Goal: Information Seeking & Learning: Learn about a topic

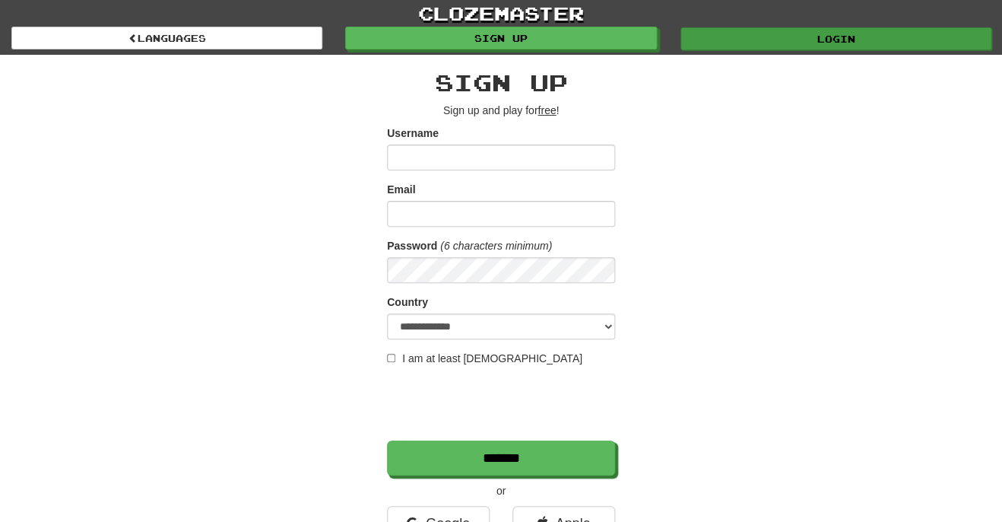
click at [830, 43] on link "Login" at bounding box center [836, 38] width 311 height 23
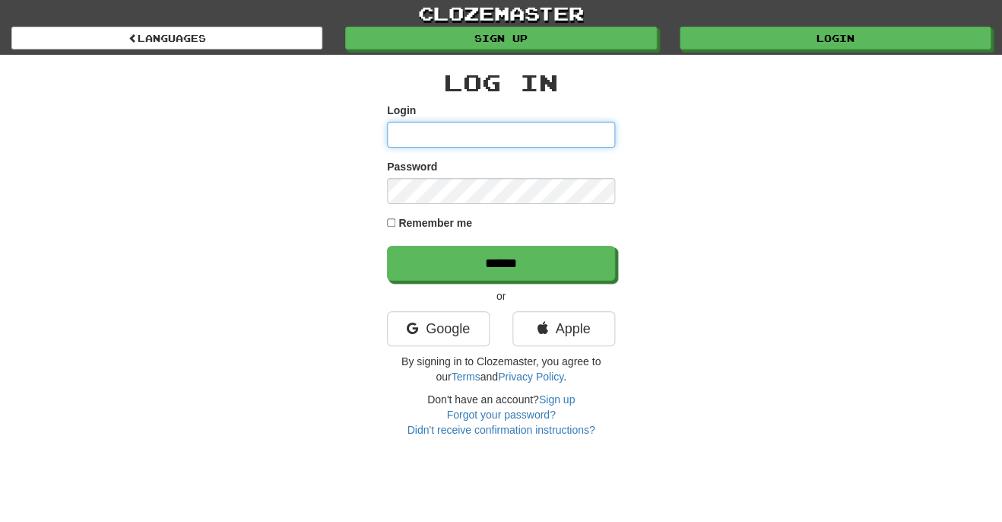
type input "*********"
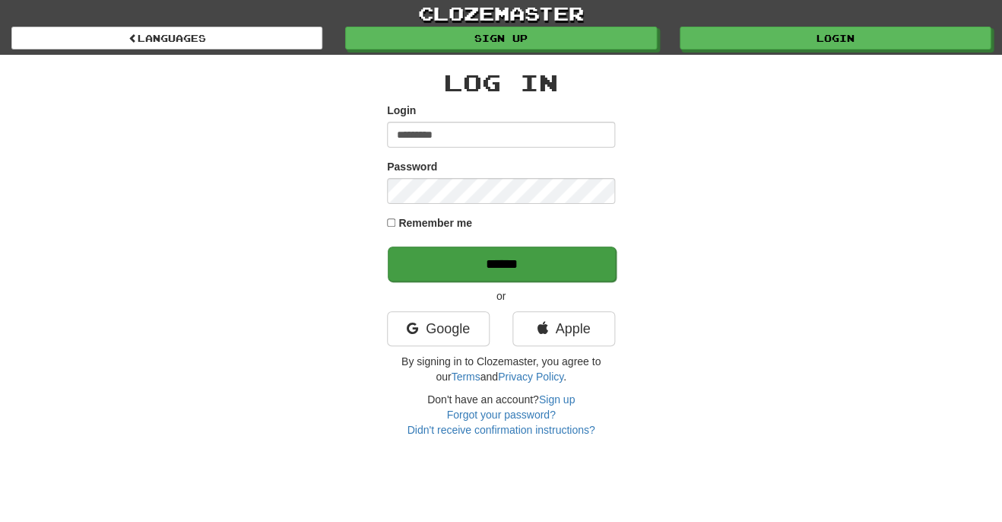
click at [569, 268] on input "******" at bounding box center [502, 263] width 228 height 35
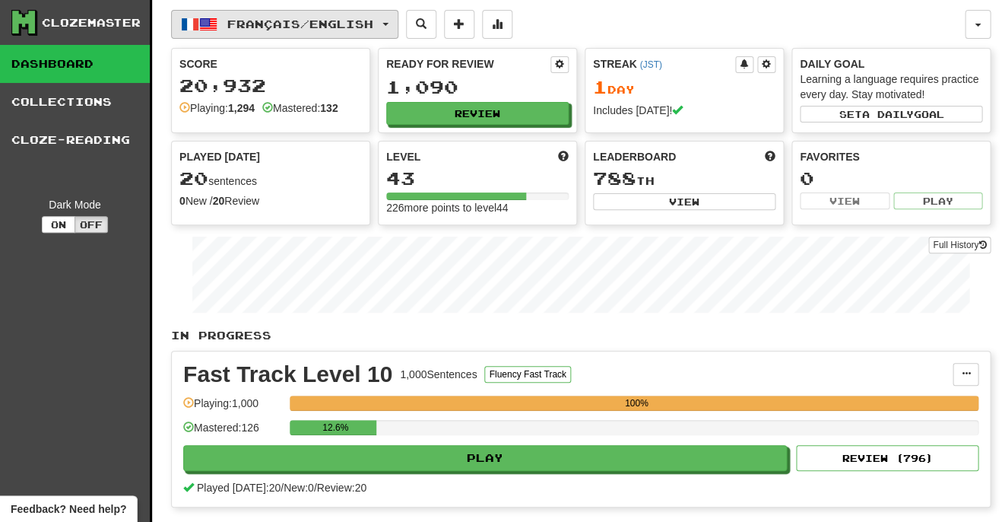
click at [289, 27] on span "Français / English" at bounding box center [300, 23] width 146 height 13
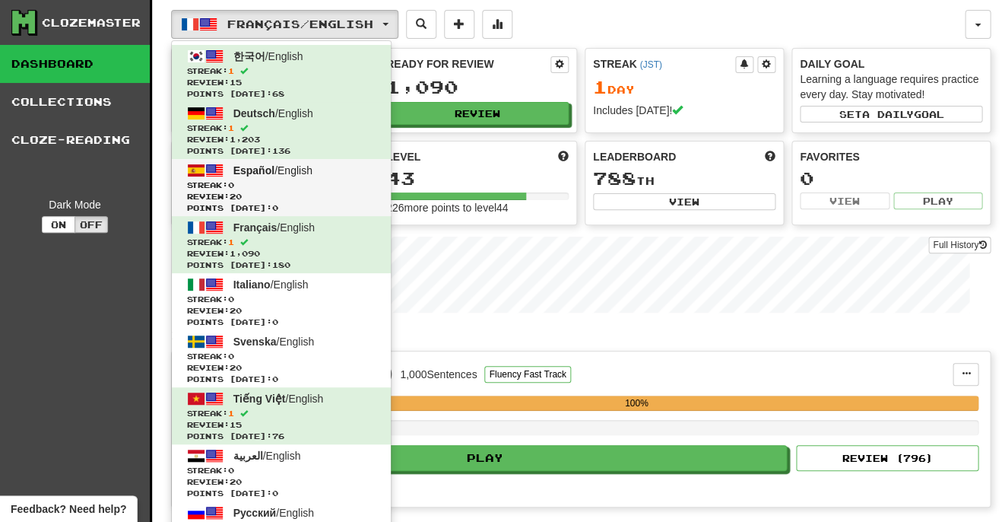
click at [259, 170] on span "Español" at bounding box center [253, 170] width 41 height 12
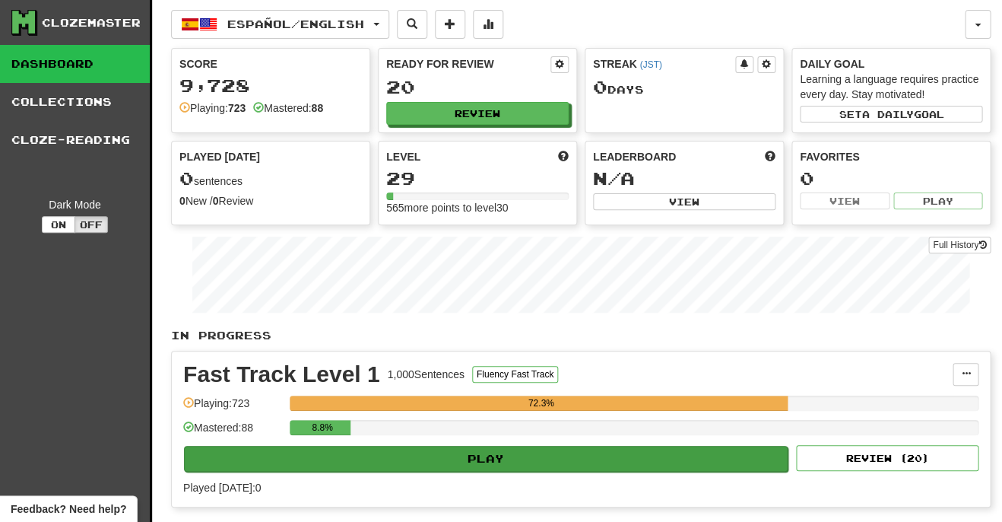
click at [626, 450] on button "Play" at bounding box center [486, 459] width 604 height 26
select select "**"
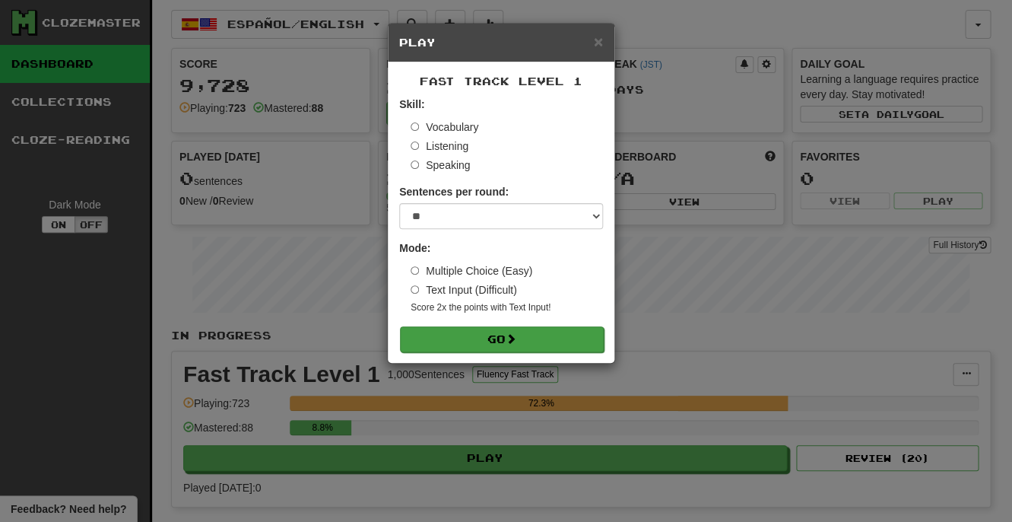
click at [589, 338] on button "Go" at bounding box center [502, 339] width 204 height 26
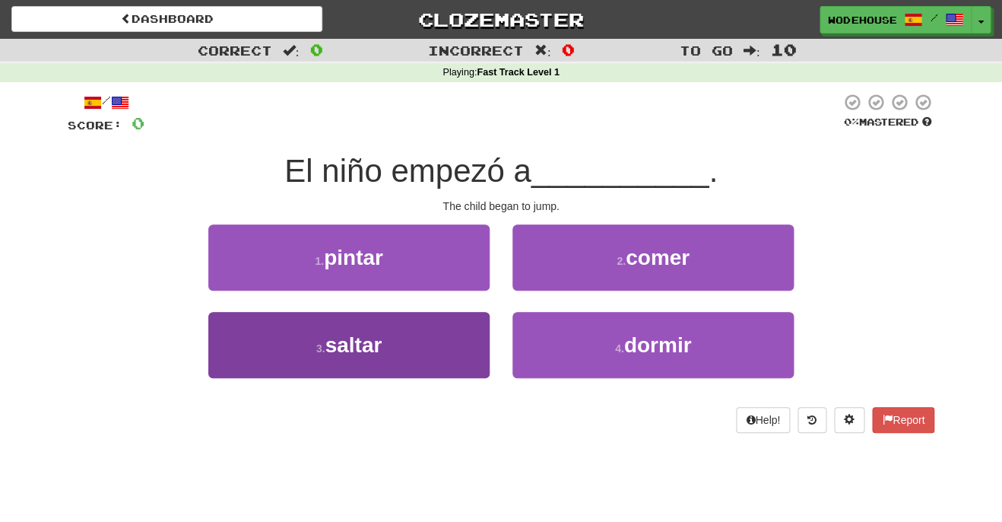
click at [392, 344] on button "3 . saltar" at bounding box center [348, 345] width 281 height 66
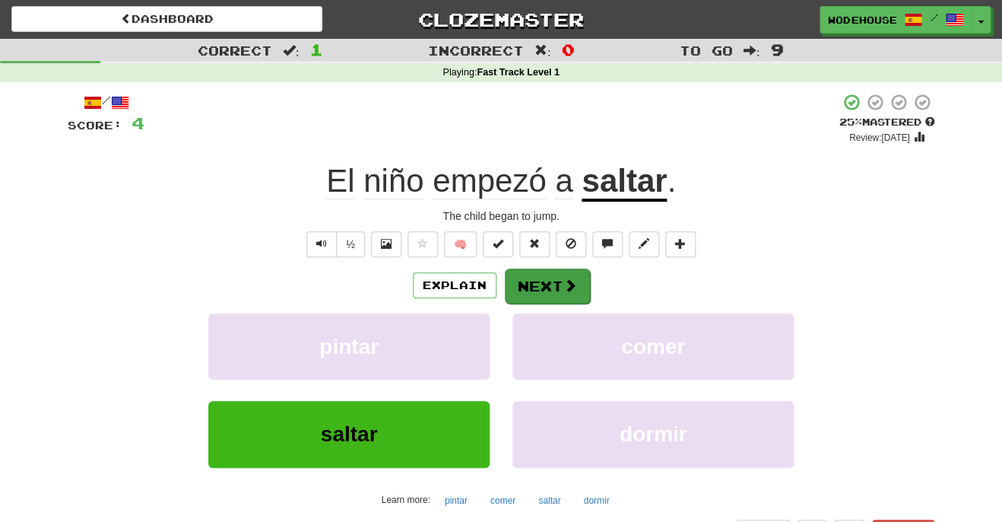
click at [520, 274] on button "Next" at bounding box center [547, 285] width 85 height 35
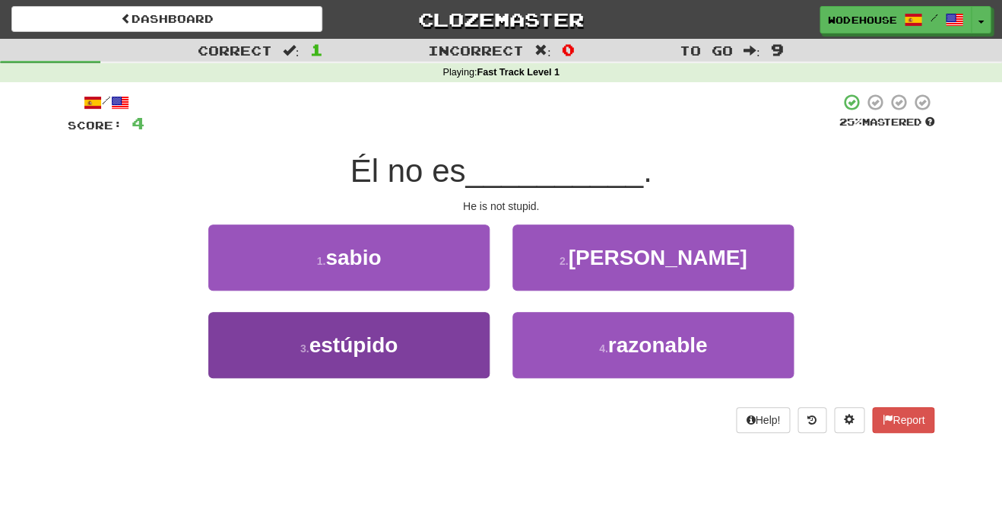
click at [372, 365] on button "3 . estúpido" at bounding box center [348, 345] width 281 height 66
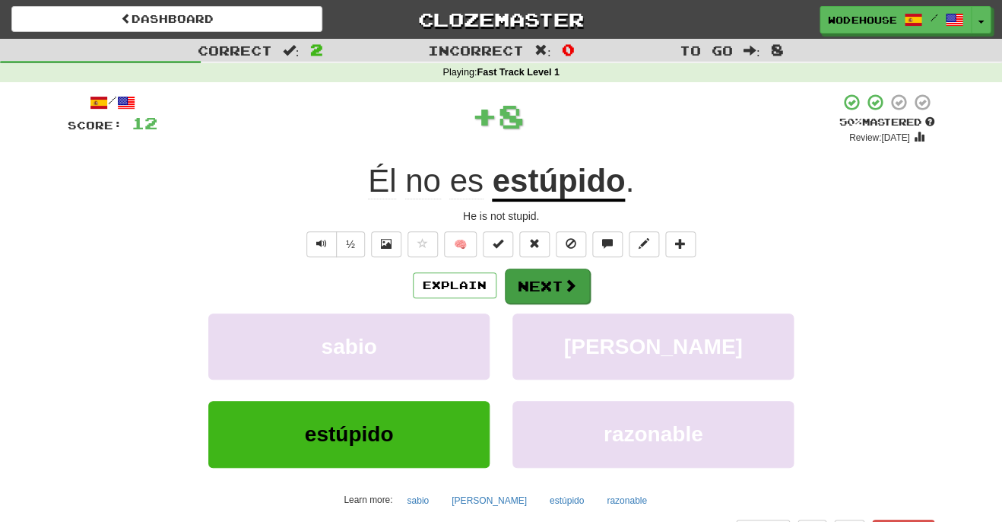
click at [573, 287] on span at bounding box center [570, 285] width 14 height 14
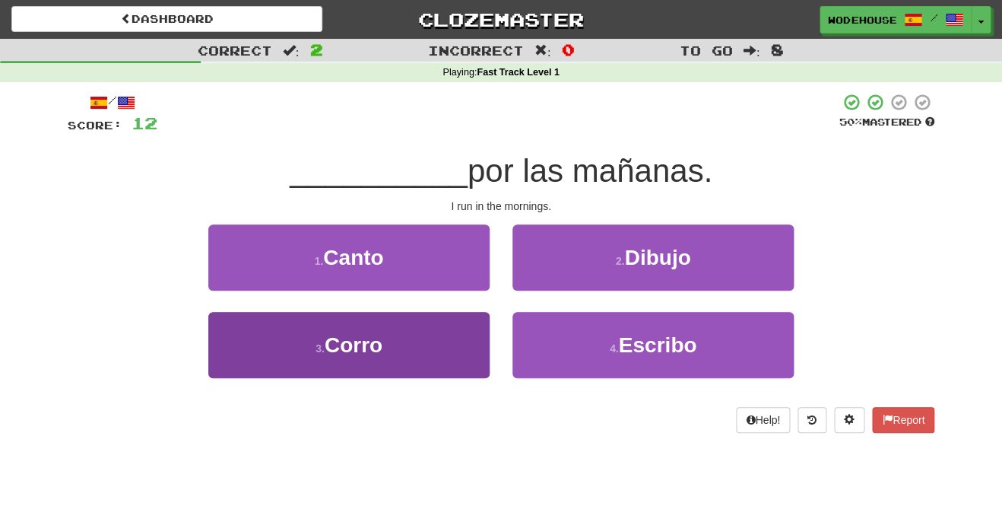
click at [390, 361] on button "3 . Corro" at bounding box center [348, 345] width 281 height 66
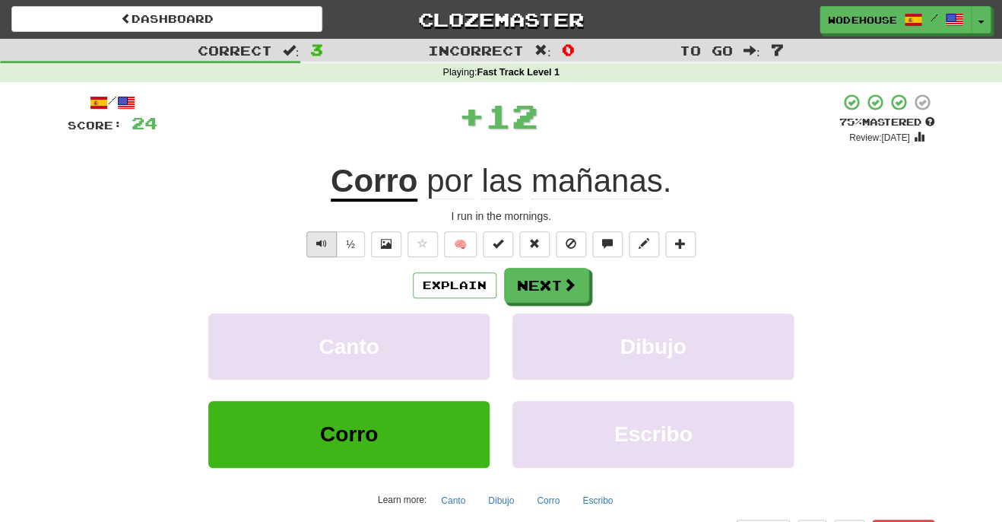
click at [322, 238] on span "Text-to-speech controls" at bounding box center [321, 243] width 11 height 11
click at [539, 276] on button "Next" at bounding box center [547, 285] width 85 height 35
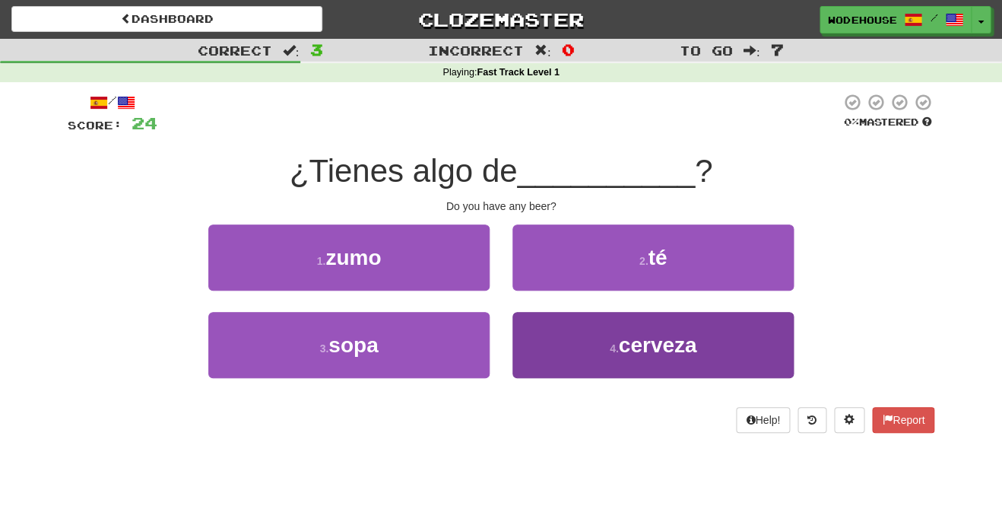
click at [664, 353] on span "cerveza" at bounding box center [657, 345] width 78 height 24
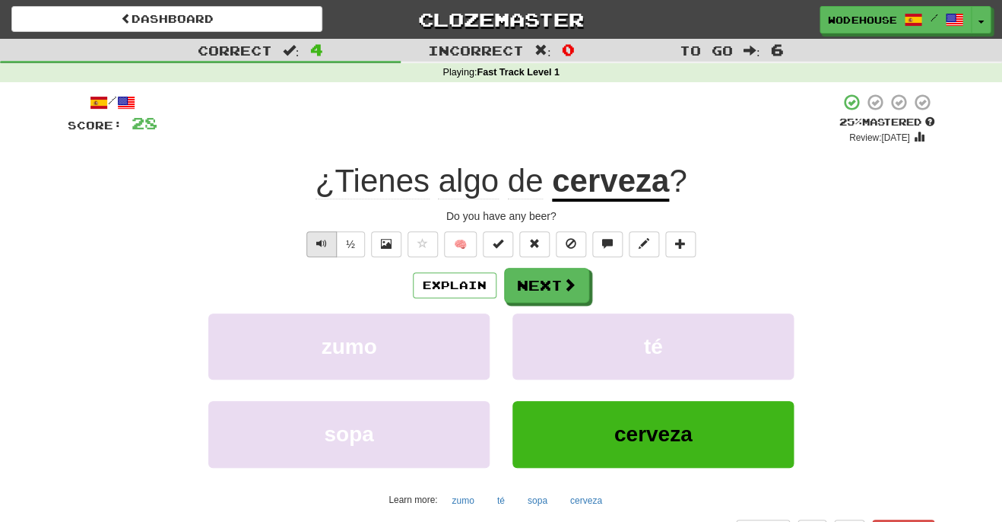
click at [315, 239] on button "Text-to-speech controls" at bounding box center [321, 244] width 30 height 26
click at [545, 274] on button "Next" at bounding box center [547, 285] width 85 height 35
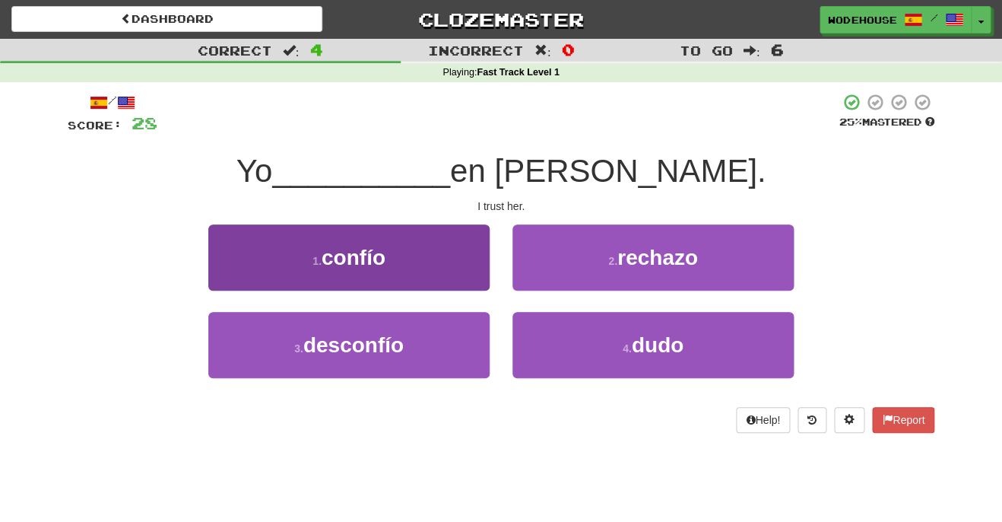
click at [458, 269] on button "1 . confío" at bounding box center [348, 257] width 281 height 66
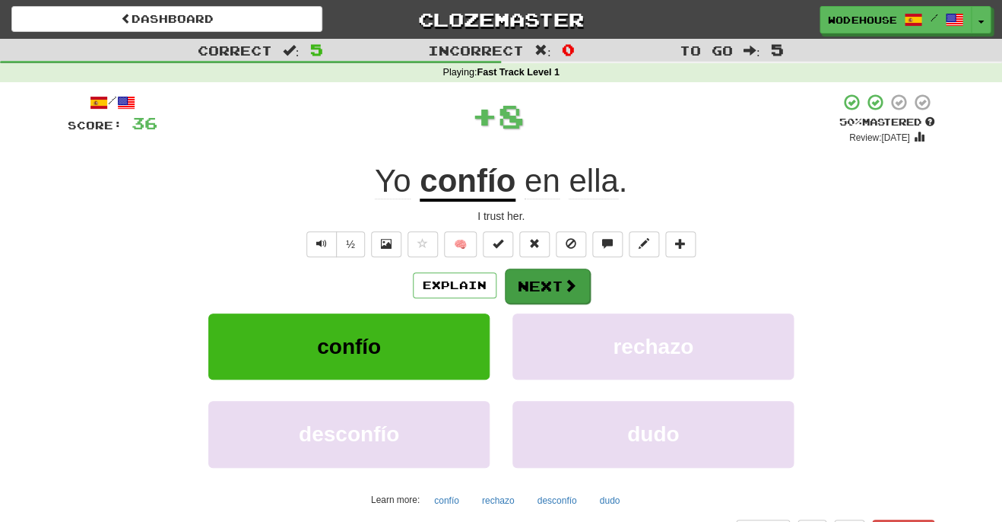
click at [543, 283] on button "Next" at bounding box center [547, 285] width 85 height 35
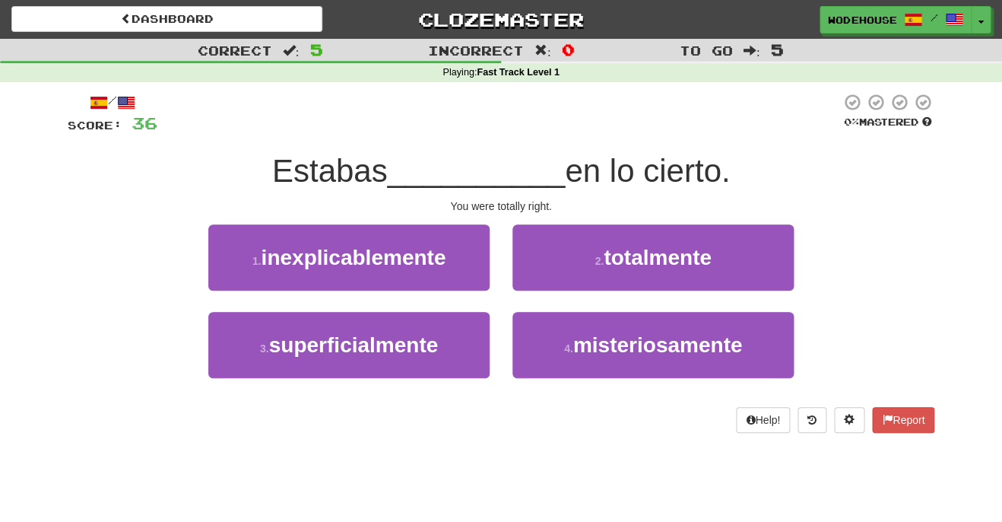
click at [543, 283] on button "2 . totalmente" at bounding box center [652, 257] width 281 height 66
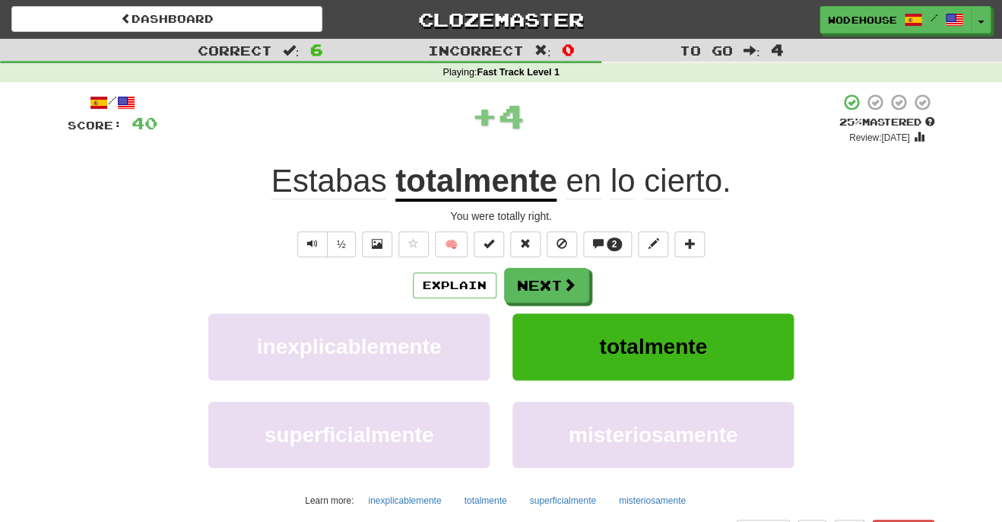
click at [543, 283] on button "Next" at bounding box center [546, 285] width 85 height 35
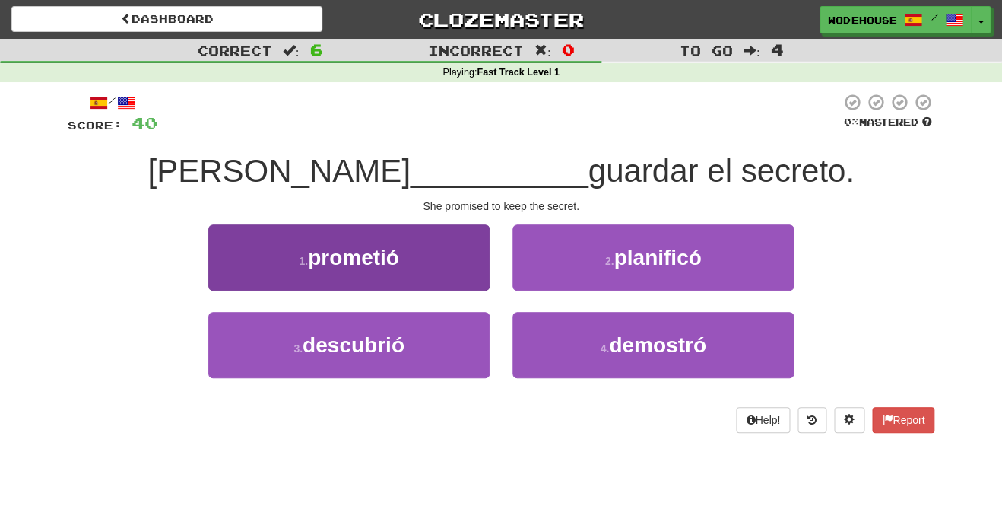
click at [411, 274] on button "1 . prometió" at bounding box center [348, 257] width 281 height 66
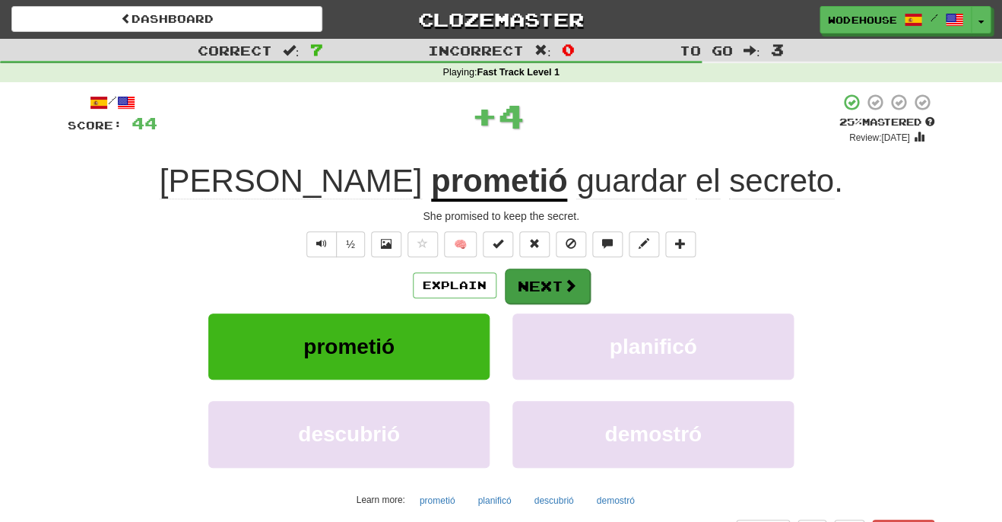
click at [553, 282] on button "Next" at bounding box center [547, 285] width 85 height 35
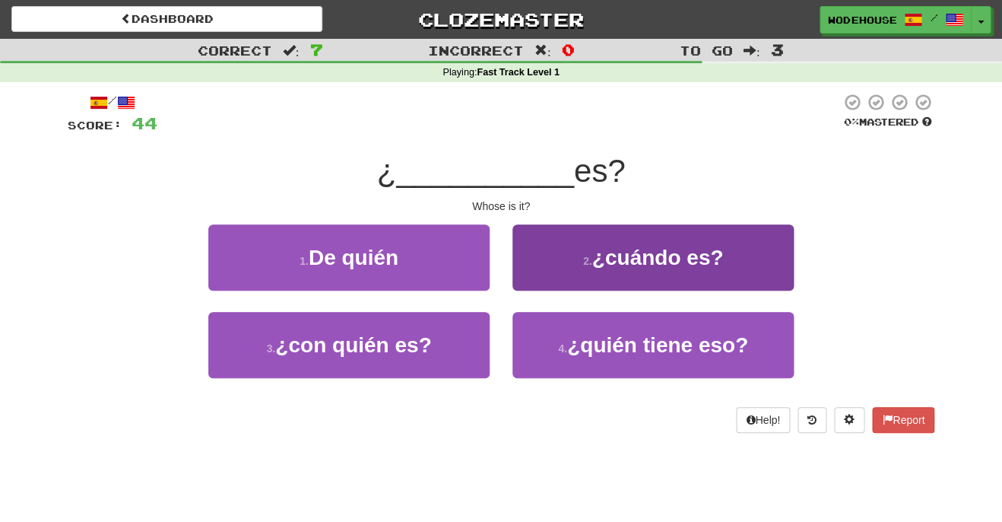
click at [515, 284] on button "2 . ¿cuándo es?" at bounding box center [652, 257] width 281 height 66
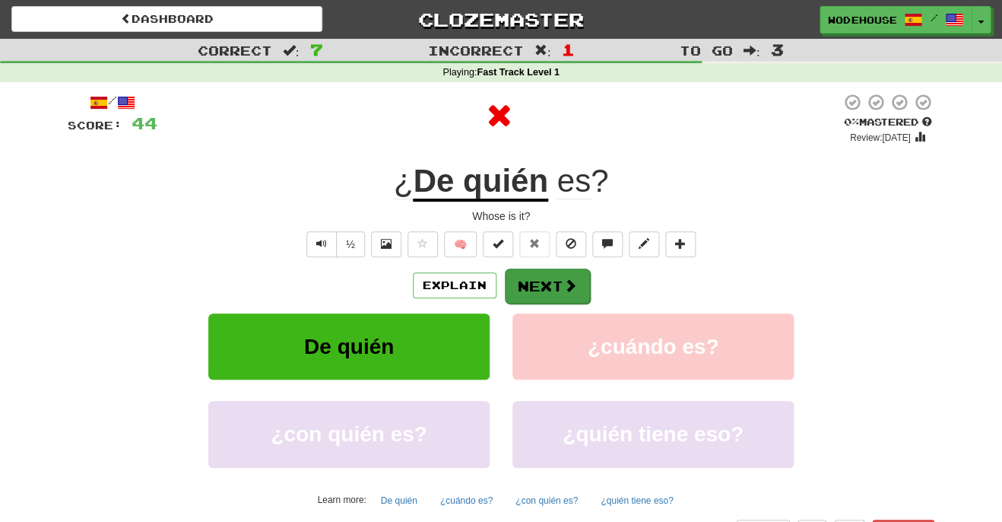
click at [527, 279] on button "Next" at bounding box center [547, 285] width 85 height 35
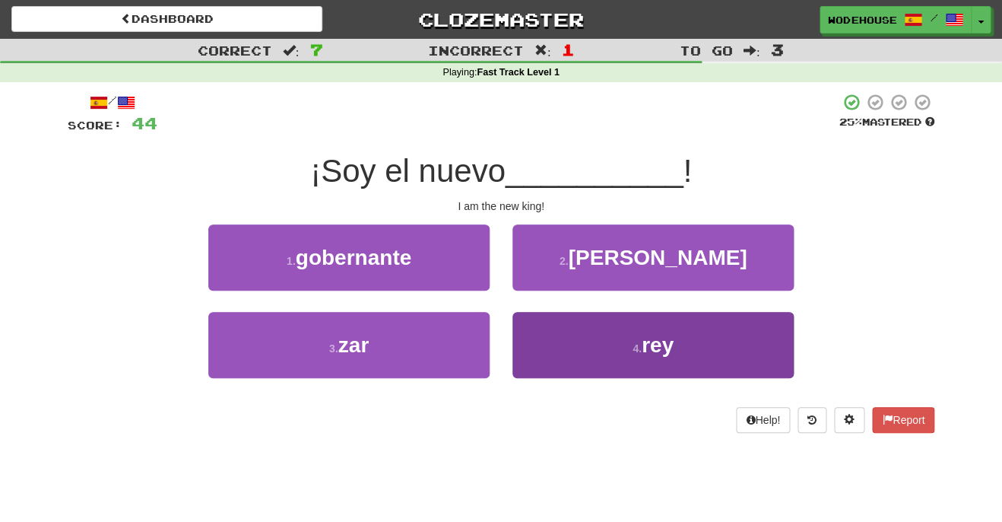
click at [640, 349] on small "4 ." at bounding box center [637, 348] width 9 height 12
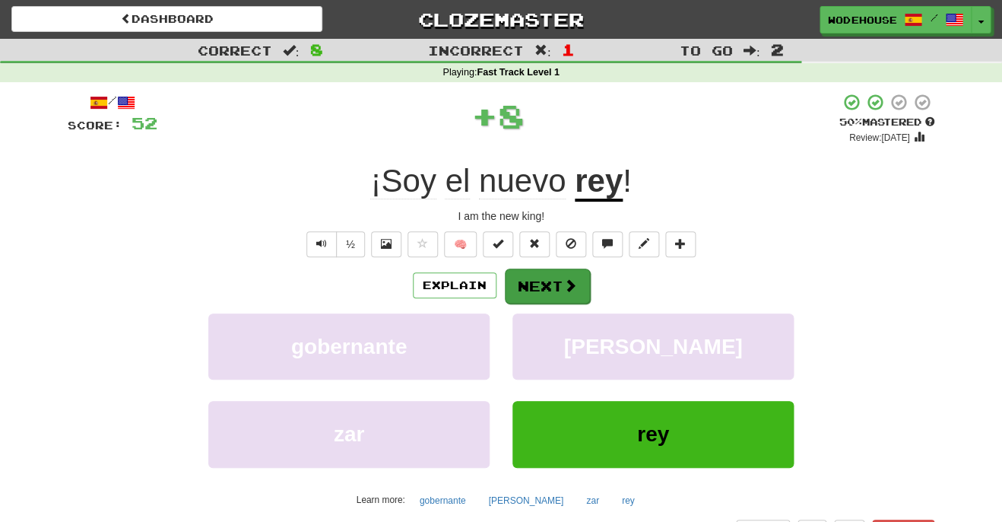
click at [563, 284] on span at bounding box center [570, 285] width 14 height 14
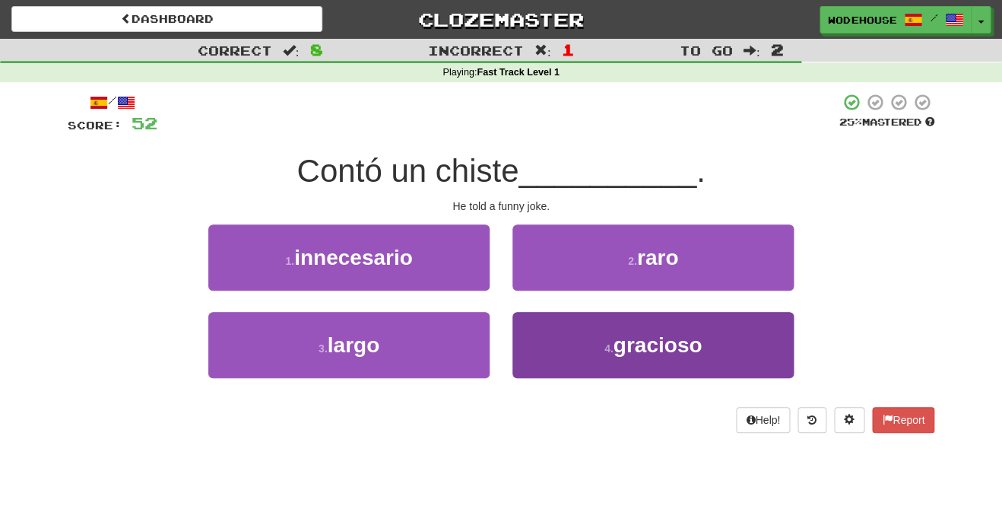
click at [687, 338] on span "gracioso" at bounding box center [657, 345] width 89 height 24
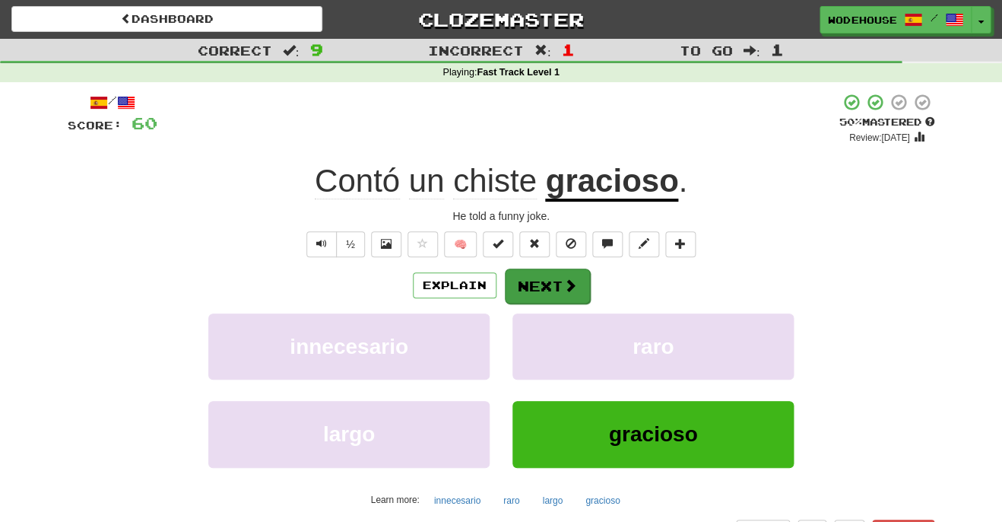
click at [570, 284] on span at bounding box center [570, 285] width 14 height 14
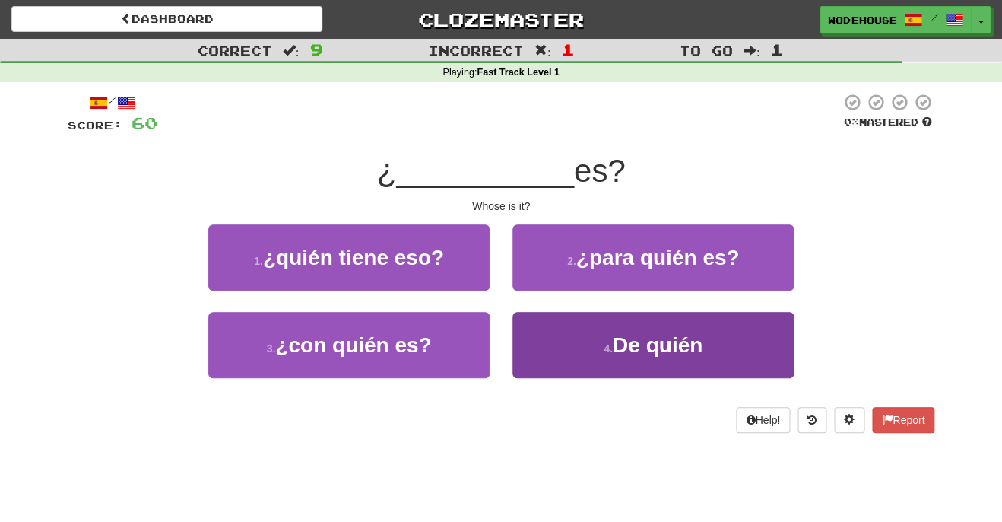
click at [588, 359] on button "4 . De quién" at bounding box center [652, 345] width 281 height 66
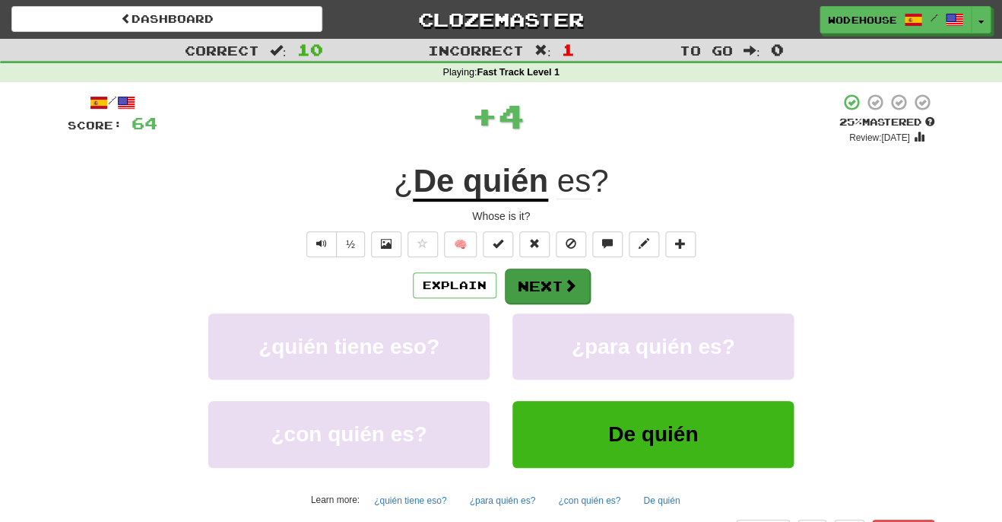
click at [568, 271] on button "Next" at bounding box center [547, 285] width 85 height 35
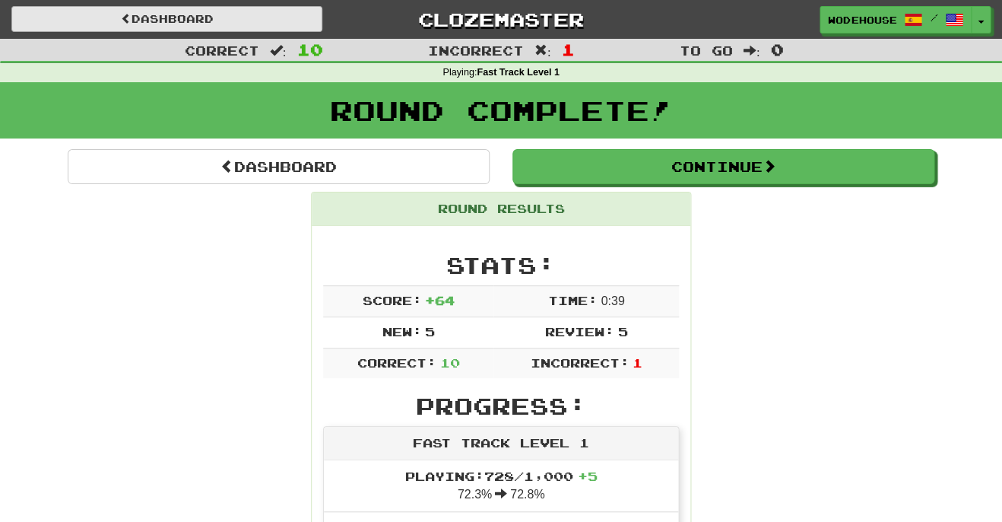
click at [244, 13] on link "Dashboard" at bounding box center [166, 19] width 311 height 26
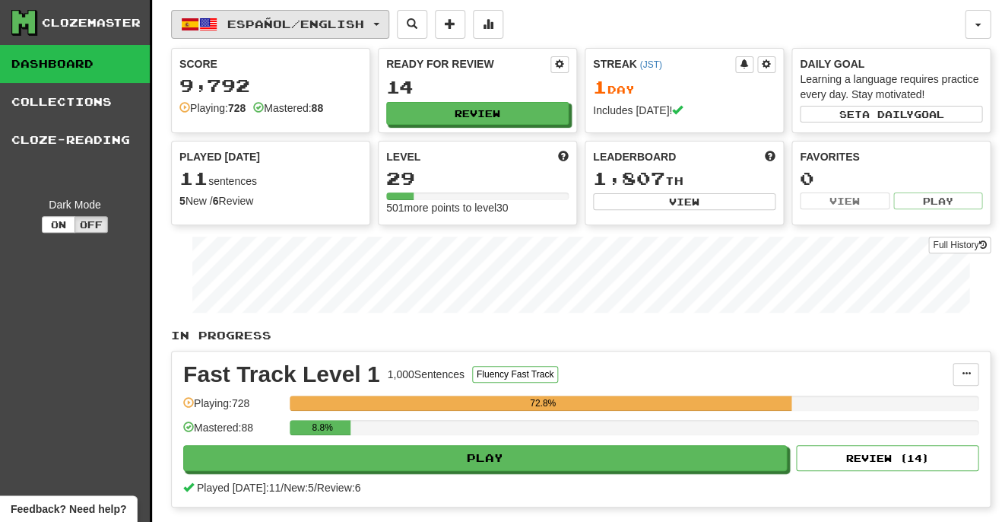
click at [263, 14] on button "Español / English" at bounding box center [280, 24] width 218 height 29
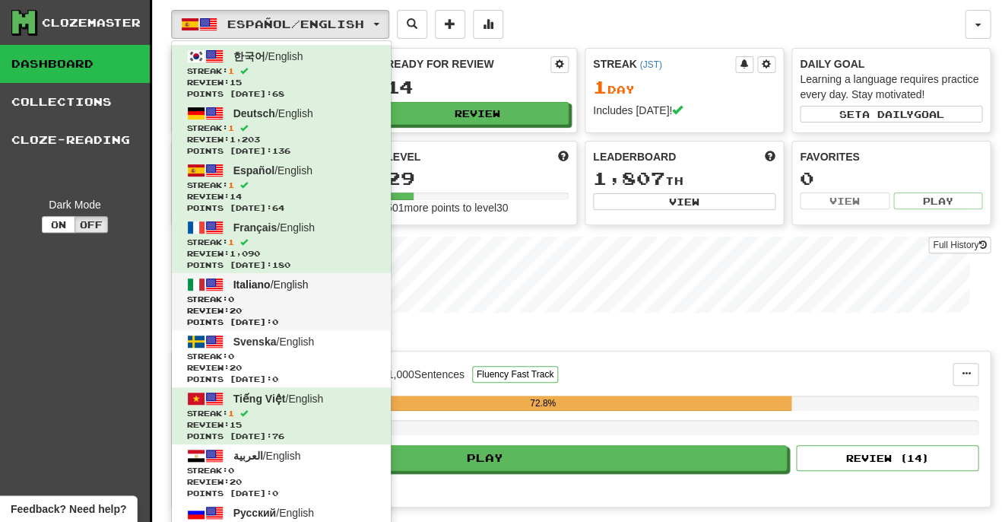
click at [249, 284] on span "Italiano" at bounding box center [251, 284] width 37 height 12
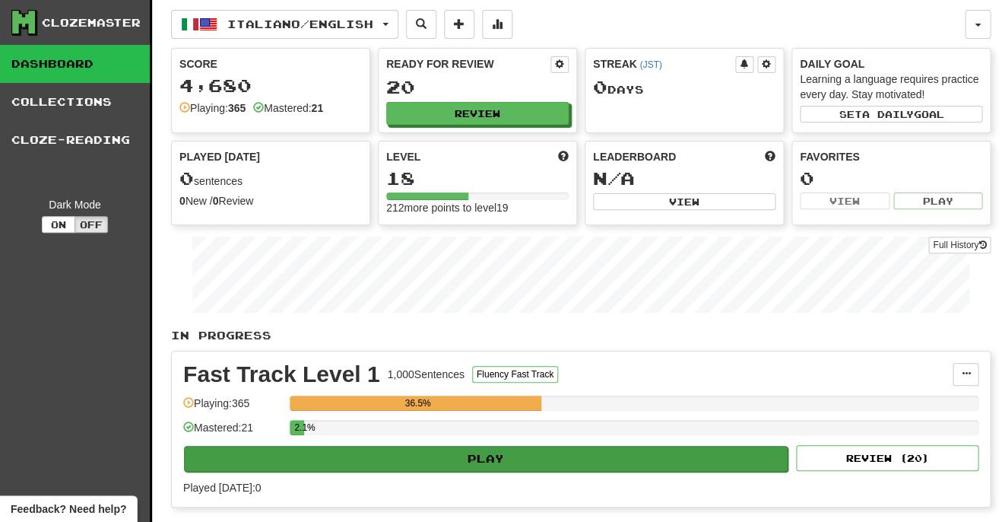
click at [627, 449] on button "Play" at bounding box center [486, 459] width 604 height 26
select select "**"
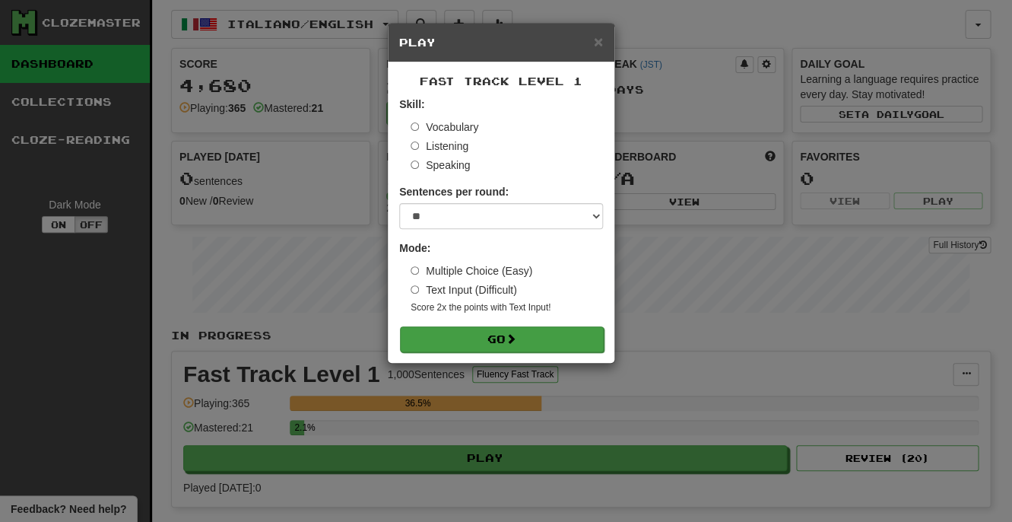
click at [587, 341] on button "Go" at bounding box center [502, 339] width 204 height 26
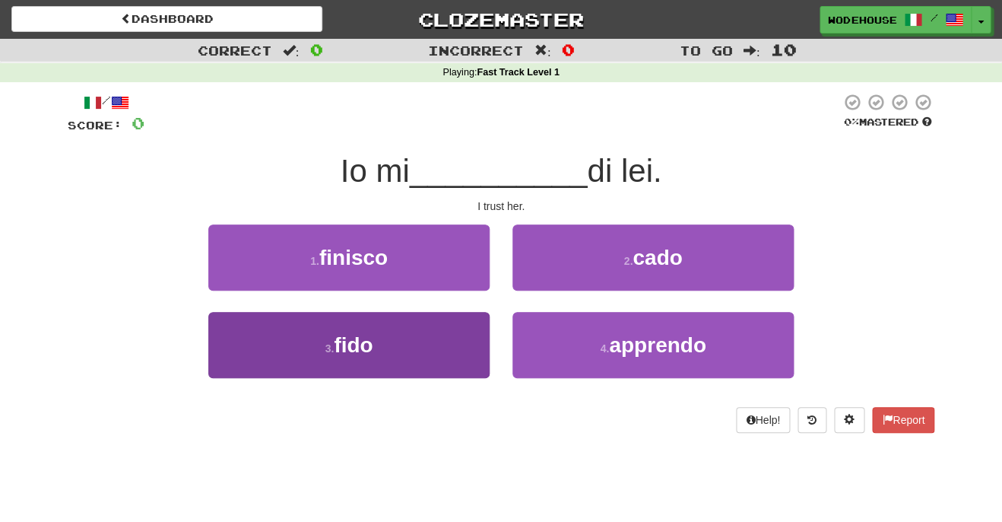
click at [418, 360] on button "3 . fido" at bounding box center [348, 345] width 281 height 66
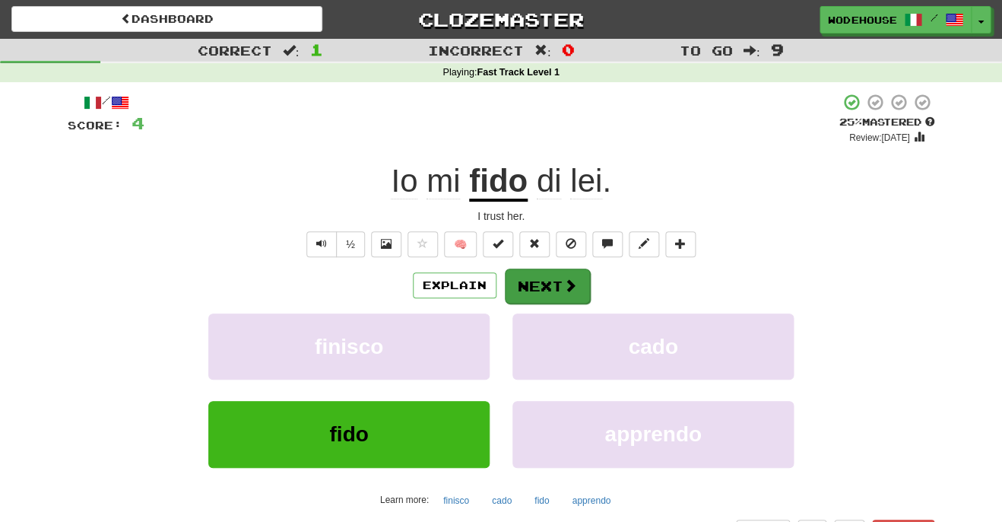
click at [551, 287] on button "Next" at bounding box center [547, 285] width 85 height 35
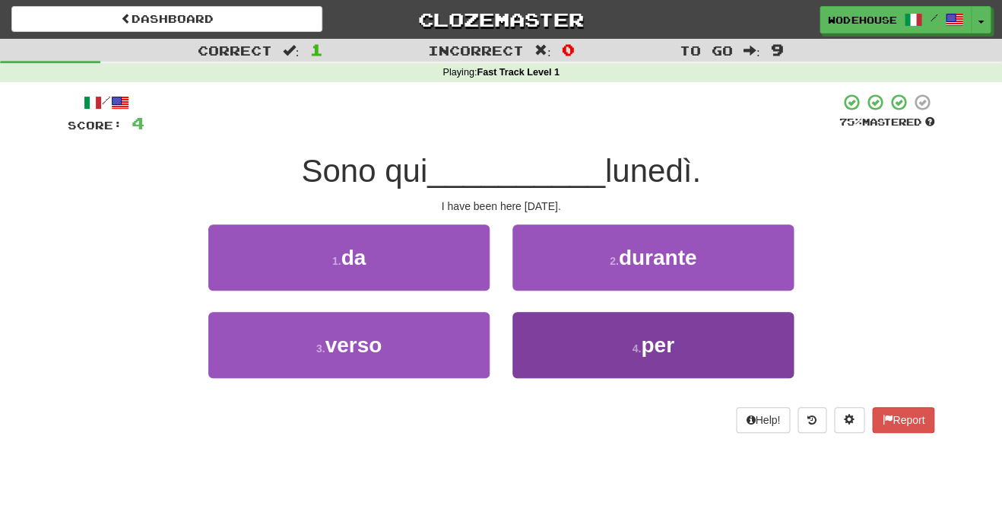
click at [623, 360] on button "4 . per" at bounding box center [652, 345] width 281 height 66
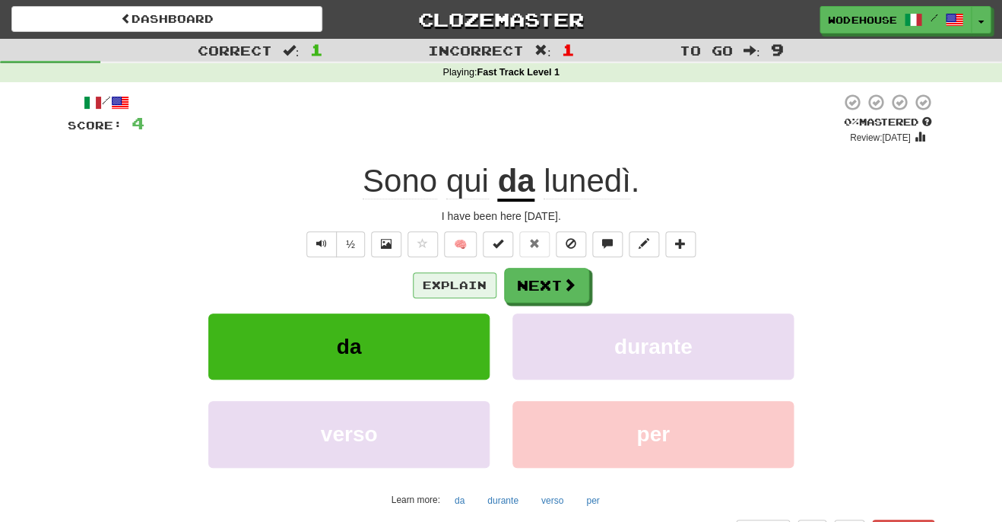
click at [455, 272] on button "Explain" at bounding box center [455, 285] width 84 height 26
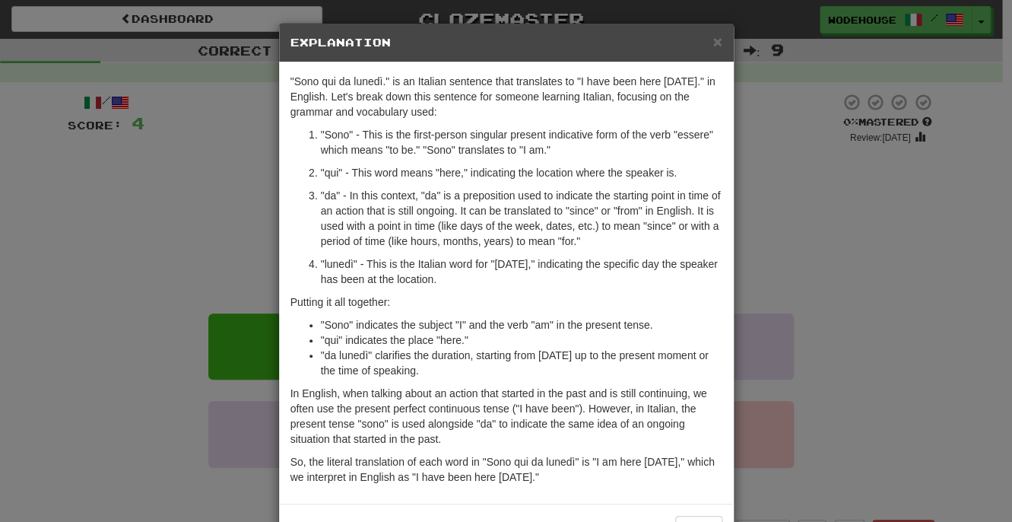
click at [91, 223] on div "× Explanation "Sono qui da lunedì." is an Italian sentence that translates to "…" at bounding box center [506, 261] width 1012 height 522
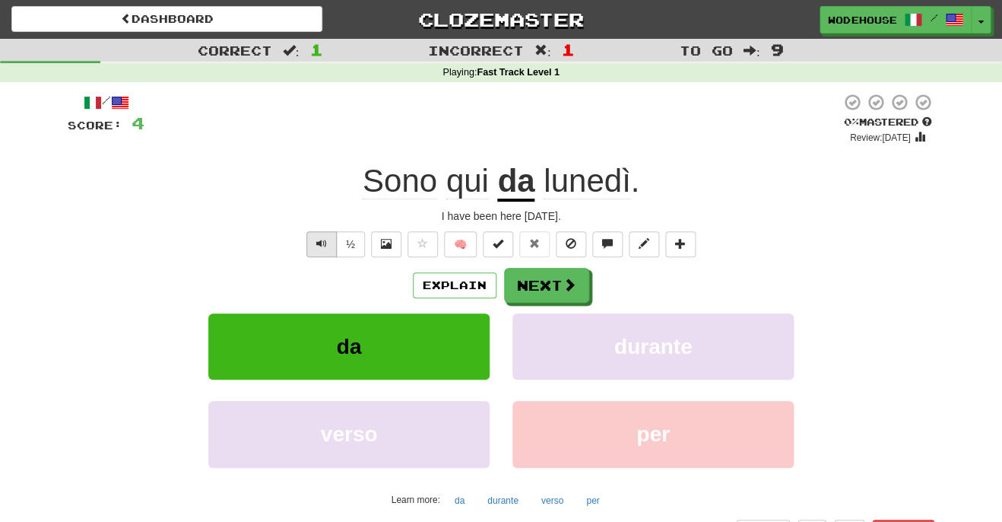
click at [317, 240] on span "Text-to-speech controls" at bounding box center [321, 243] width 11 height 11
click at [582, 287] on button "Next" at bounding box center [547, 285] width 85 height 35
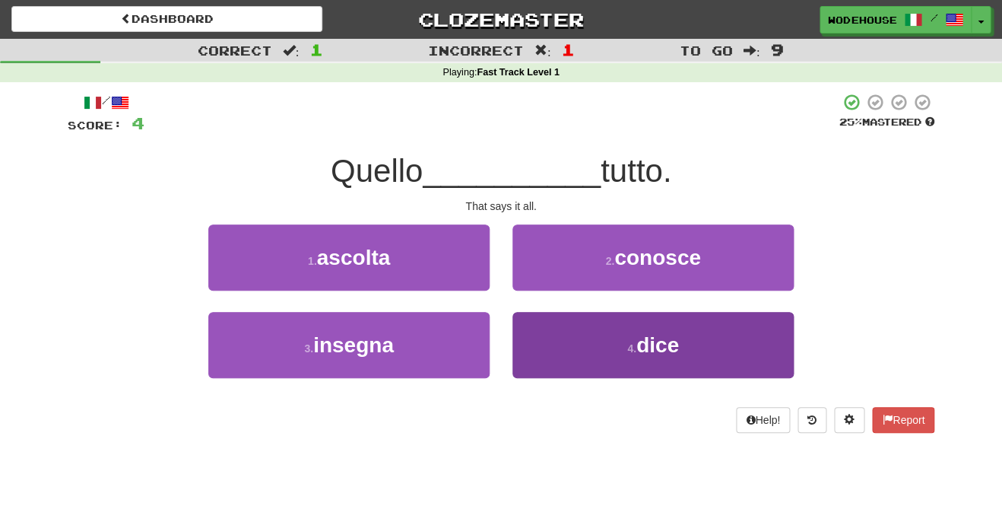
click at [539, 339] on button "4 . dice" at bounding box center [652, 345] width 281 height 66
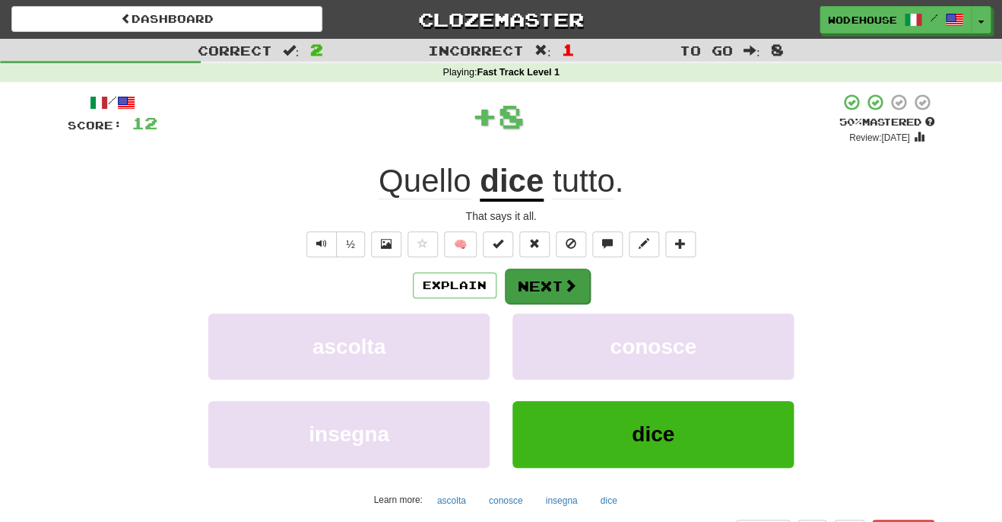
click at [555, 285] on button "Next" at bounding box center [547, 285] width 85 height 35
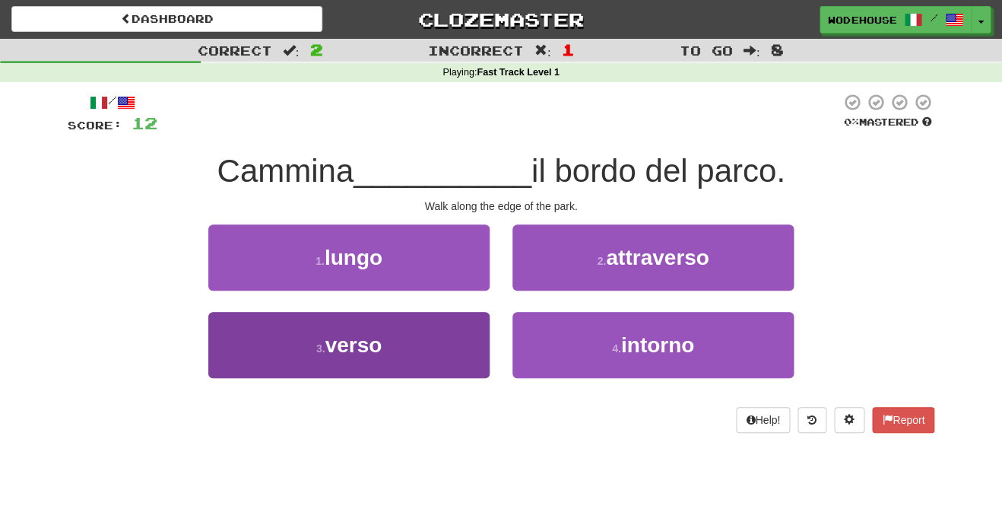
click at [432, 358] on button "3 . verso" at bounding box center [348, 345] width 281 height 66
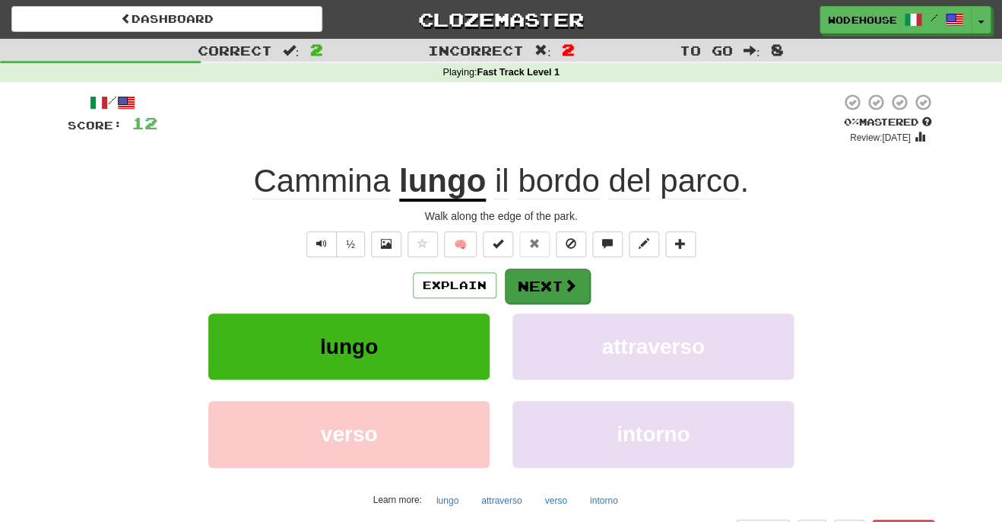
click at [563, 284] on span at bounding box center [570, 285] width 14 height 14
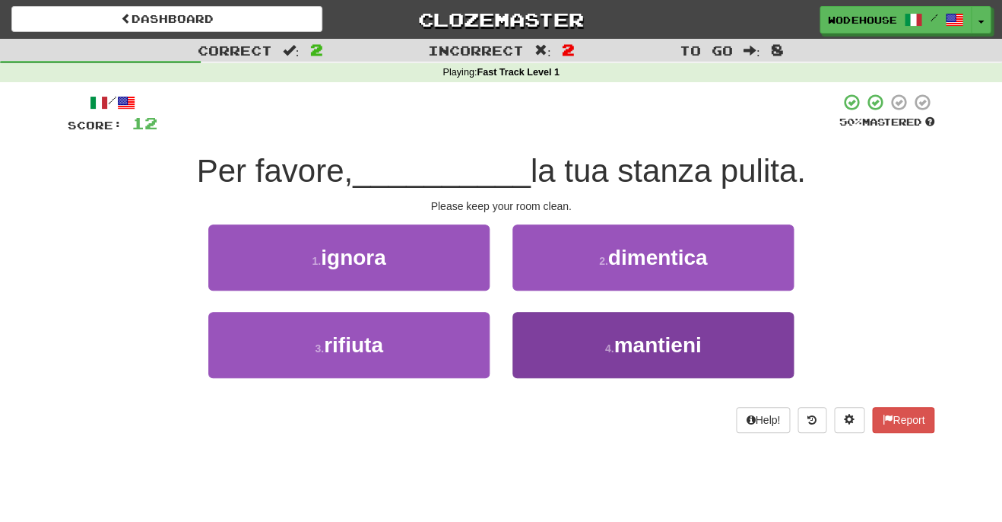
click at [578, 326] on button "4 . mantieni" at bounding box center [652, 345] width 281 height 66
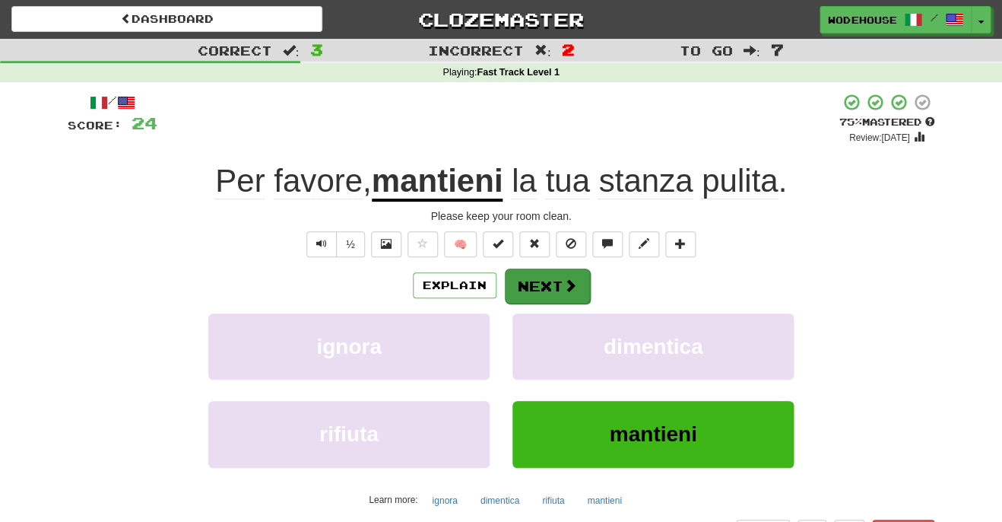
click at [557, 284] on button "Next" at bounding box center [547, 285] width 85 height 35
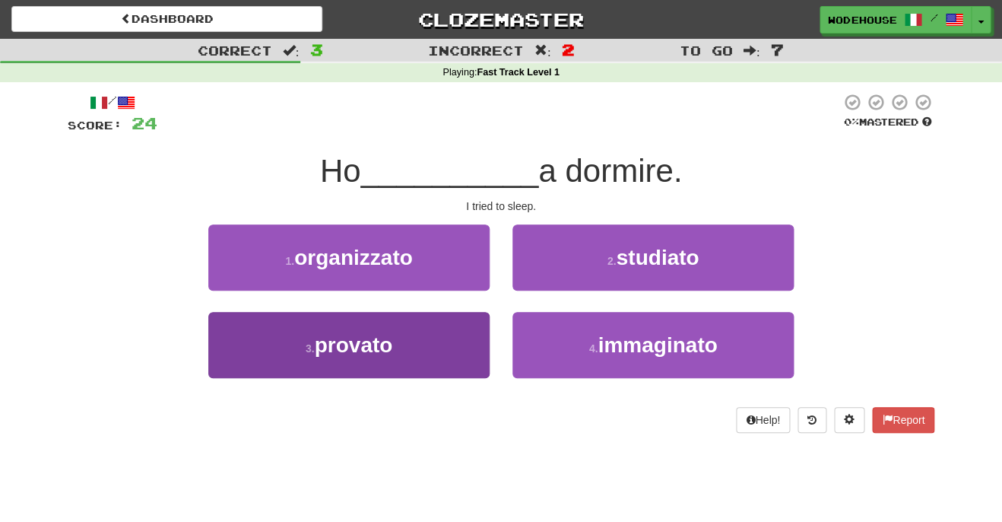
click at [376, 347] on span "provato" at bounding box center [354, 345] width 78 height 24
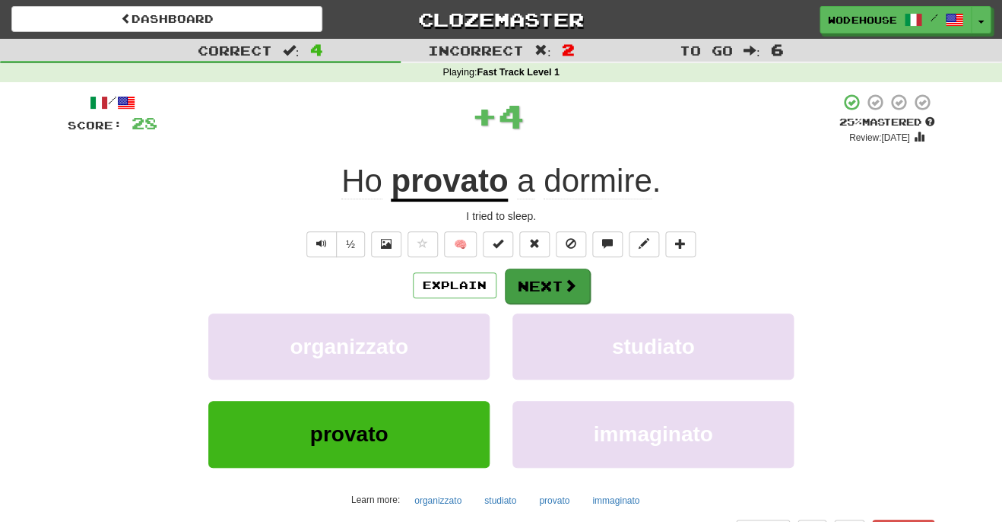
click at [542, 285] on button "Next" at bounding box center [547, 285] width 85 height 35
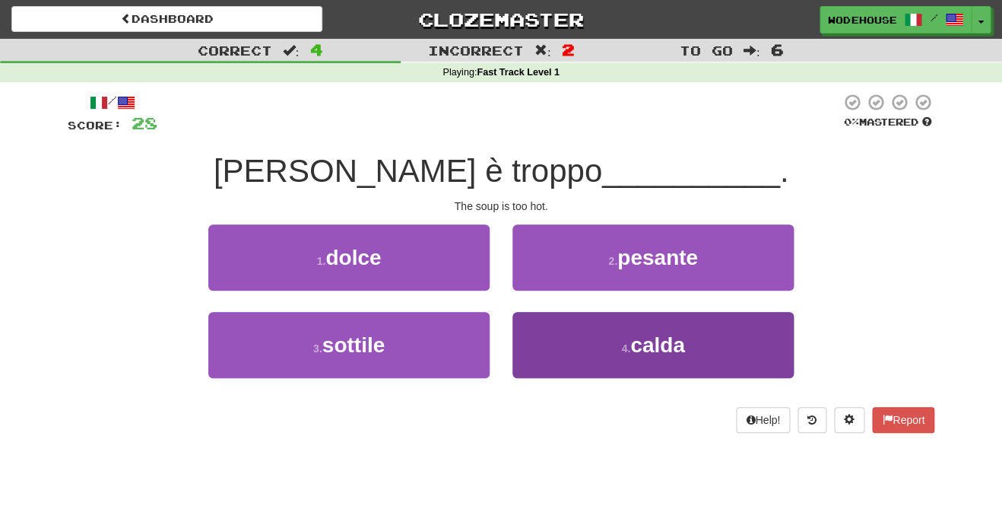
click at [560, 350] on button "4 . calda" at bounding box center [652, 345] width 281 height 66
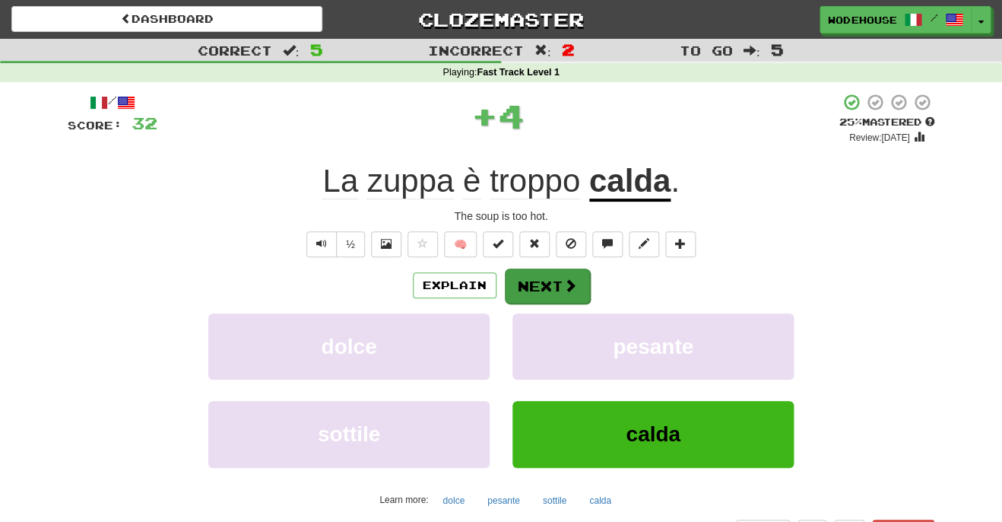
click at [567, 284] on span at bounding box center [570, 285] width 14 height 14
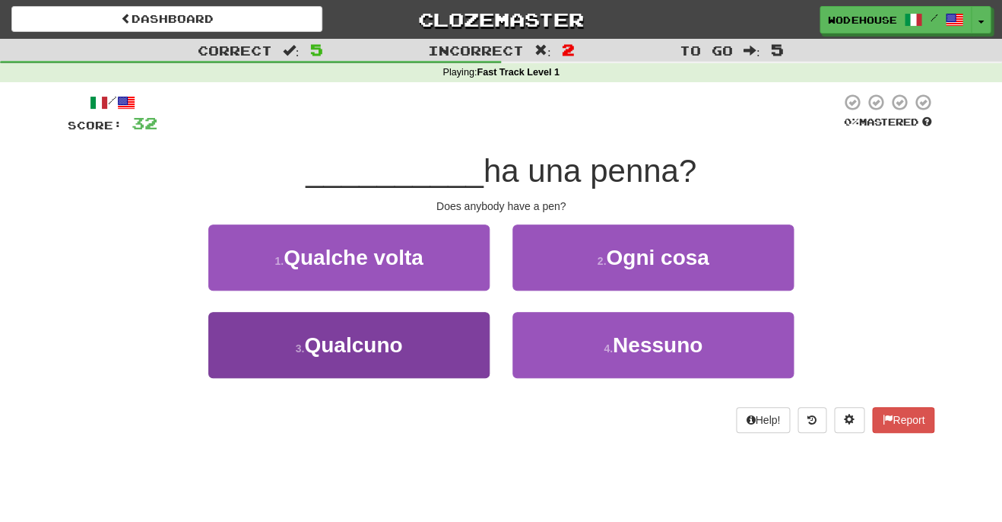
click at [328, 341] on span "Qualcuno" at bounding box center [353, 345] width 98 height 24
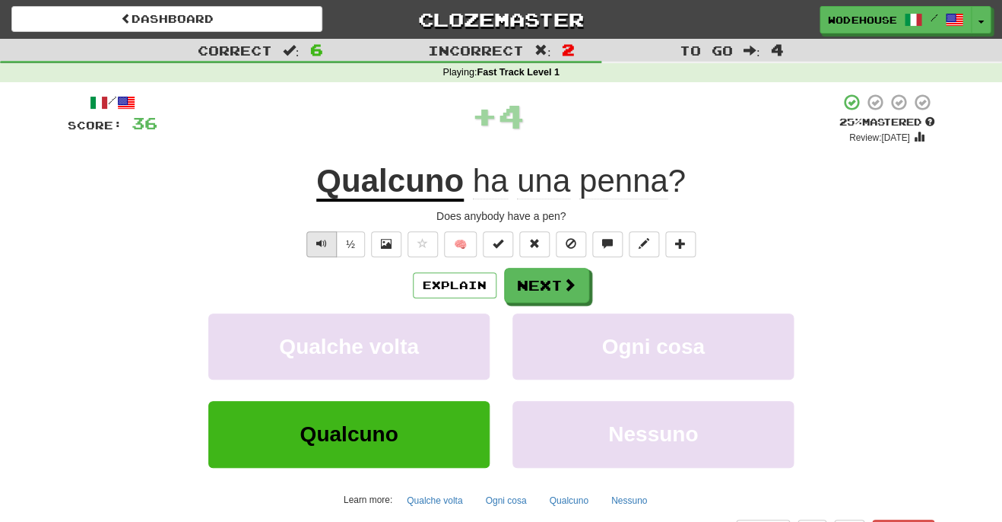
click at [325, 240] on span "Text-to-speech controls" at bounding box center [321, 243] width 11 height 11
click at [545, 281] on button "Next" at bounding box center [547, 285] width 85 height 35
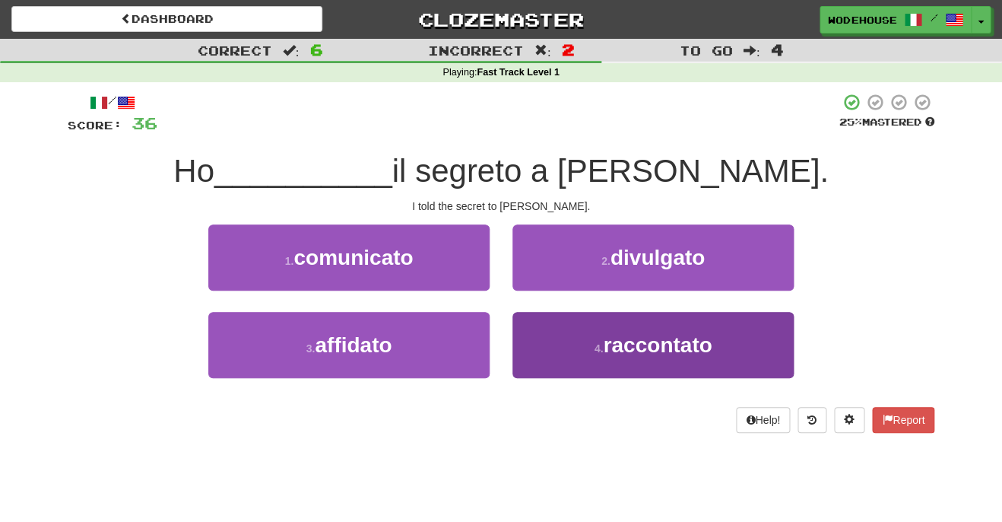
click at [733, 370] on button "4 . raccontato" at bounding box center [652, 345] width 281 height 66
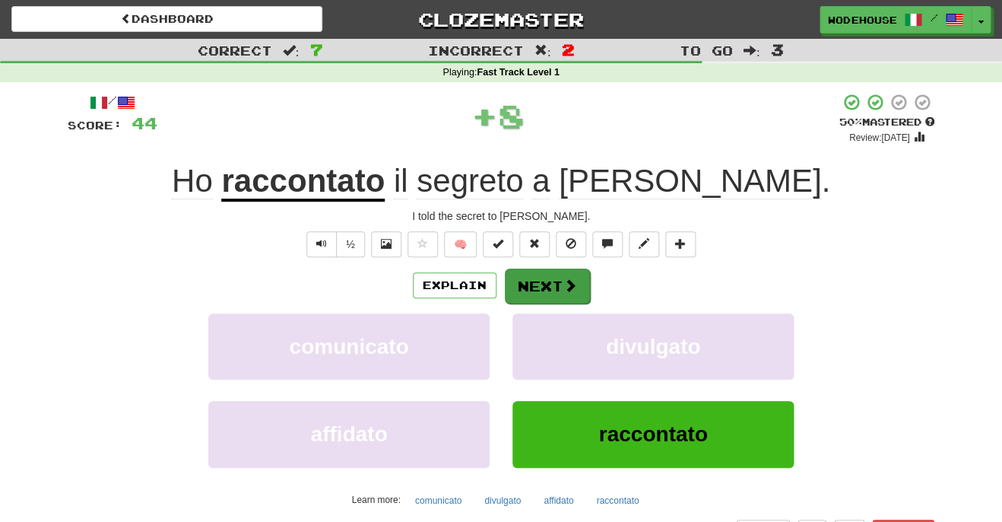
click at [532, 278] on button "Next" at bounding box center [547, 285] width 85 height 35
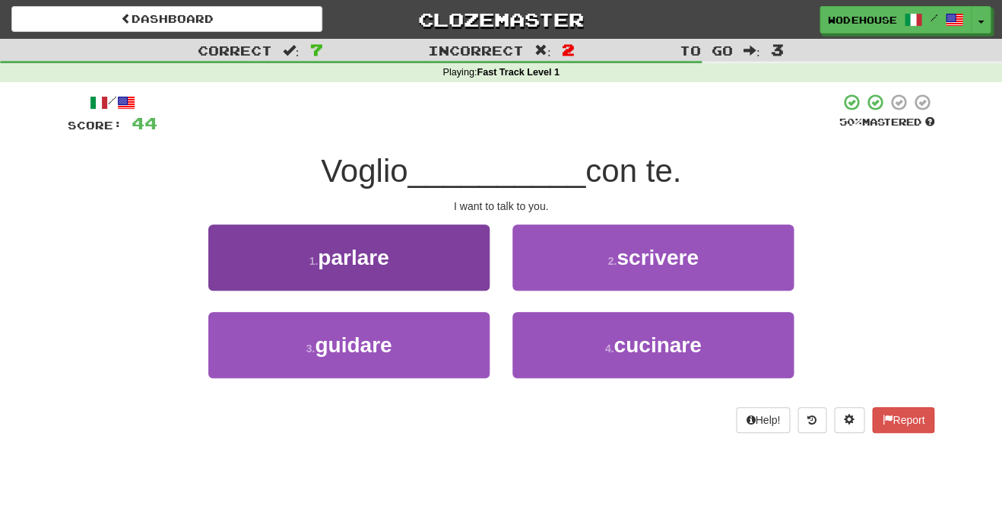
click at [379, 254] on span "parlare" at bounding box center [353, 258] width 71 height 24
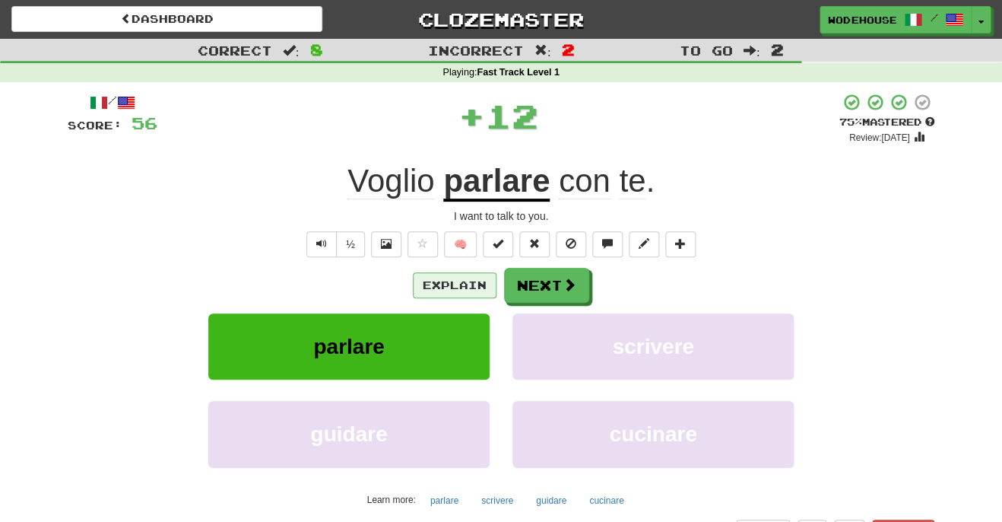
click at [443, 285] on button "Explain" at bounding box center [455, 285] width 84 height 26
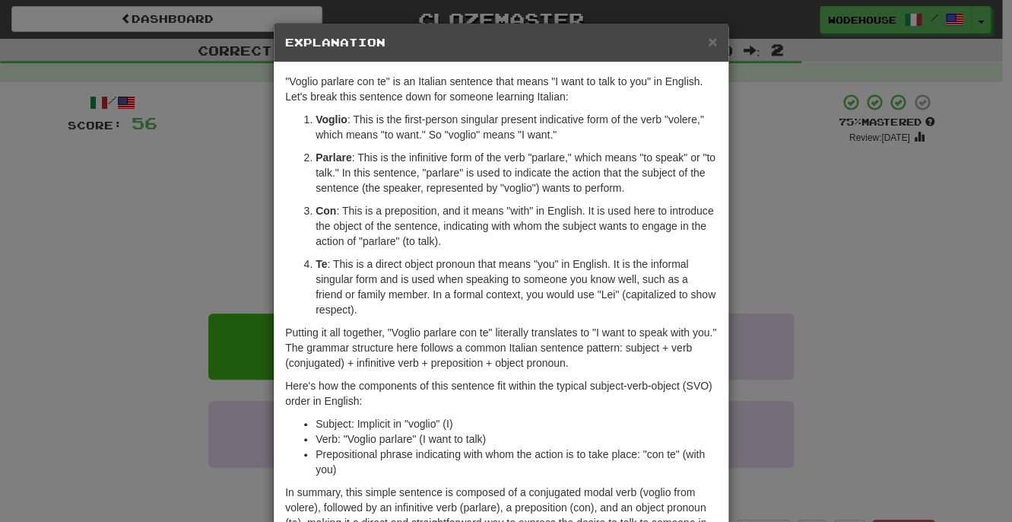
click at [189, 206] on div "× Explanation "Voglio parlare con te" is an Italian sentence that means "I want…" at bounding box center [506, 261] width 1012 height 522
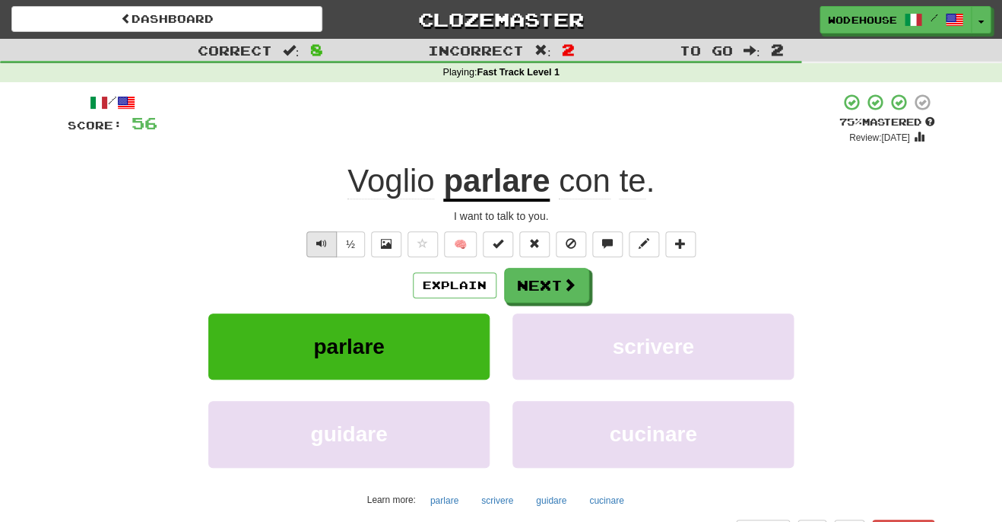
click at [320, 238] on span "Text-to-speech controls" at bounding box center [321, 243] width 11 height 11
click at [318, 238] on span "Text-to-speech controls" at bounding box center [321, 243] width 11 height 11
click at [572, 288] on span at bounding box center [570, 285] width 14 height 14
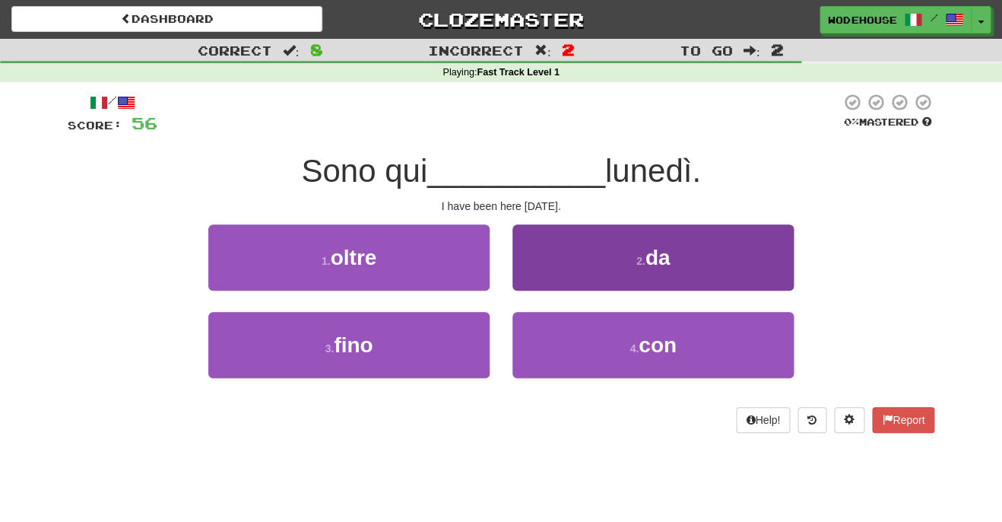
click at [572, 278] on button "2 . da" at bounding box center [652, 257] width 281 height 66
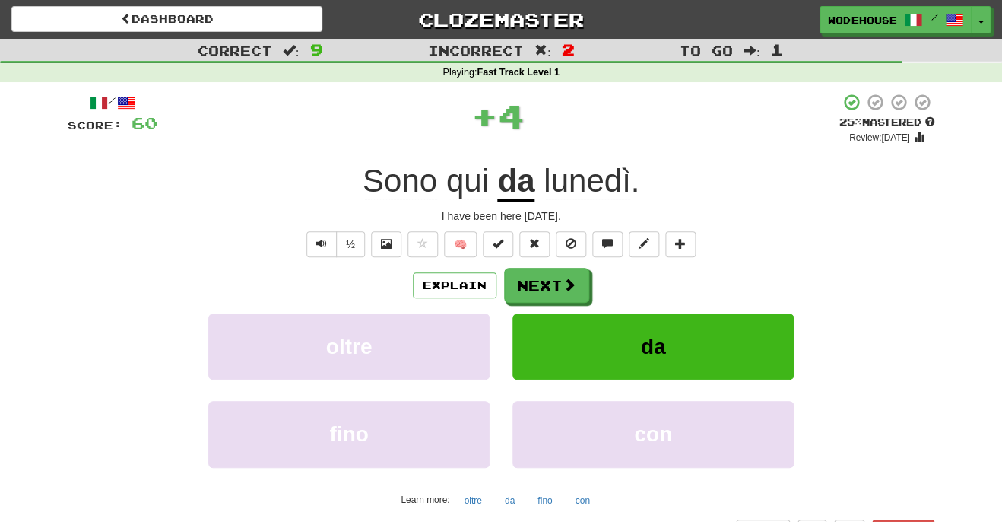
click at [572, 278] on span at bounding box center [570, 285] width 14 height 14
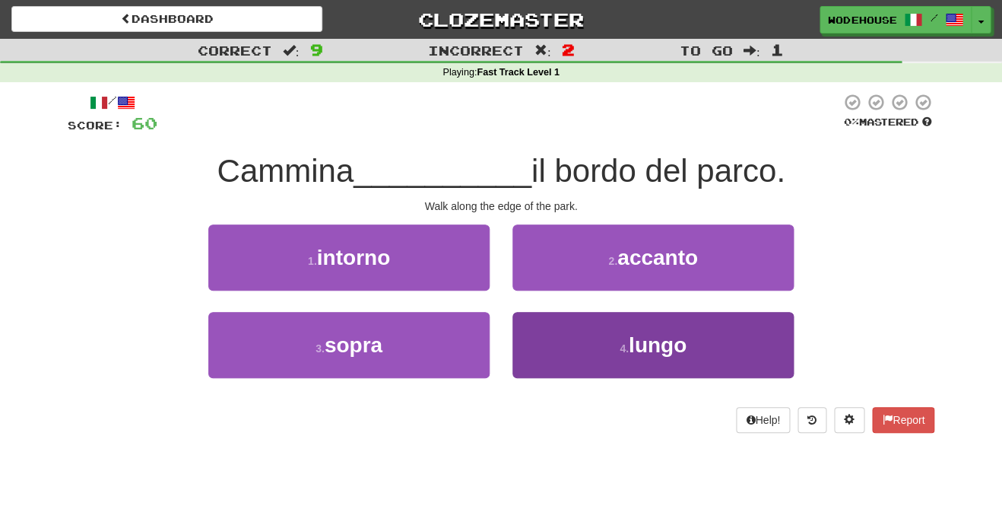
click at [555, 335] on button "4 . lungo" at bounding box center [652, 345] width 281 height 66
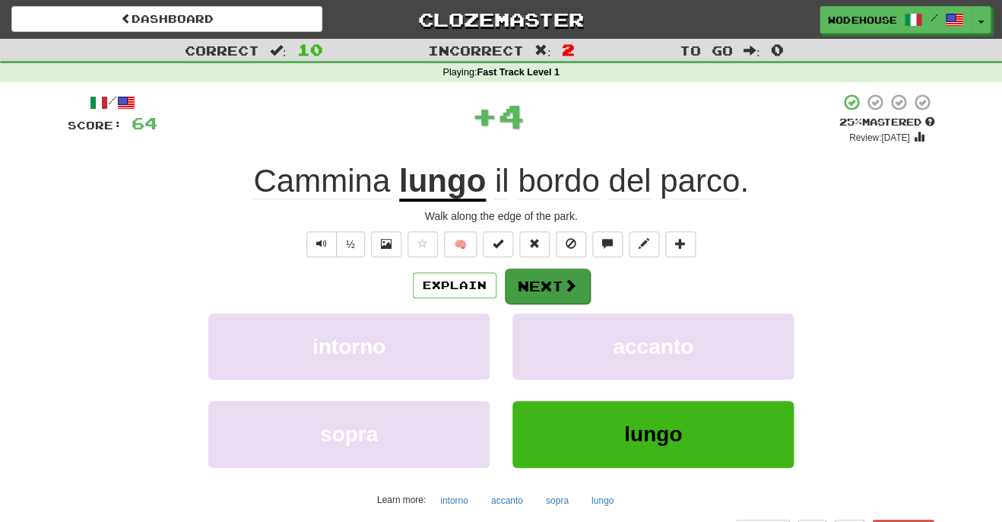
click at [546, 291] on button "Next" at bounding box center [547, 285] width 85 height 35
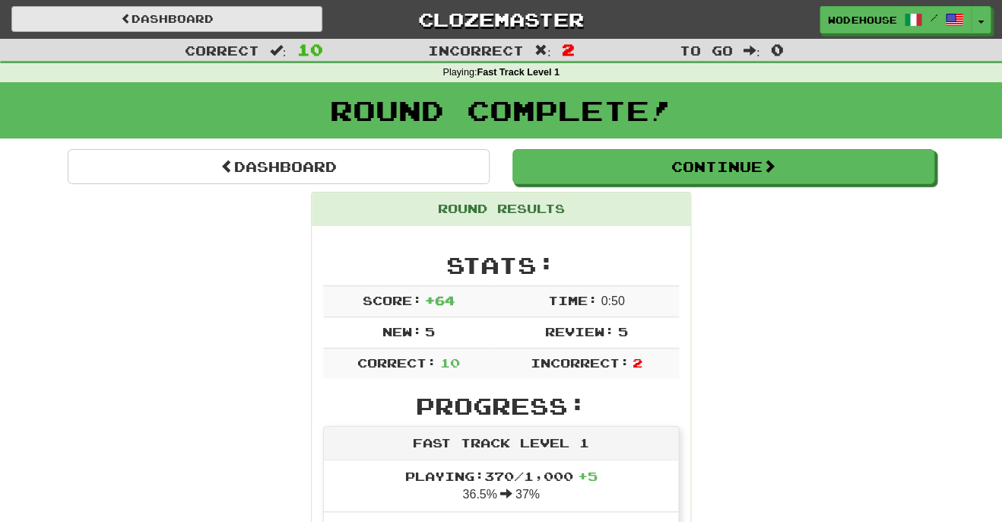
click at [148, 13] on link "Dashboard" at bounding box center [166, 19] width 311 height 26
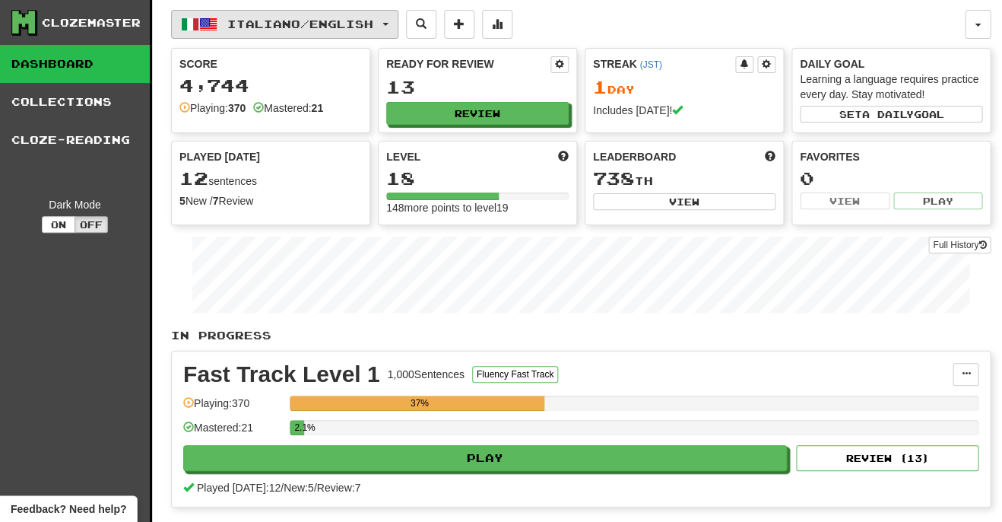
click at [197, 20] on span "button" at bounding box center [190, 24] width 18 height 18
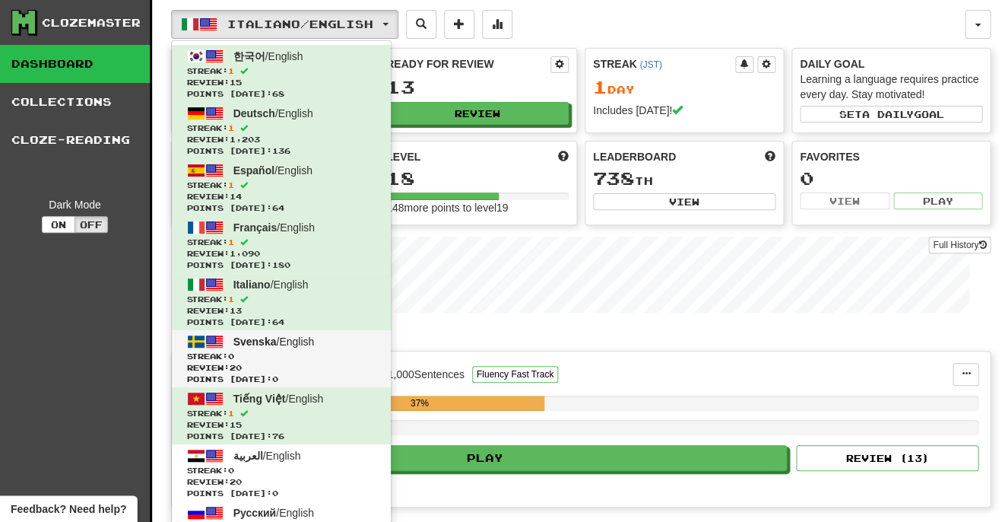
click at [276, 344] on span "Svenska / English" at bounding box center [273, 341] width 81 height 12
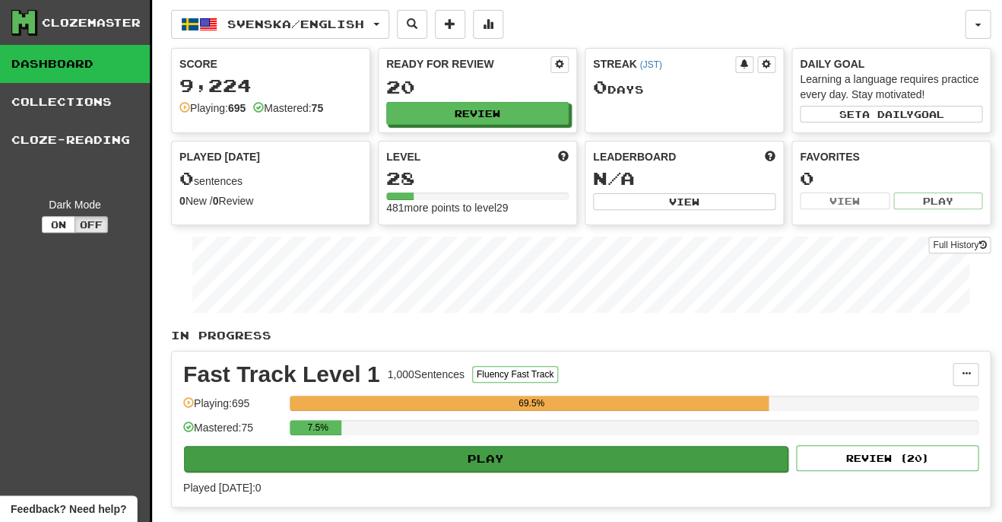
click at [552, 455] on button "Play" at bounding box center [486, 459] width 604 height 26
select select "**"
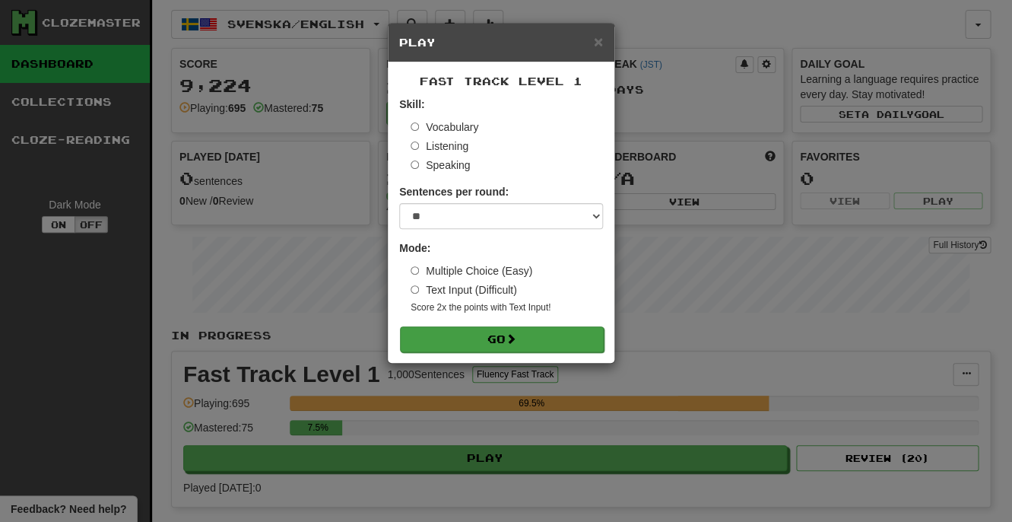
click at [562, 339] on button "Go" at bounding box center [502, 339] width 204 height 26
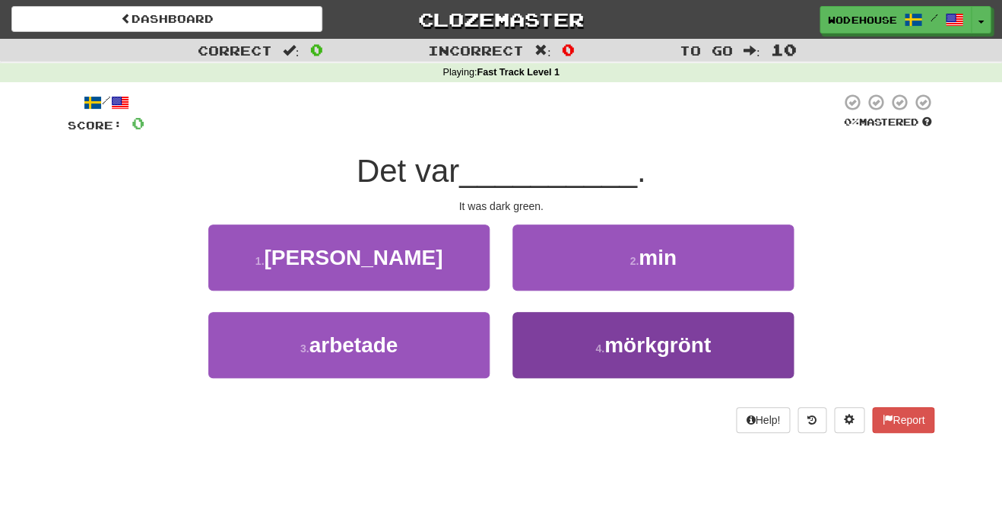
click at [645, 333] on span "mörkgrönt" at bounding box center [657, 345] width 106 height 24
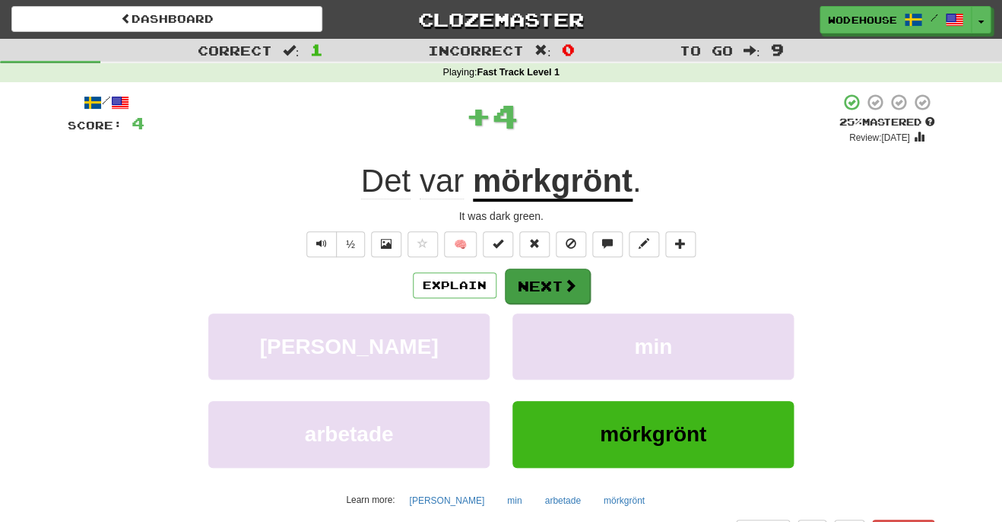
click at [535, 272] on button "Next" at bounding box center [547, 285] width 85 height 35
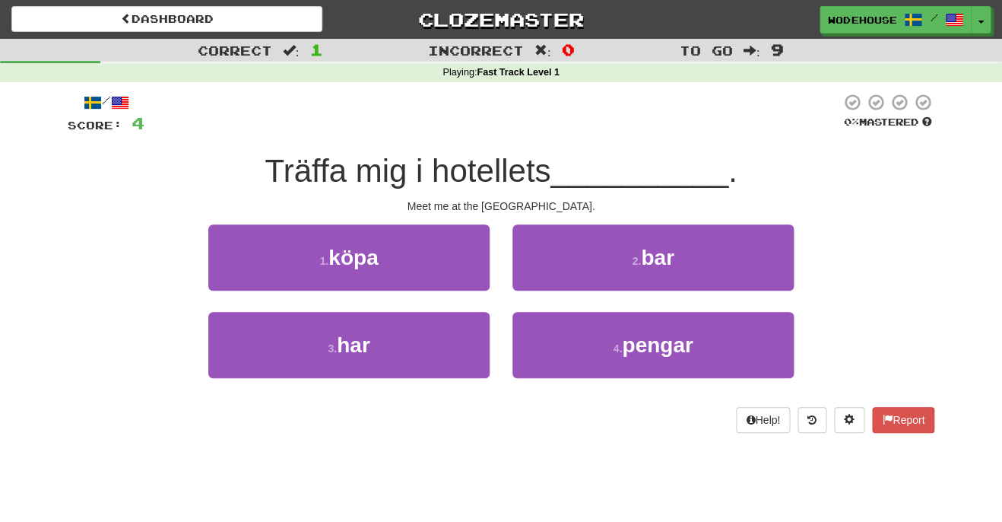
click at [535, 272] on button "2 . bar" at bounding box center [652, 257] width 281 height 66
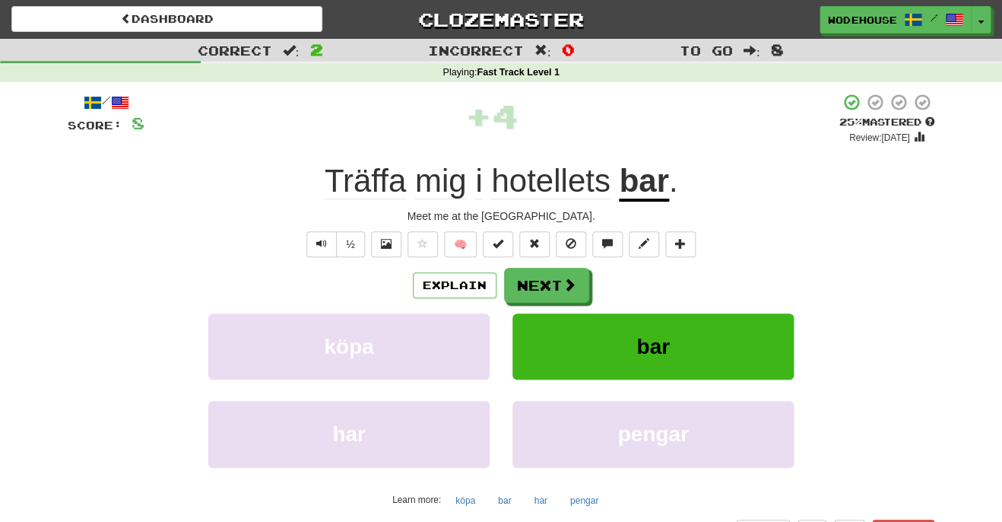
click at [535, 272] on button "Next" at bounding box center [546, 285] width 85 height 35
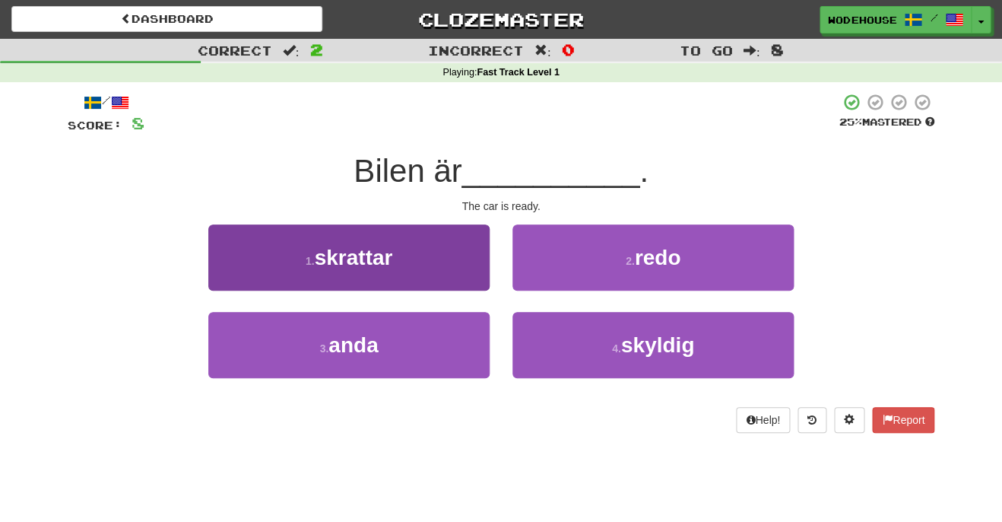
click at [450, 275] on button "1 . skrattar" at bounding box center [348, 257] width 281 height 66
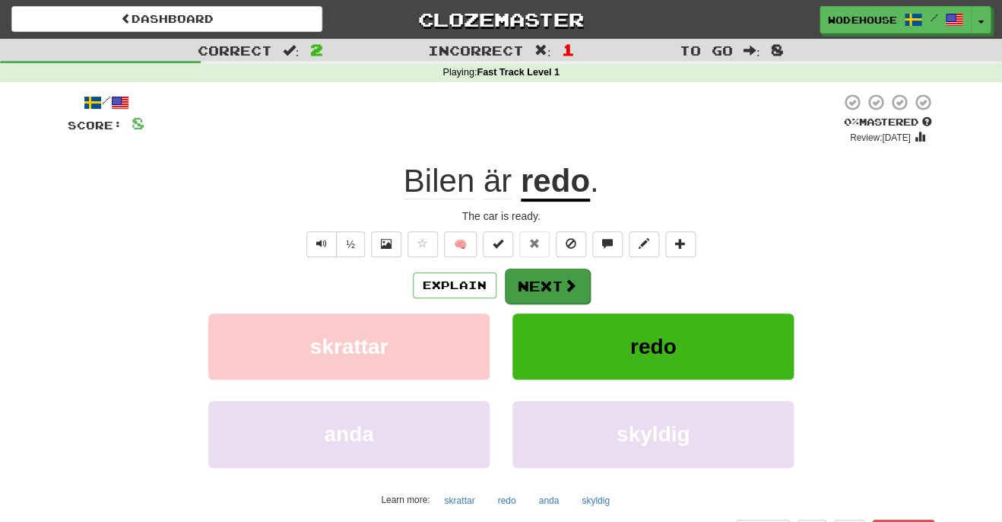
click at [557, 271] on button "Next" at bounding box center [547, 285] width 85 height 35
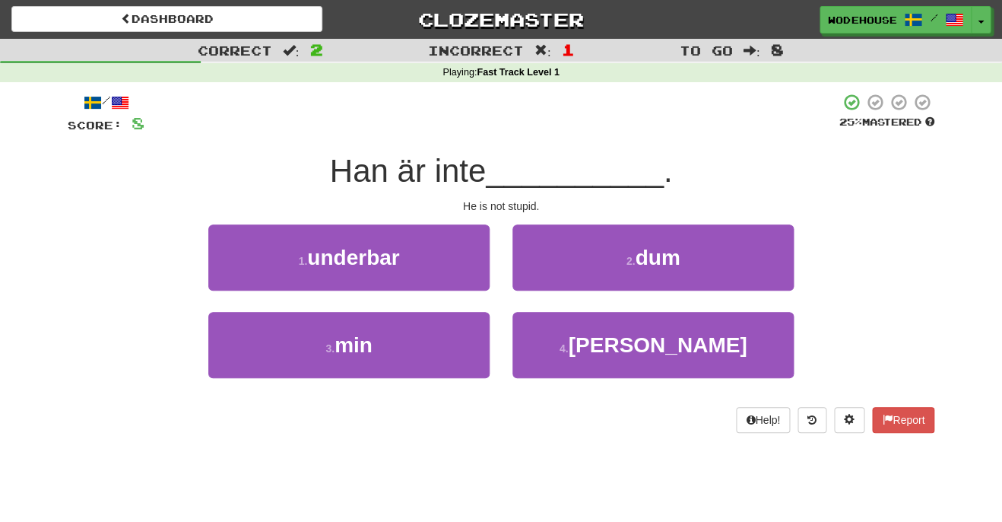
click at [557, 271] on button "2 . dum" at bounding box center [652, 257] width 281 height 66
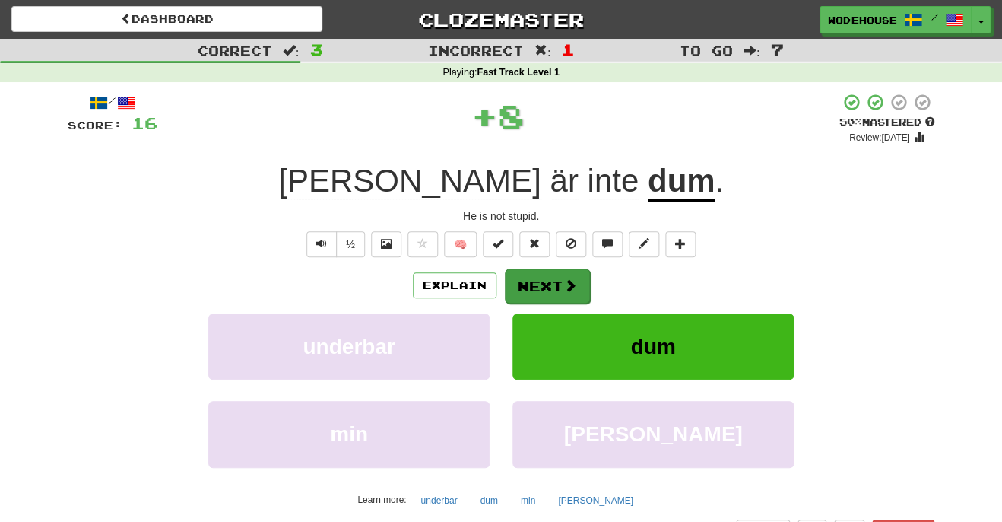
click at [541, 276] on button "Next" at bounding box center [547, 285] width 85 height 35
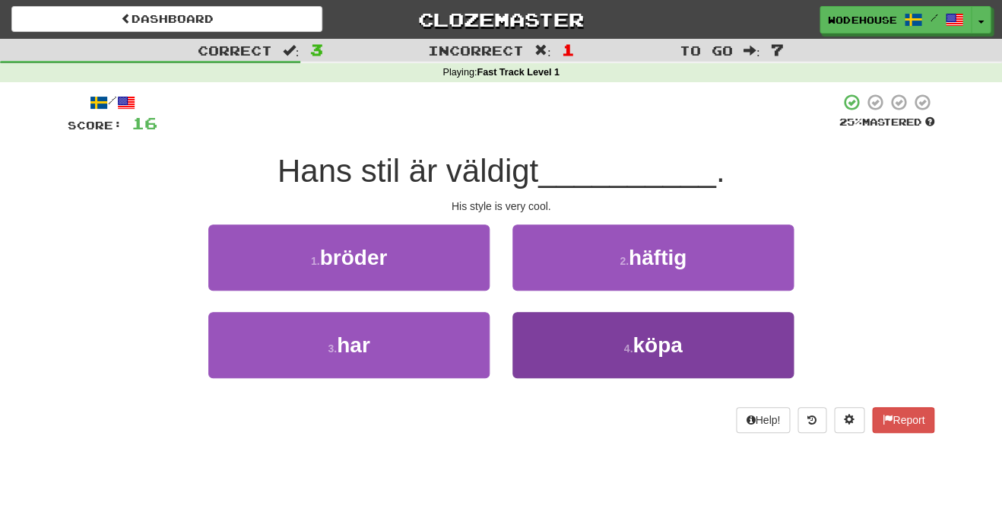
click at [544, 353] on button "4 . köpa" at bounding box center [652, 345] width 281 height 66
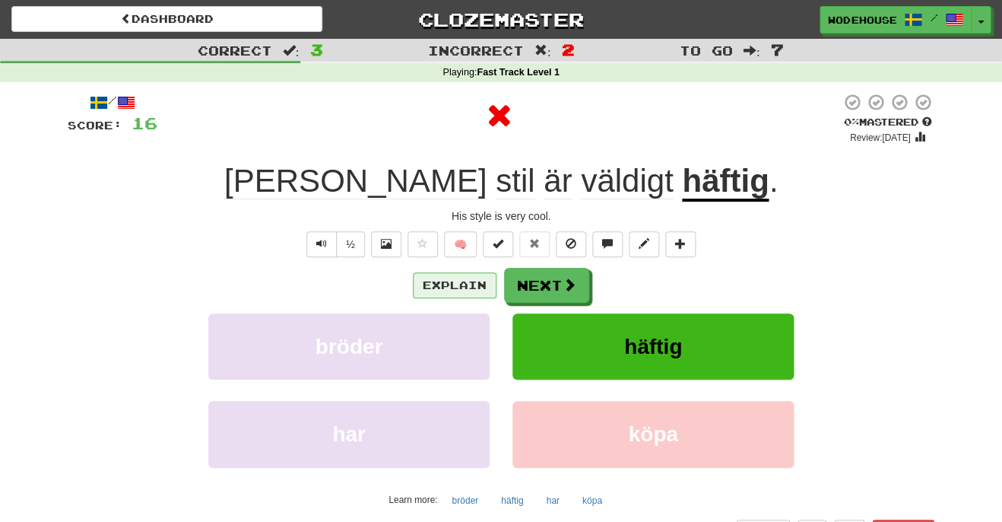
click at [432, 283] on button "Explain" at bounding box center [455, 285] width 84 height 26
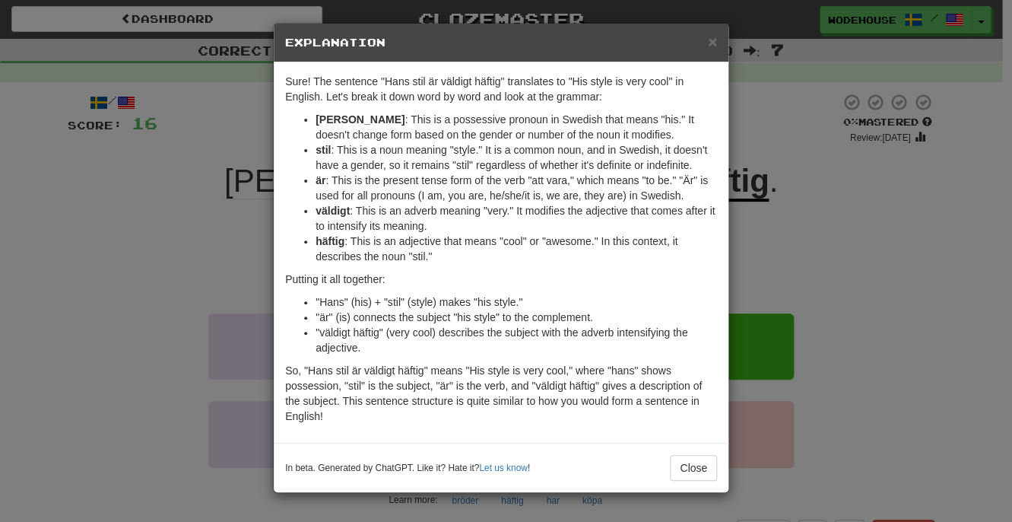
click at [67, 264] on div "× Explanation Sure! The sentence "Hans stil är väldigt häftig" translates to "H…" at bounding box center [506, 261] width 1012 height 522
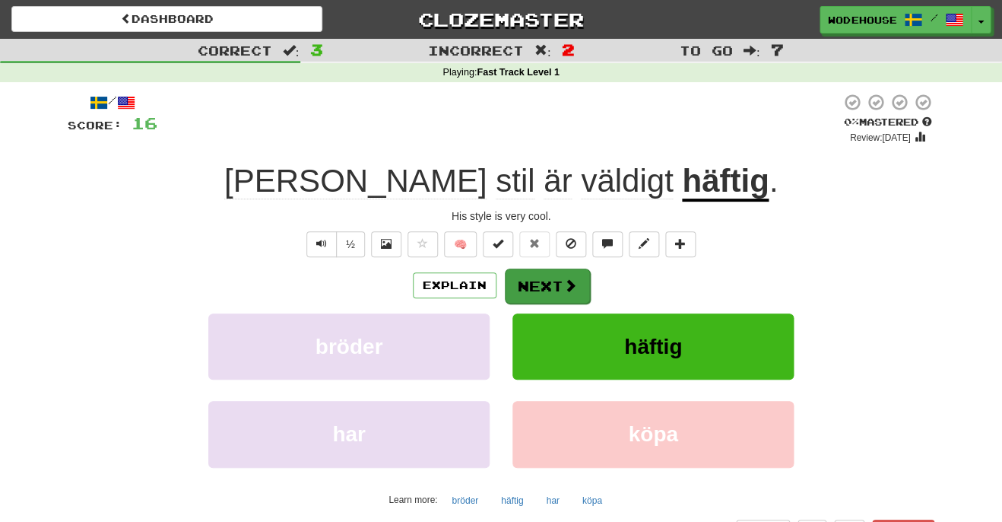
click at [550, 284] on button "Next" at bounding box center [547, 285] width 85 height 35
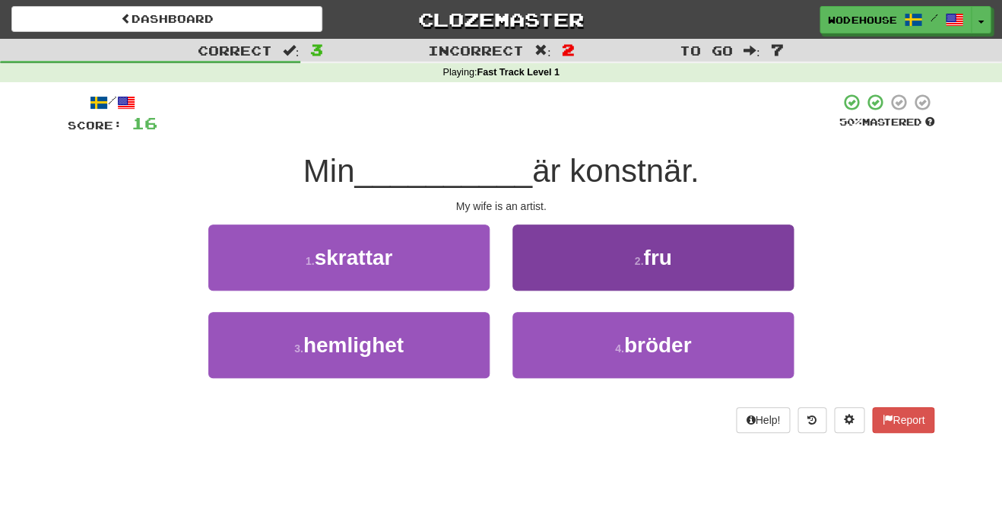
click at [557, 277] on button "2 . fru" at bounding box center [652, 257] width 281 height 66
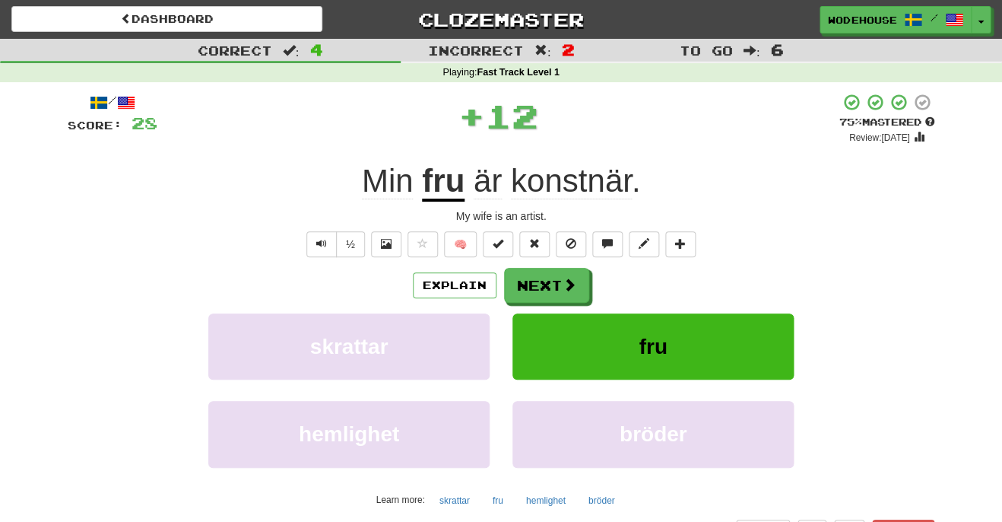
click at [557, 277] on button "Next" at bounding box center [546, 285] width 85 height 35
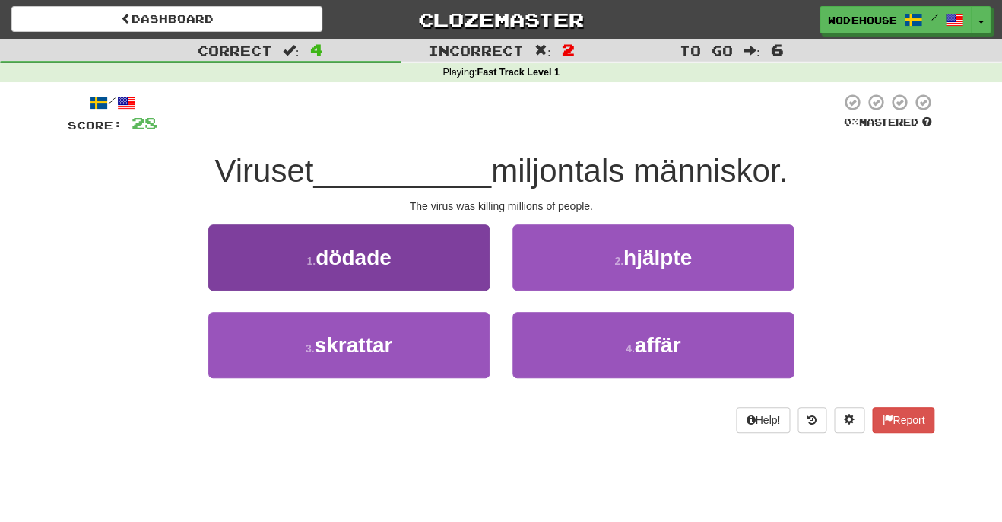
click at [381, 266] on span "dödade" at bounding box center [354, 258] width 76 height 24
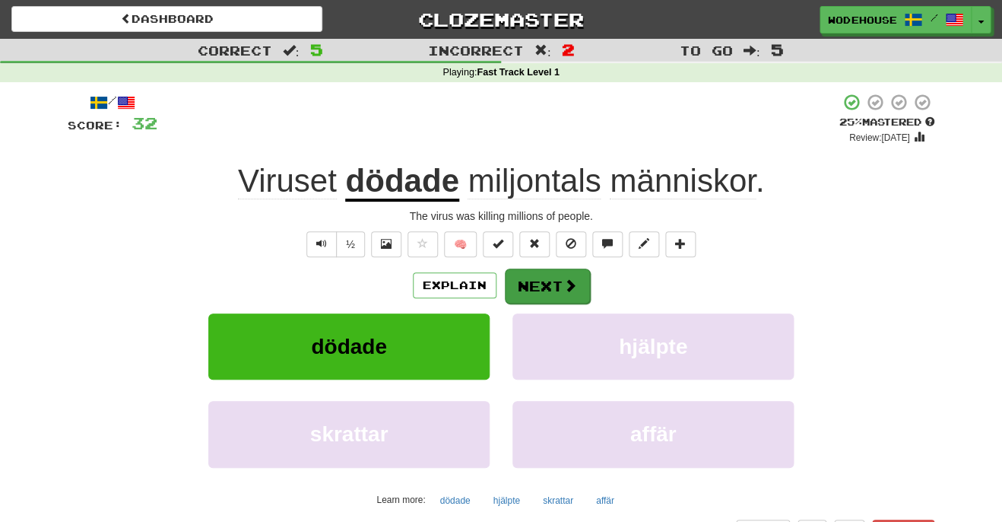
click at [552, 280] on button "Next" at bounding box center [547, 285] width 85 height 35
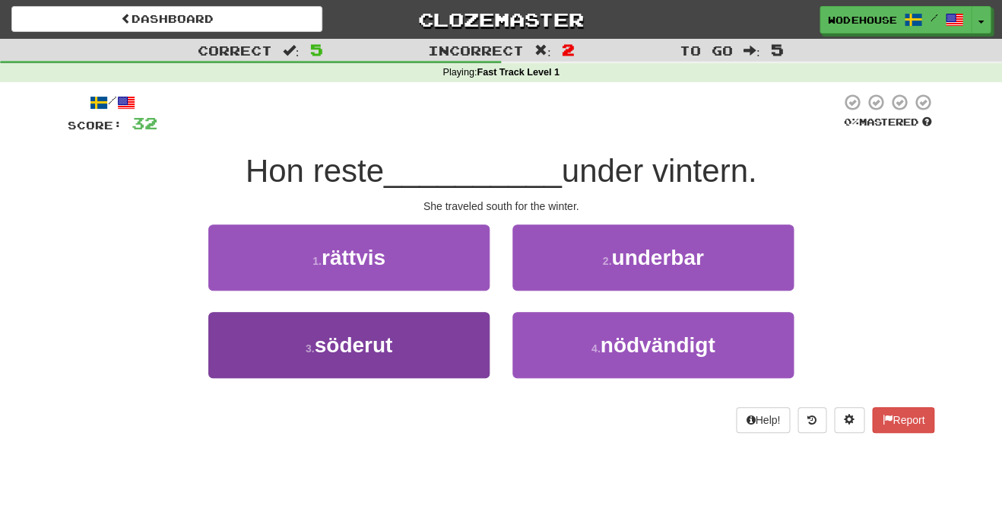
click at [435, 360] on button "3 . söderut" at bounding box center [348, 345] width 281 height 66
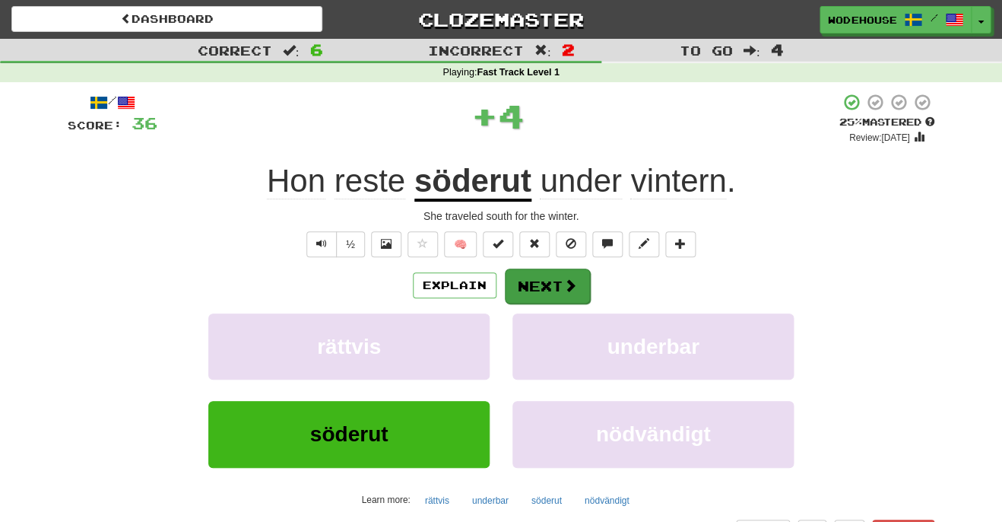
click at [550, 286] on button "Next" at bounding box center [547, 285] width 85 height 35
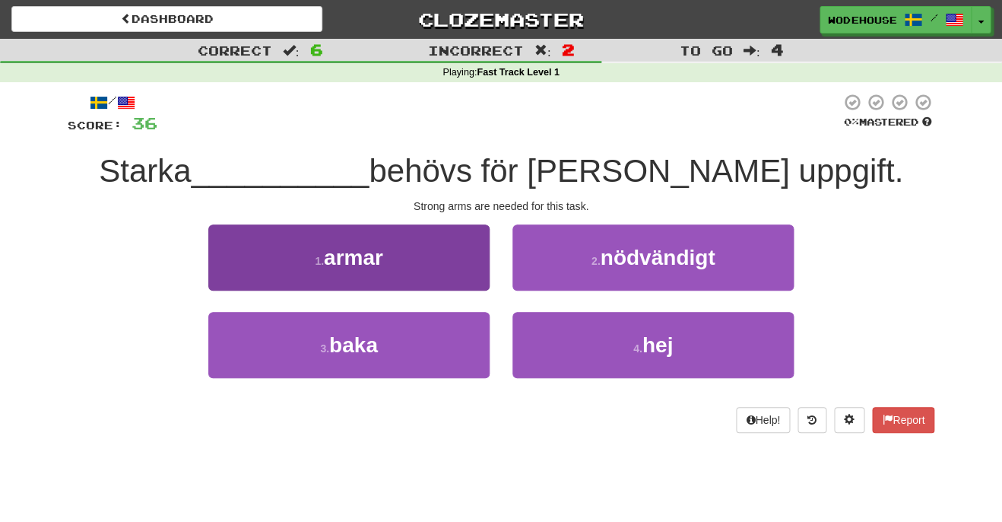
click at [376, 259] on span "armar" at bounding box center [353, 258] width 59 height 24
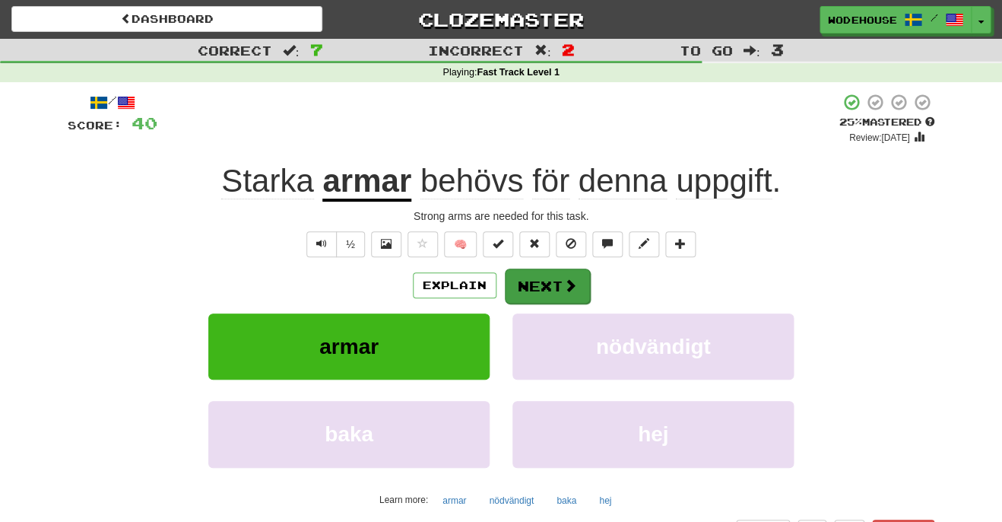
click at [567, 278] on span at bounding box center [570, 285] width 14 height 14
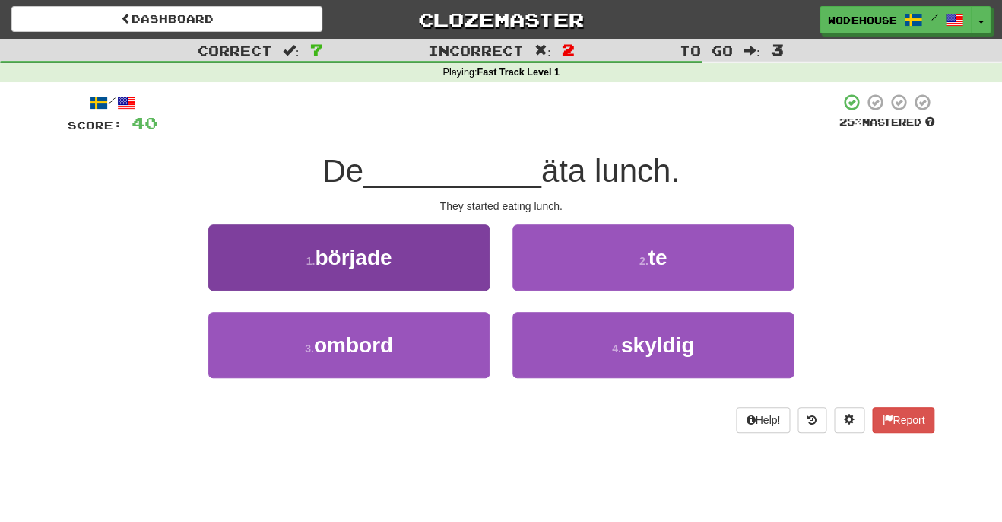
click at [375, 268] on button "1 . började" at bounding box center [348, 257] width 281 height 66
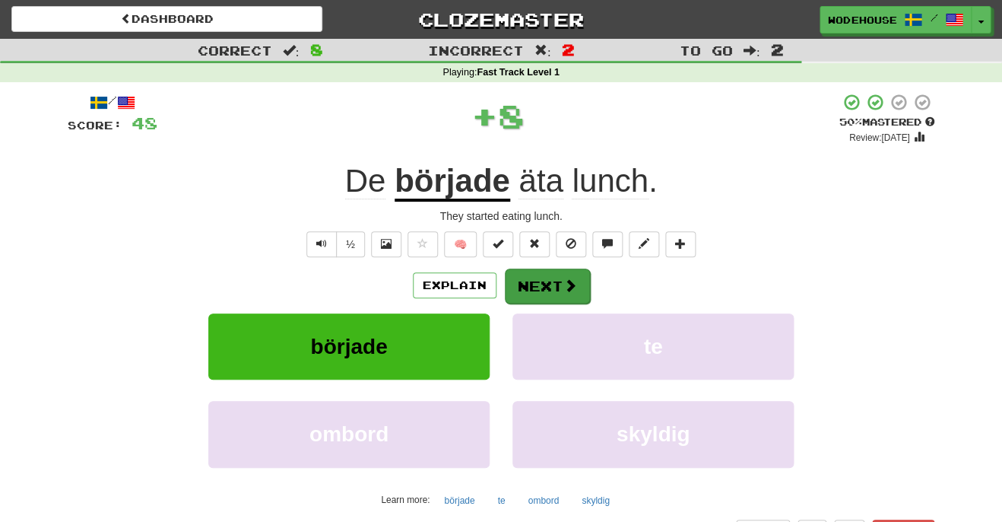
click at [552, 278] on button "Next" at bounding box center [547, 285] width 85 height 35
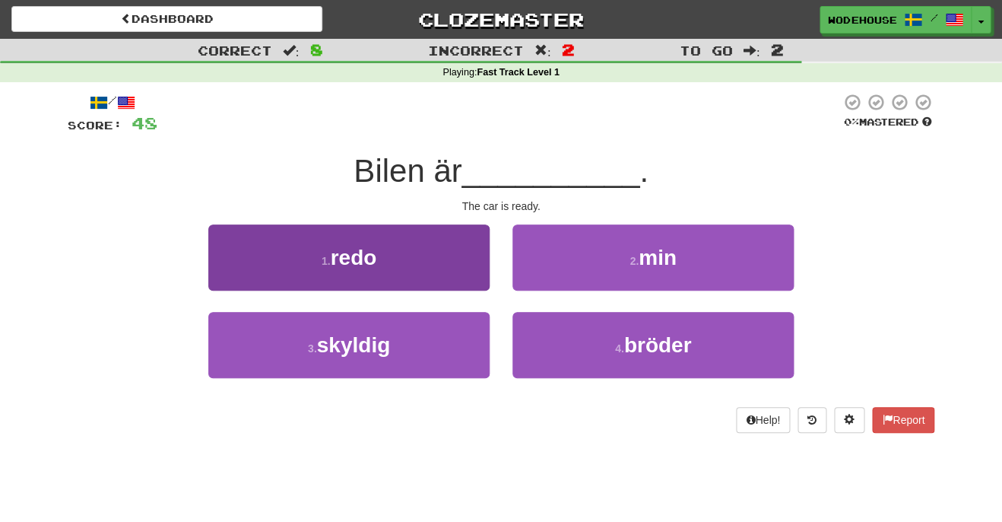
click at [379, 252] on button "1 . redo" at bounding box center [348, 257] width 281 height 66
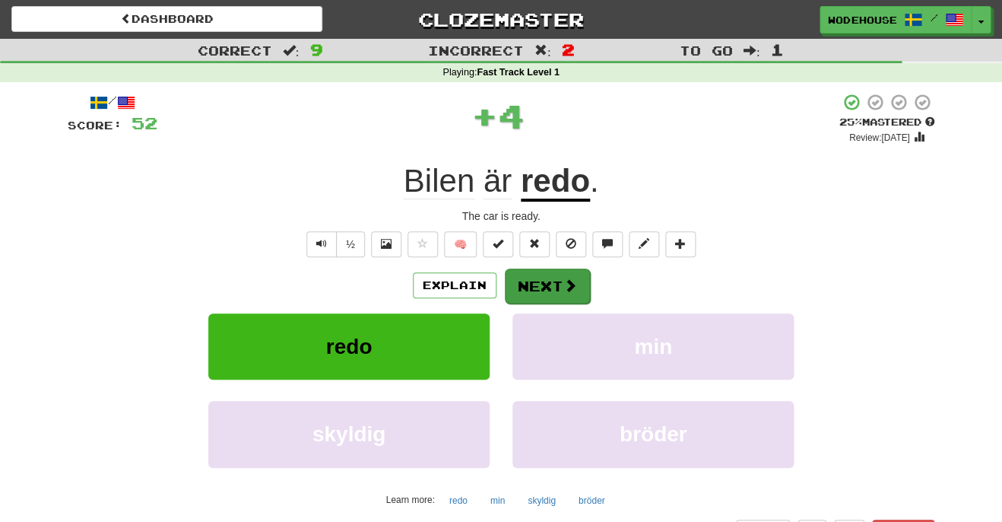
click at [563, 268] on button "Next" at bounding box center [547, 285] width 85 height 35
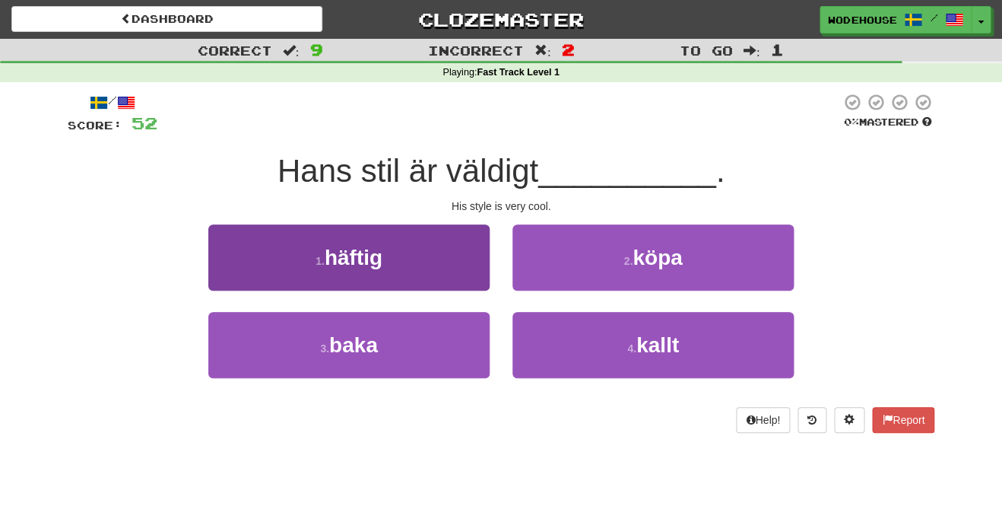
click at [391, 259] on button "1 . häftig" at bounding box center [348, 257] width 281 height 66
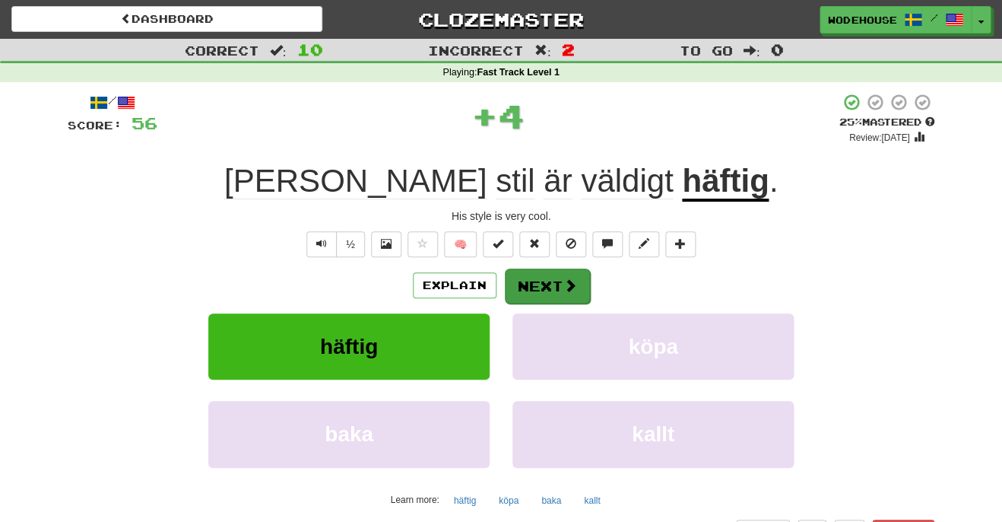
click at [563, 280] on span at bounding box center [570, 285] width 14 height 14
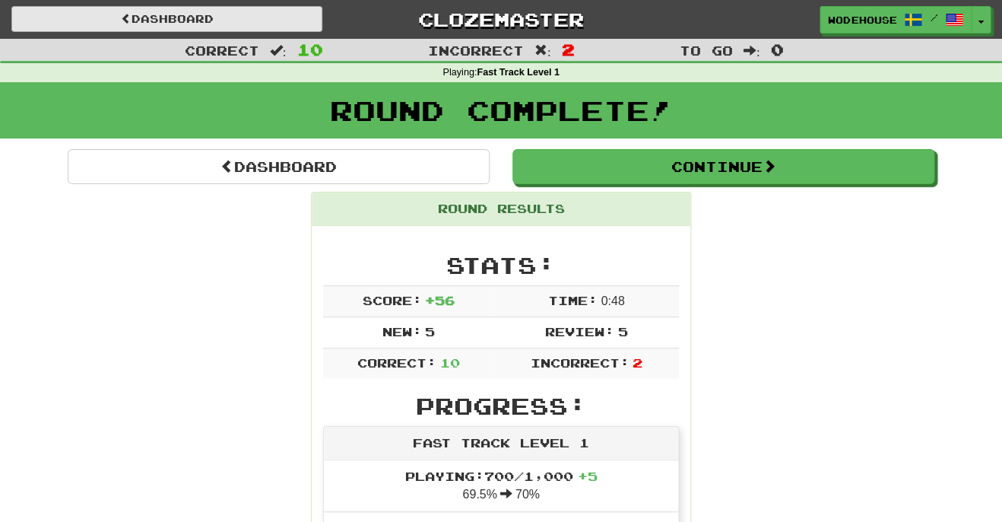
click at [194, 22] on link "Dashboard" at bounding box center [166, 19] width 311 height 26
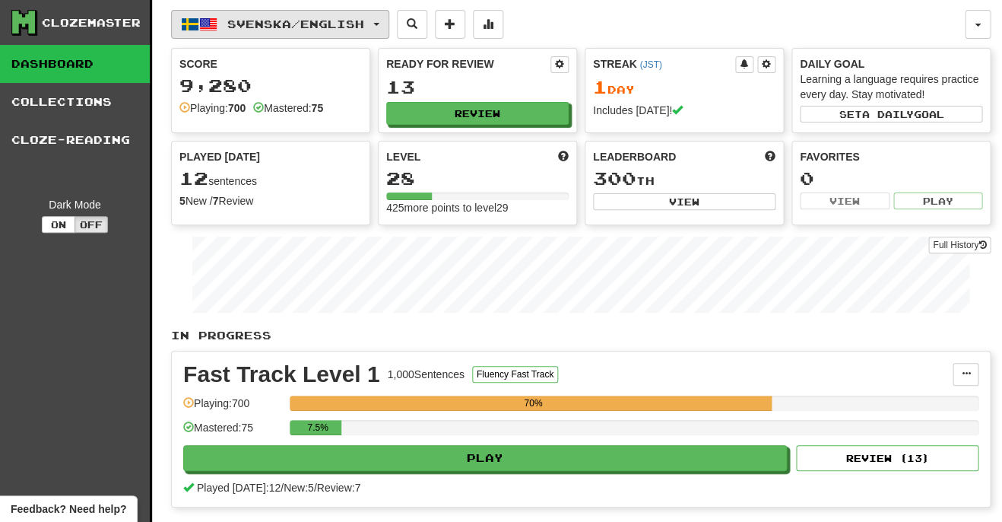
click at [271, 30] on button "Svenska / English" at bounding box center [280, 24] width 218 height 29
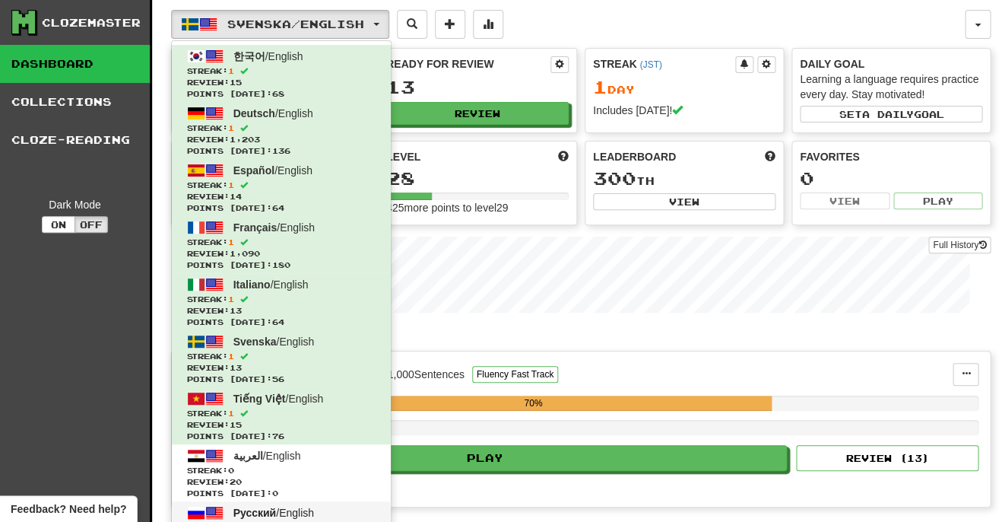
click at [263, 506] on span "Русский" at bounding box center [254, 512] width 43 height 12
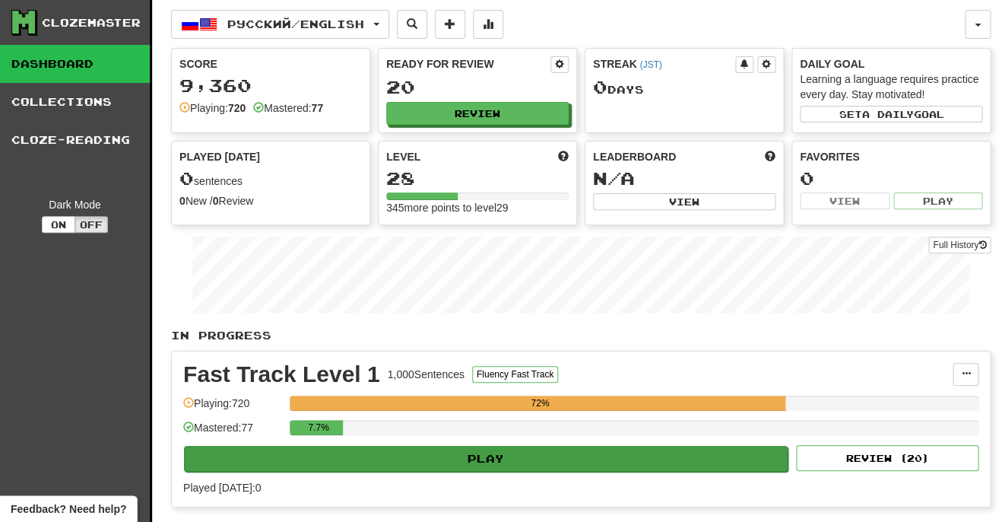
click at [576, 446] on button "Play" at bounding box center [486, 459] width 604 height 26
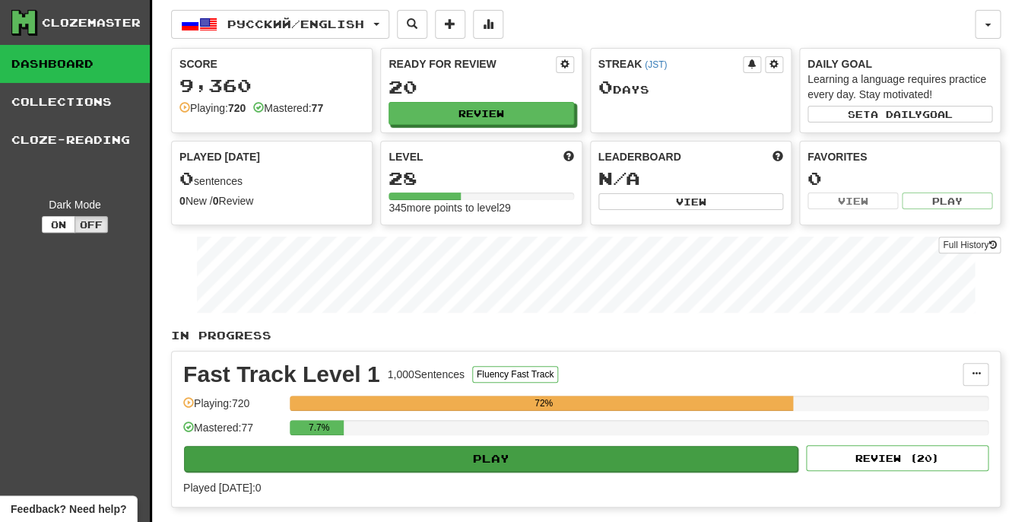
select select "**"
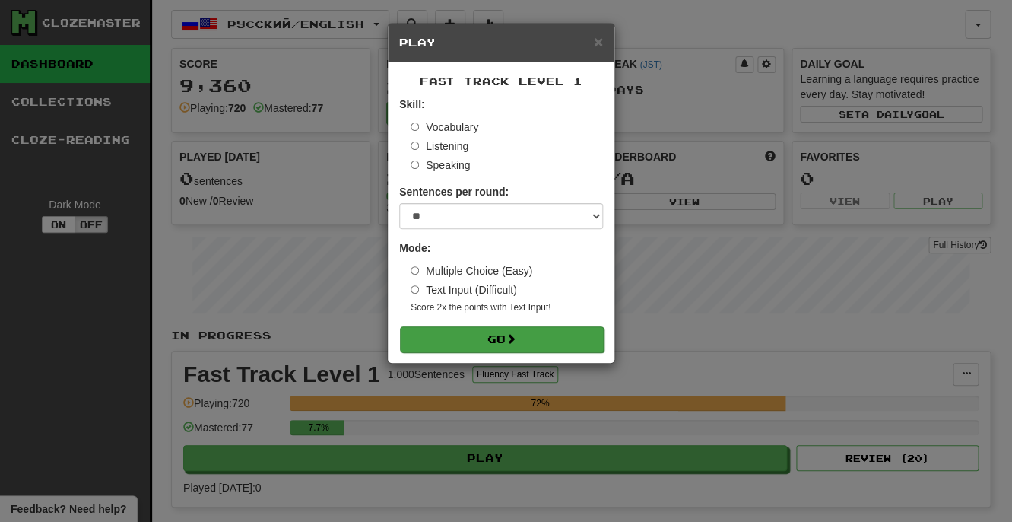
click at [563, 332] on button "Go" at bounding box center [502, 339] width 204 height 26
click at [596, 49] on span "×" at bounding box center [598, 41] width 9 height 17
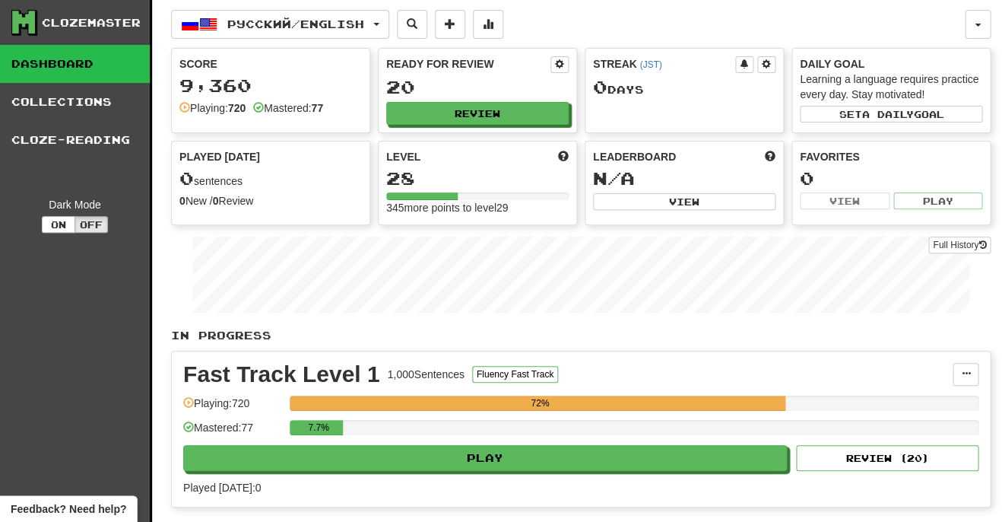
scroll to position [2, 0]
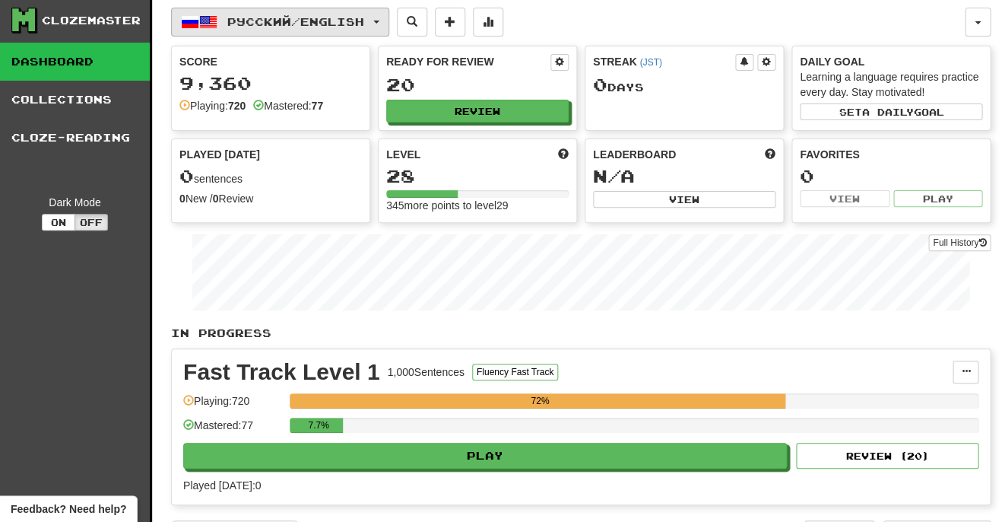
click at [298, 23] on span "Русский / English" at bounding box center [295, 21] width 137 height 13
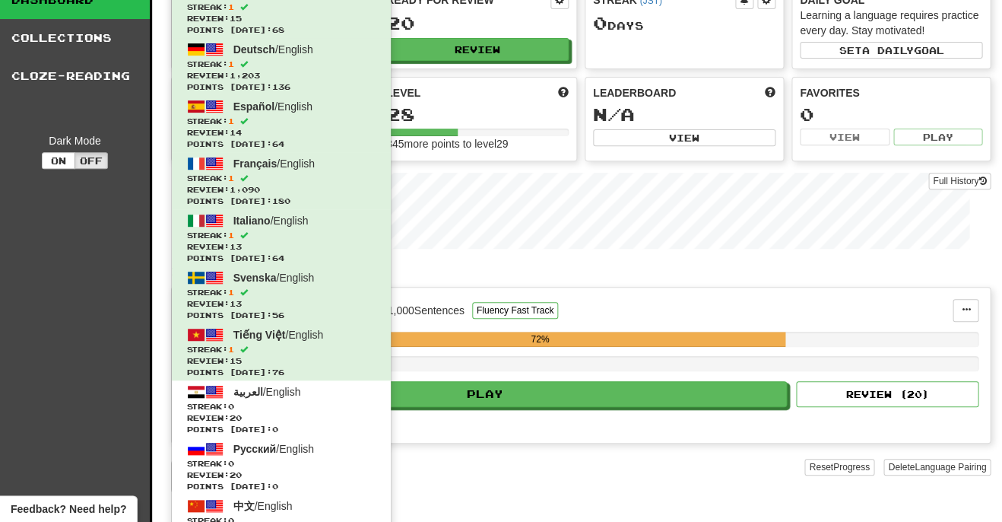
scroll to position [238, 0]
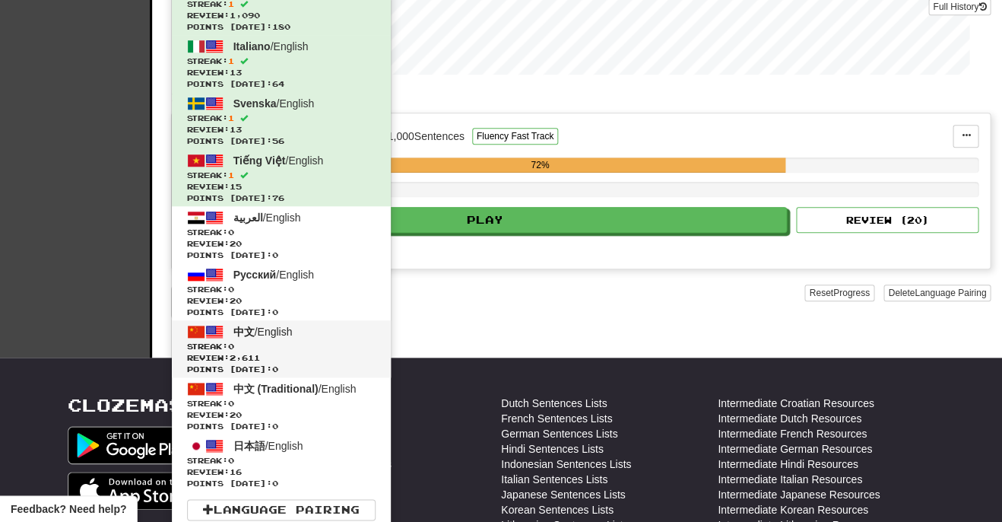
click at [276, 325] on span "中文 / English" at bounding box center [262, 331] width 59 height 12
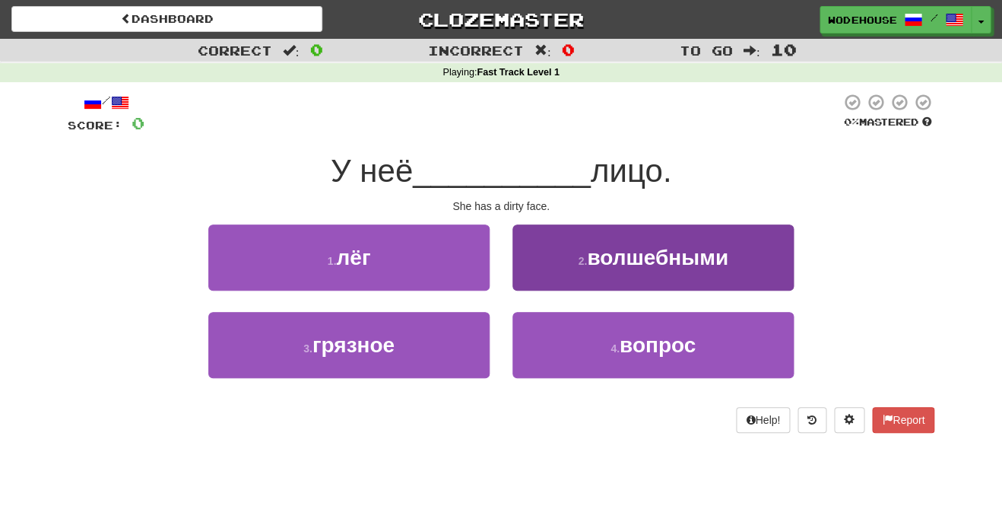
click at [554, 263] on button "2 . волшебными" at bounding box center [652, 257] width 281 height 66
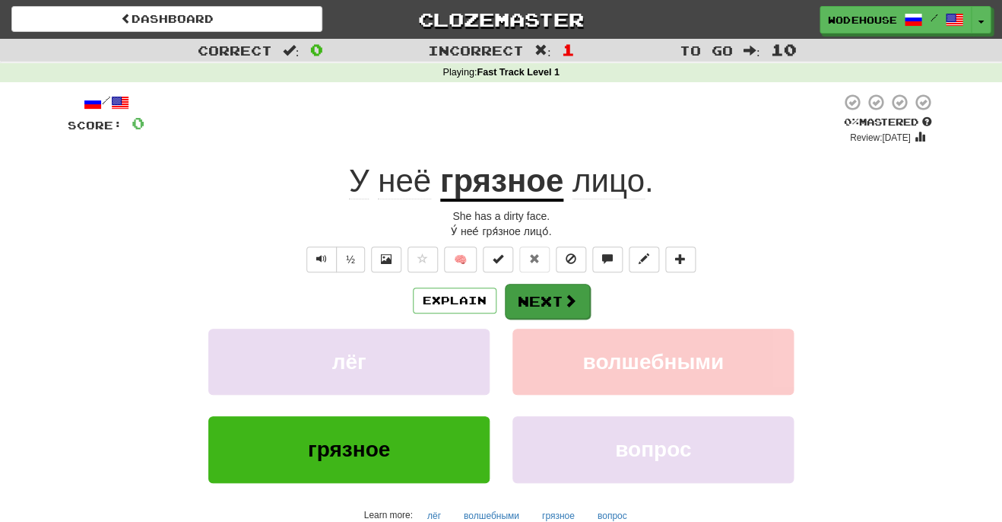
click at [564, 296] on span at bounding box center [570, 300] width 14 height 14
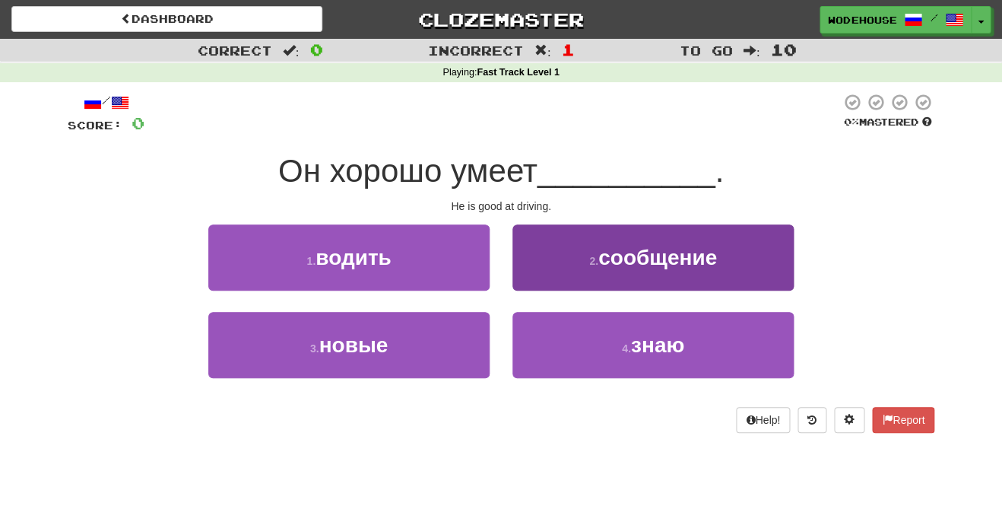
click at [620, 246] on span "сообщение" at bounding box center [657, 258] width 119 height 24
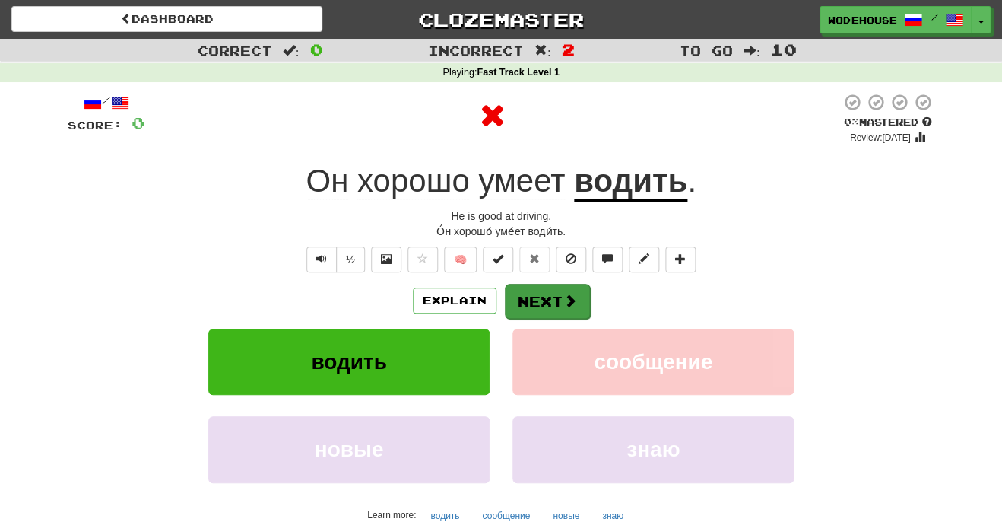
click at [567, 295] on span at bounding box center [570, 300] width 14 height 14
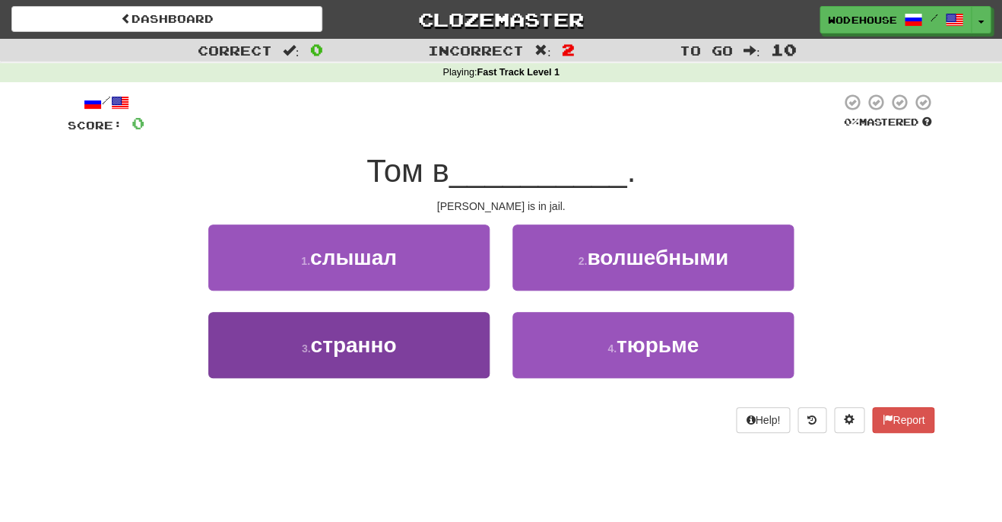
click at [397, 359] on button "3 . странно" at bounding box center [348, 345] width 281 height 66
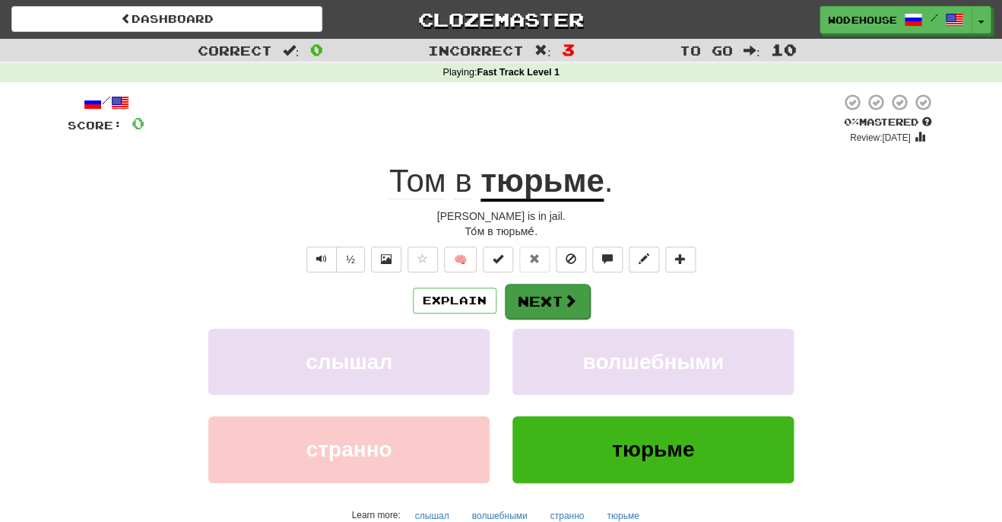
click at [538, 299] on button "Next" at bounding box center [547, 301] width 85 height 35
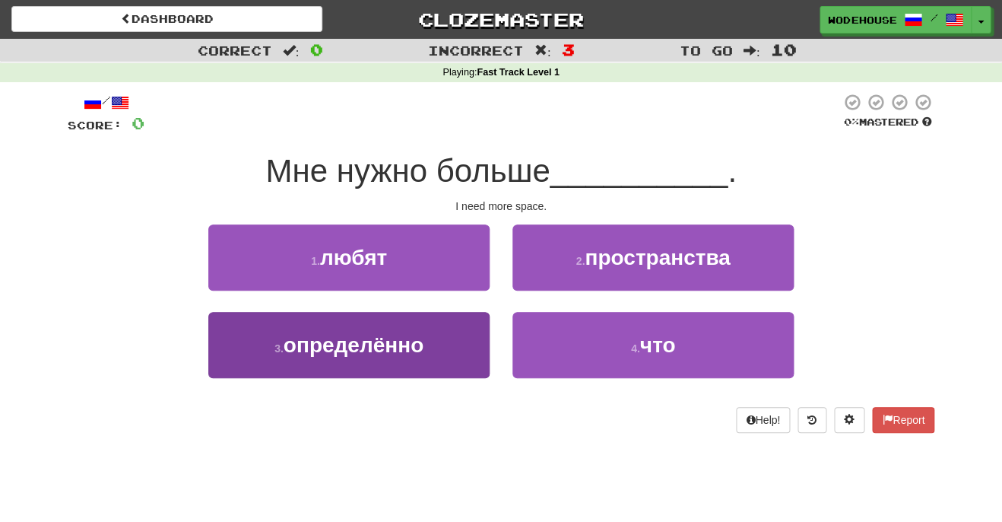
click at [382, 335] on span "определённо" at bounding box center [354, 345] width 140 height 24
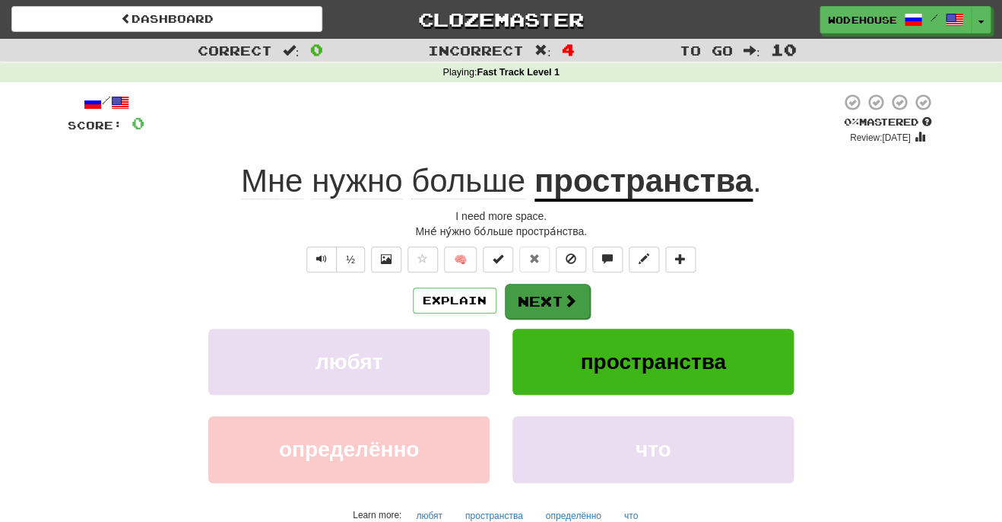
click at [531, 305] on button "Next" at bounding box center [547, 301] width 85 height 35
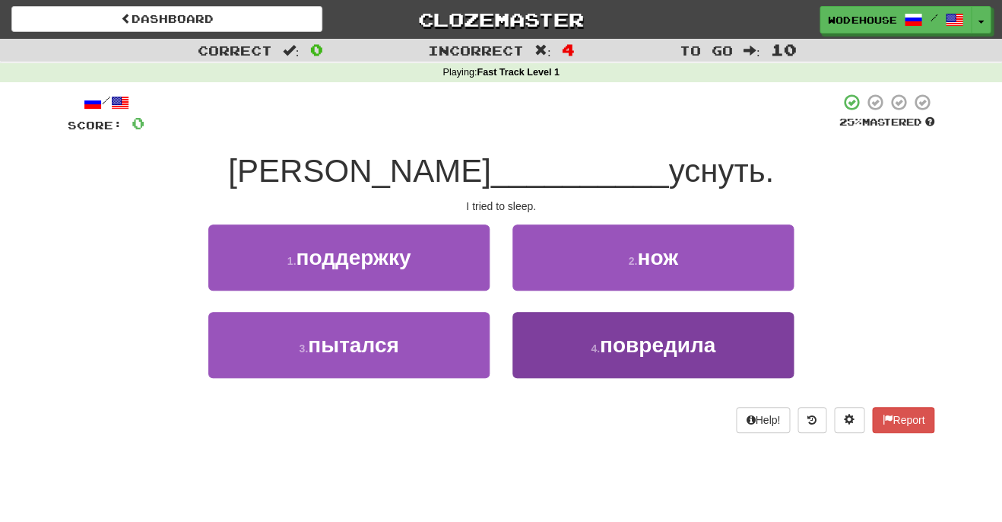
click at [601, 351] on span "повредила" at bounding box center [658, 345] width 116 height 24
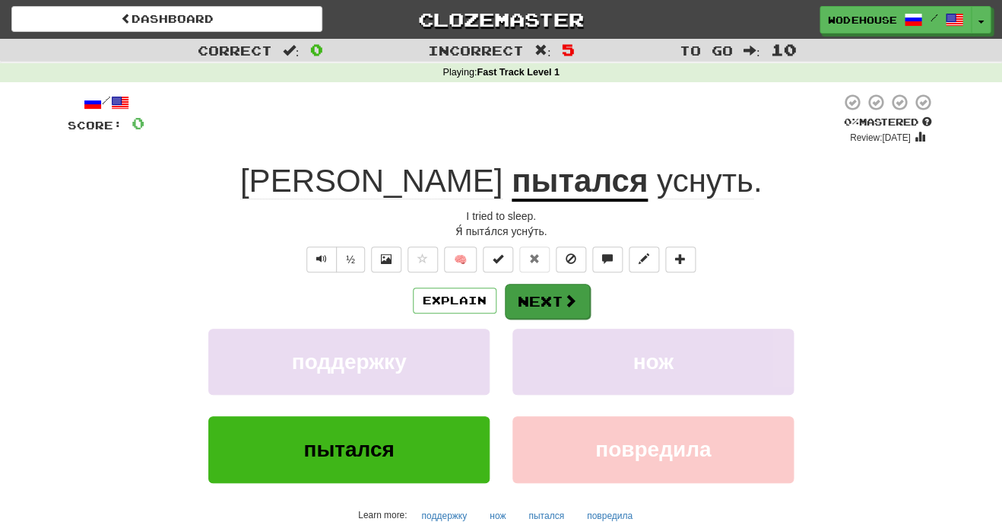
click at [547, 301] on button "Next" at bounding box center [547, 301] width 85 height 35
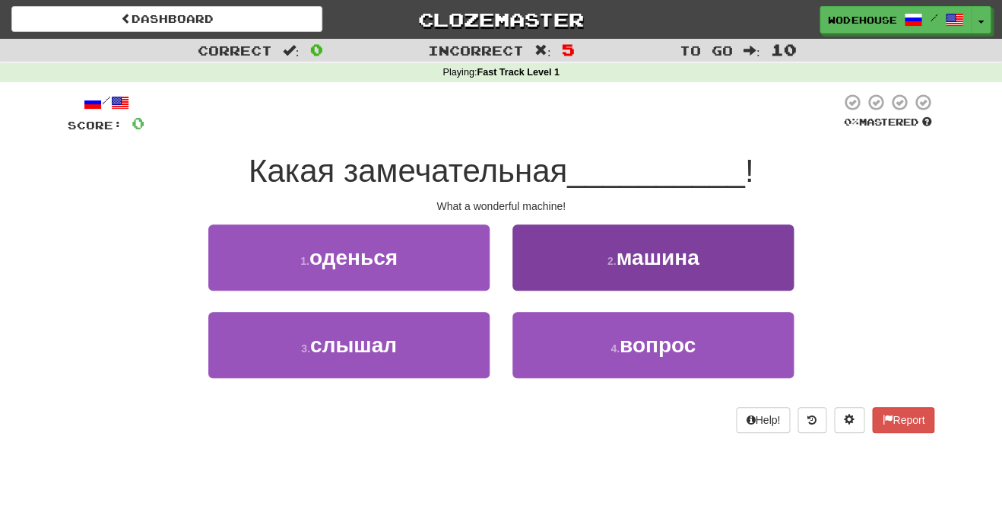
click at [564, 279] on button "2 . машина" at bounding box center [652, 257] width 281 height 66
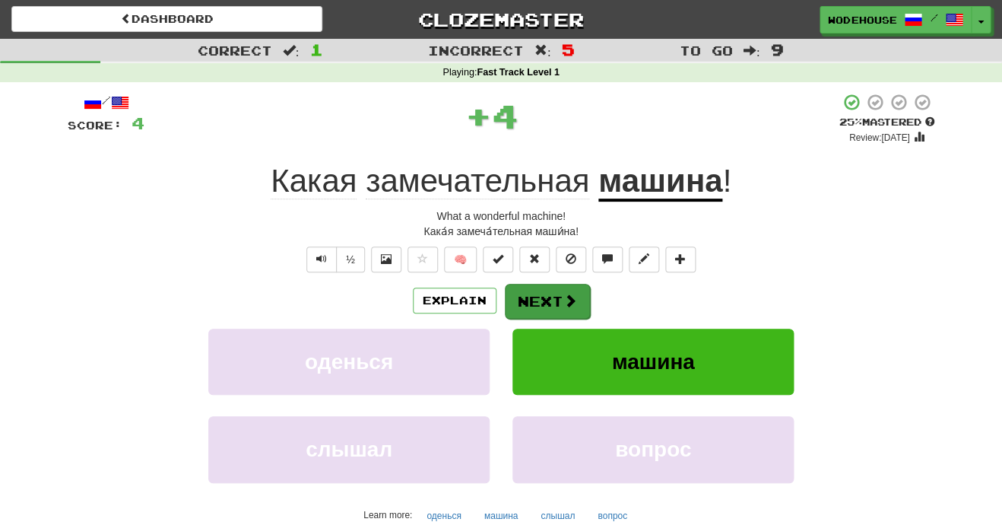
click at [542, 299] on button "Next" at bounding box center [547, 301] width 85 height 35
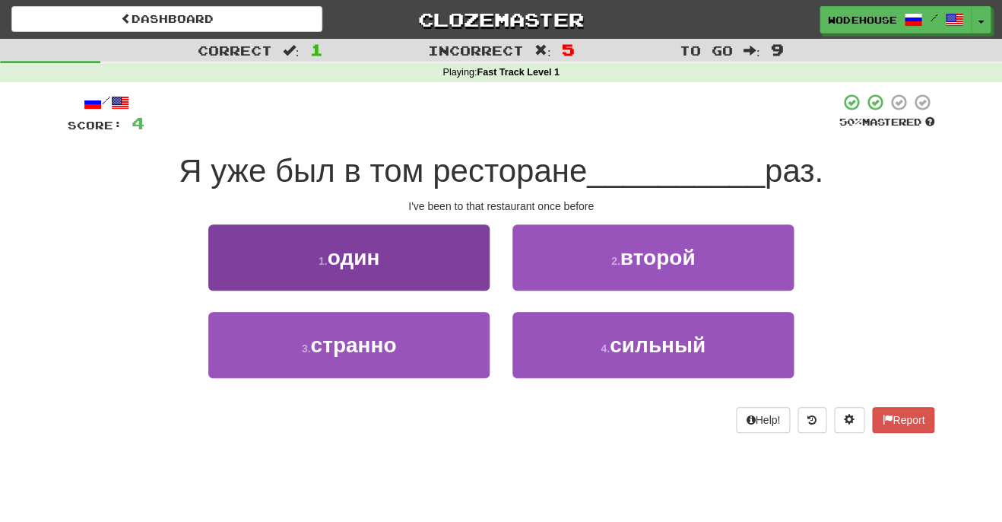
click at [301, 248] on button "1 . один" at bounding box center [348, 257] width 281 height 66
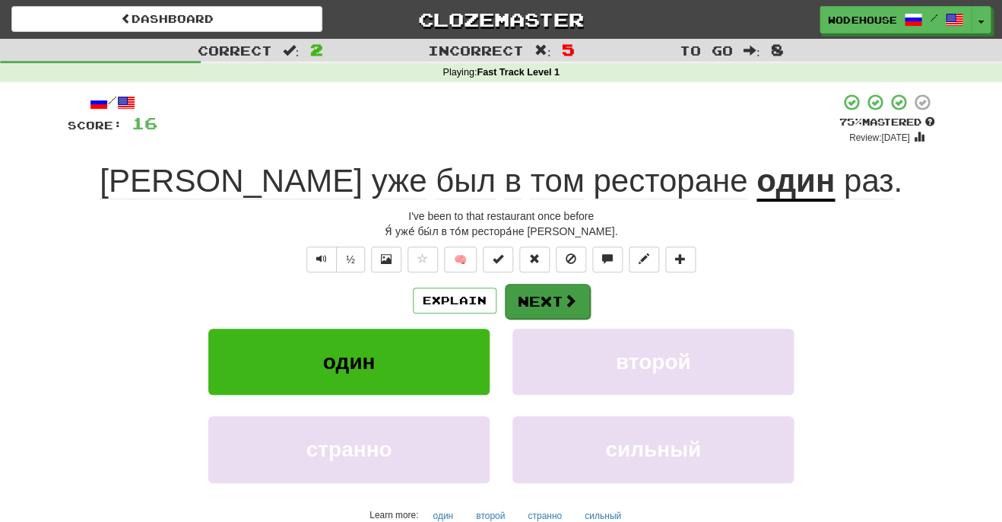
click at [576, 287] on button "Next" at bounding box center [547, 301] width 85 height 35
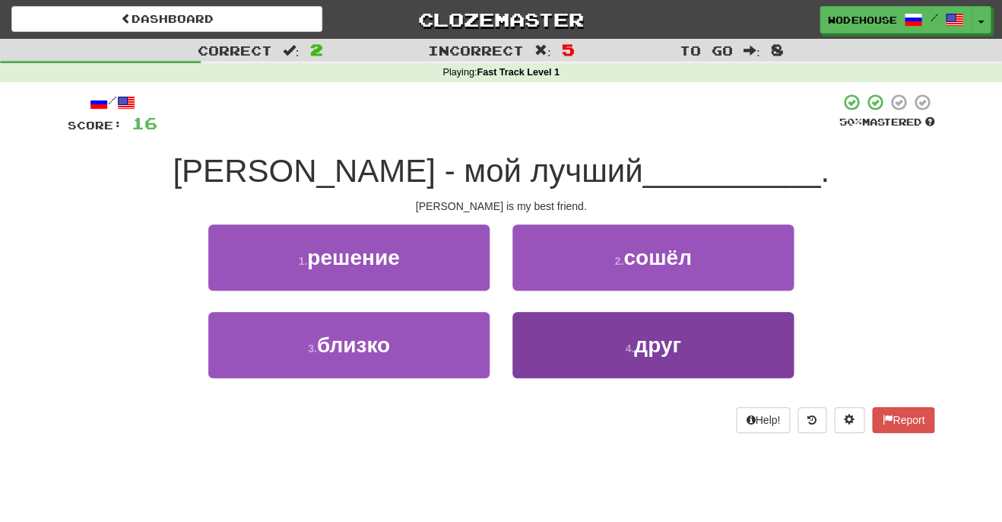
click at [592, 352] on button "4 . друг" at bounding box center [652, 345] width 281 height 66
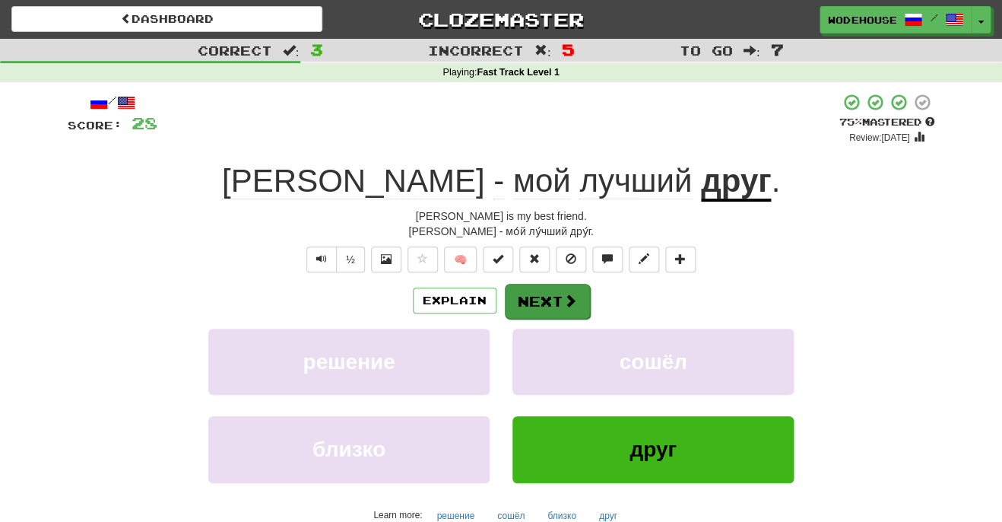
click at [528, 293] on button "Next" at bounding box center [547, 301] width 85 height 35
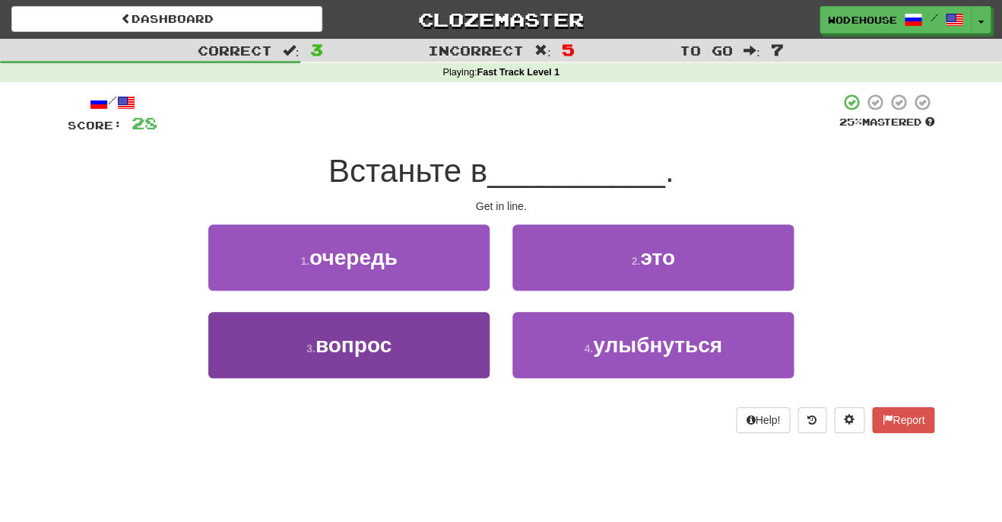
click at [400, 351] on button "3 . вопрос" at bounding box center [348, 345] width 281 height 66
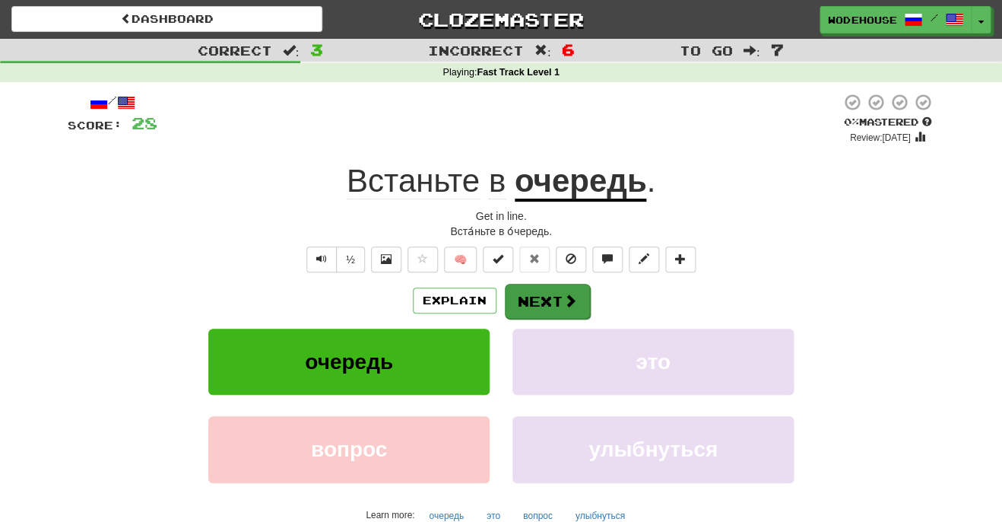
click at [544, 293] on button "Next" at bounding box center [547, 301] width 85 height 35
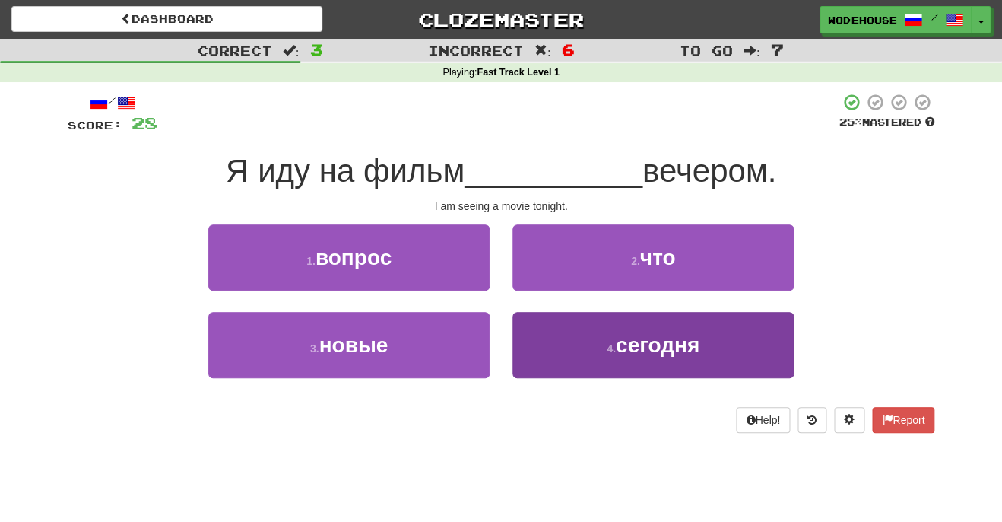
click at [626, 346] on span "сегодня" at bounding box center [658, 345] width 84 height 24
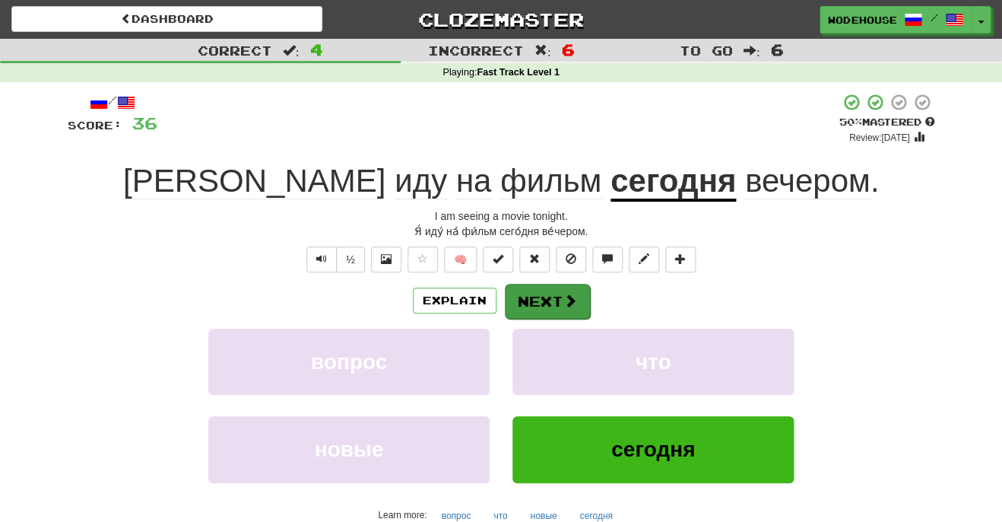
click at [528, 292] on button "Next" at bounding box center [547, 301] width 85 height 35
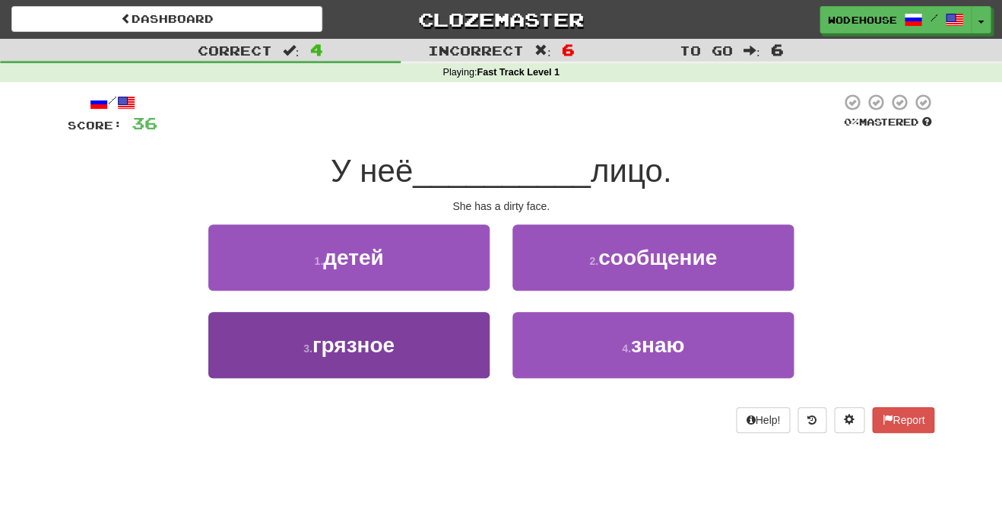
click at [428, 344] on button "3 . грязное" at bounding box center [348, 345] width 281 height 66
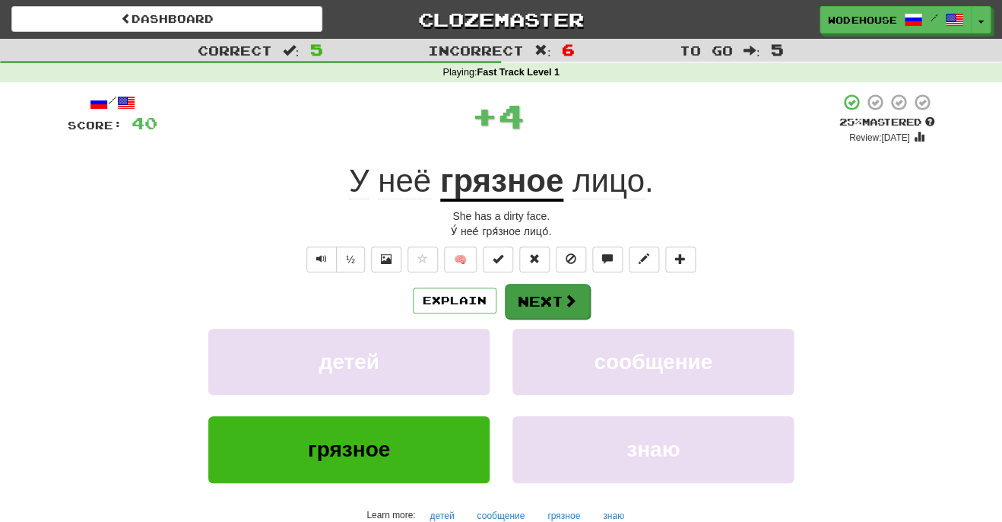
click at [542, 302] on button "Next" at bounding box center [547, 301] width 85 height 35
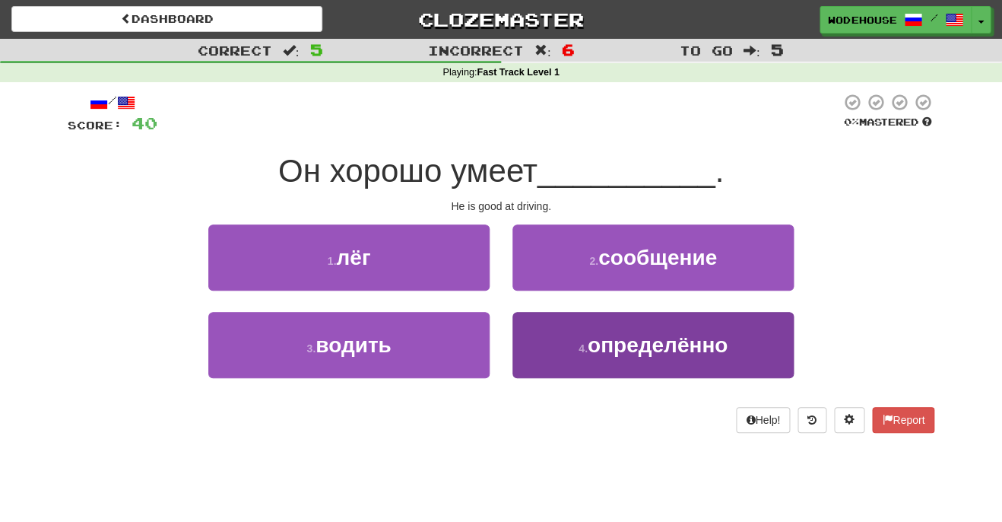
click at [551, 349] on button "4 . определённо" at bounding box center [652, 345] width 281 height 66
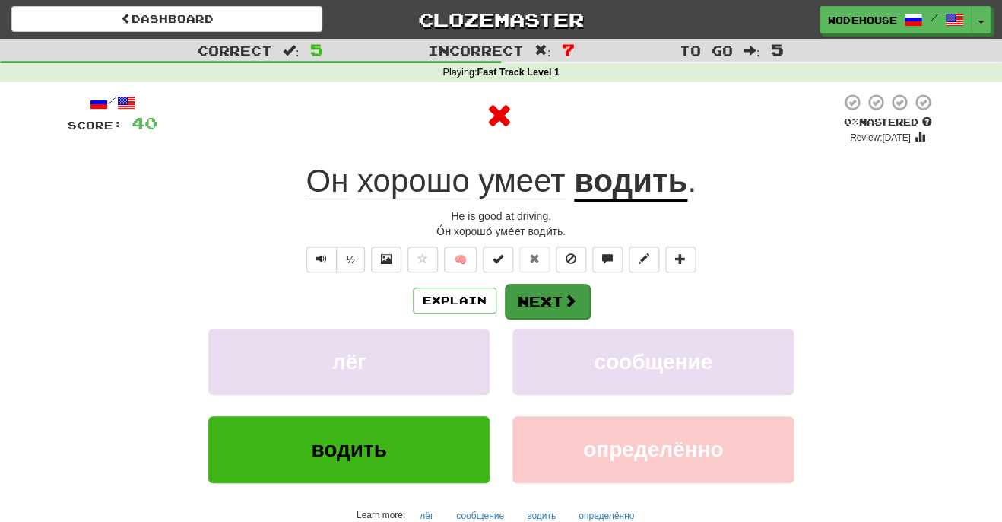
click at [564, 293] on span at bounding box center [570, 300] width 14 height 14
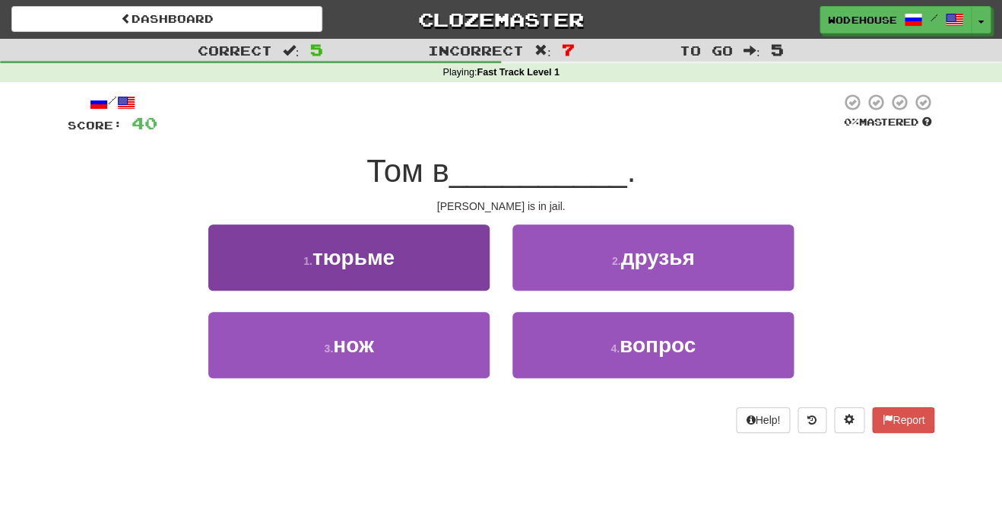
click at [354, 252] on span "тюрьме" at bounding box center [353, 258] width 82 height 24
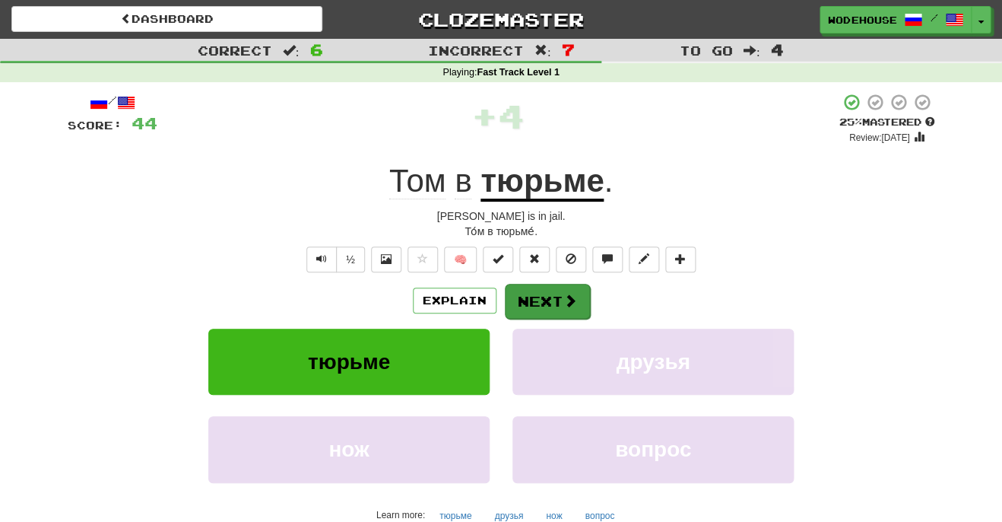
click at [558, 298] on button "Next" at bounding box center [547, 301] width 85 height 35
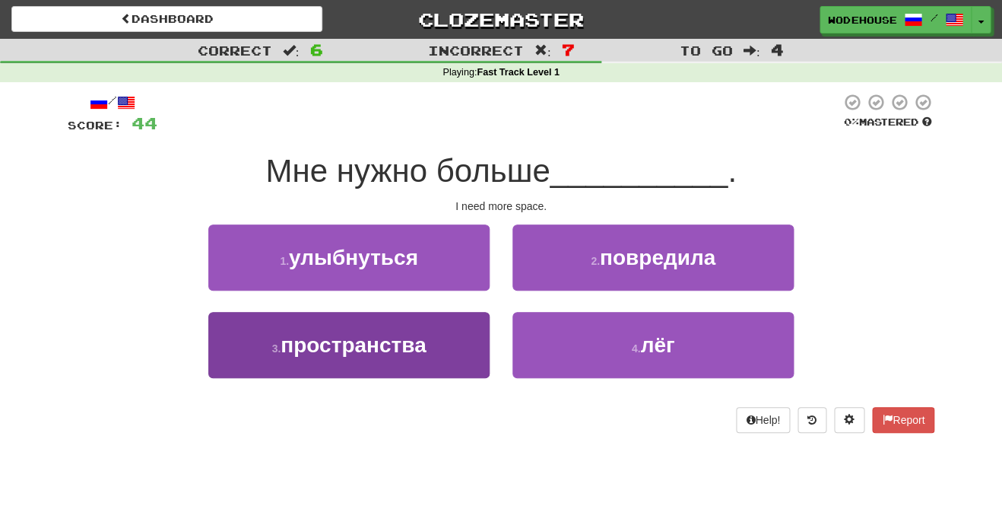
click at [396, 344] on span "пространства" at bounding box center [353, 345] width 145 height 24
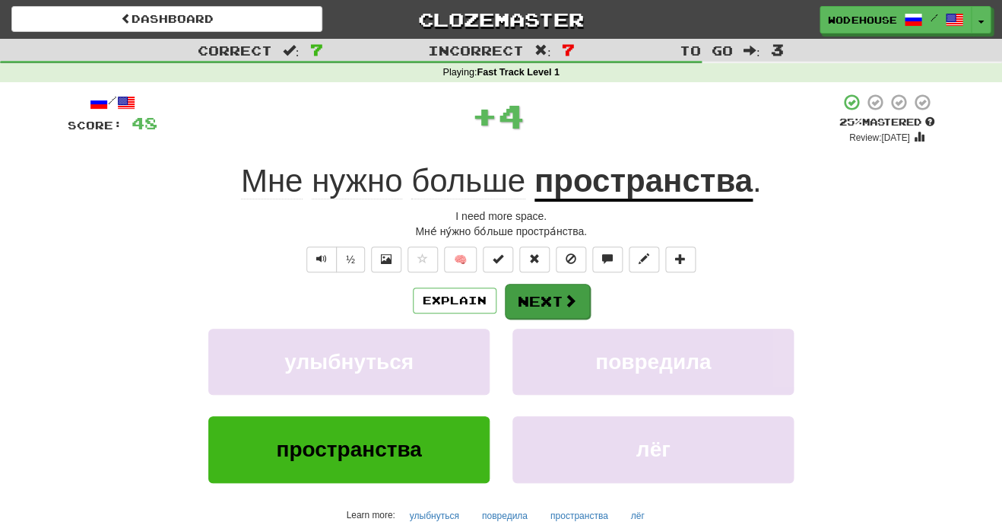
click at [576, 299] on button "Next" at bounding box center [547, 301] width 85 height 35
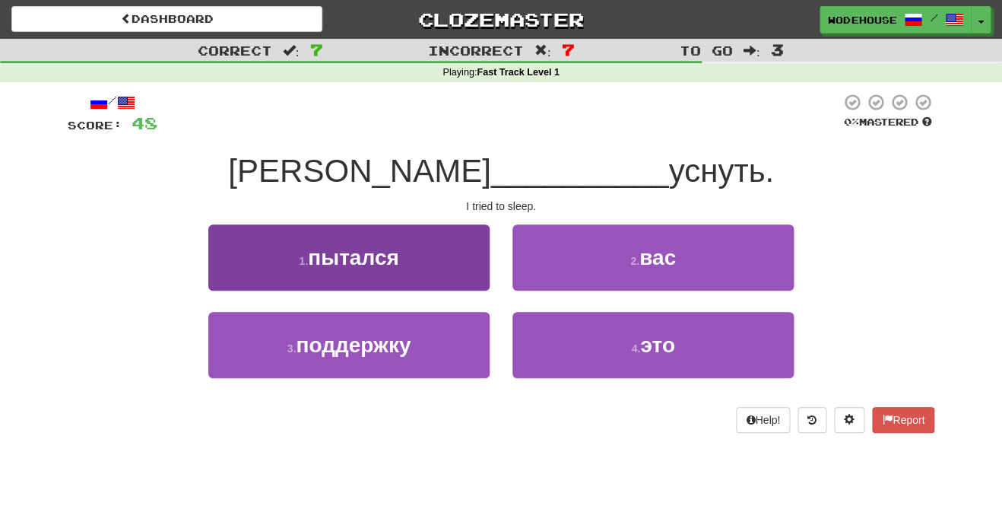
click at [426, 271] on button "1 . пытался" at bounding box center [348, 257] width 281 height 66
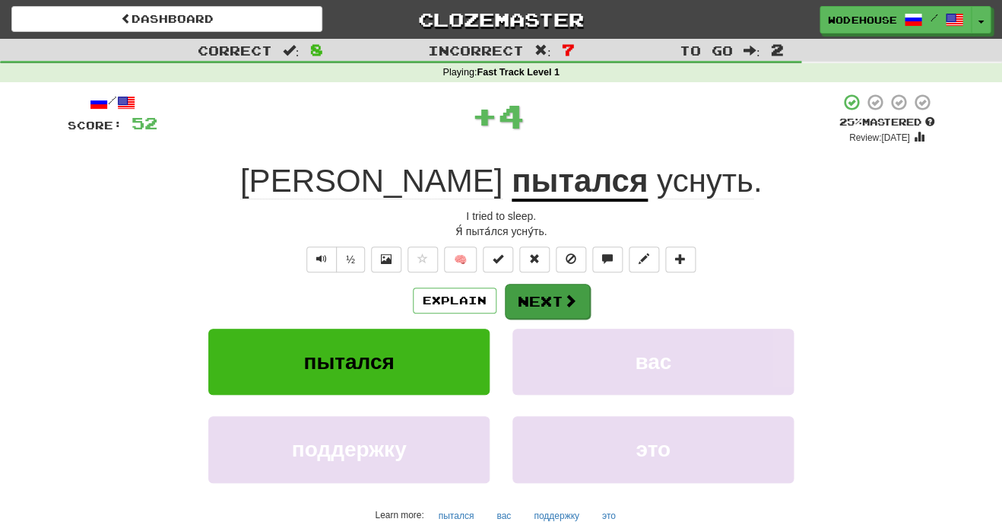
click at [506, 287] on button "Next" at bounding box center [547, 301] width 85 height 35
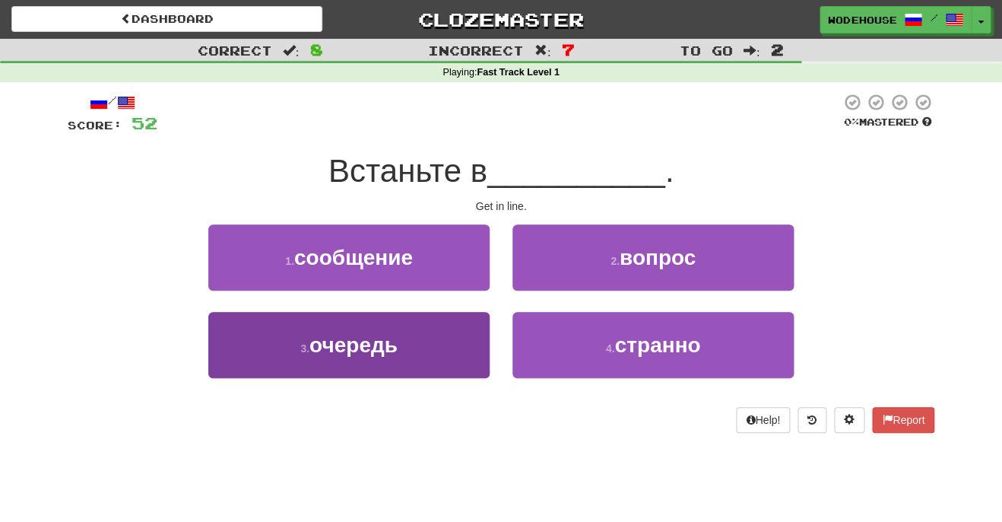
click at [379, 354] on span "очередь" at bounding box center [353, 345] width 88 height 24
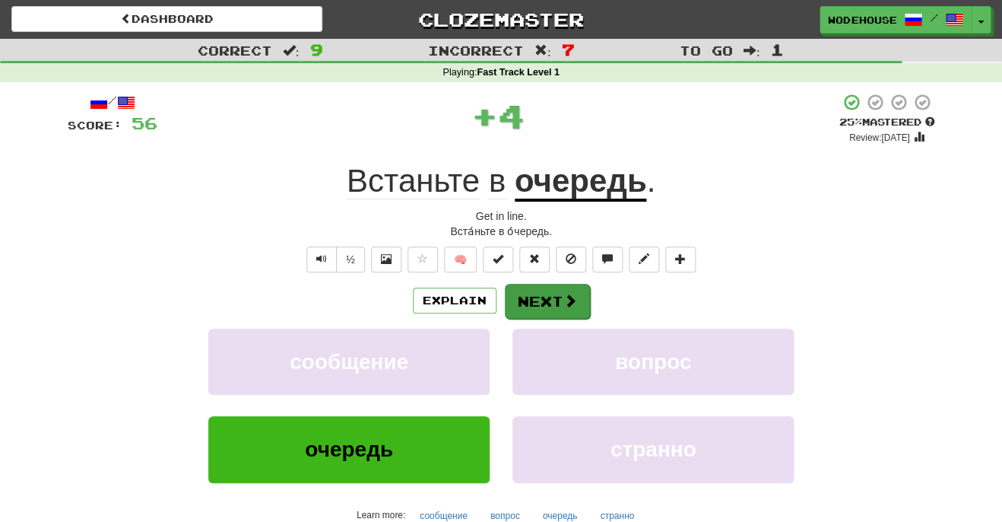
click at [540, 289] on button "Next" at bounding box center [547, 301] width 85 height 35
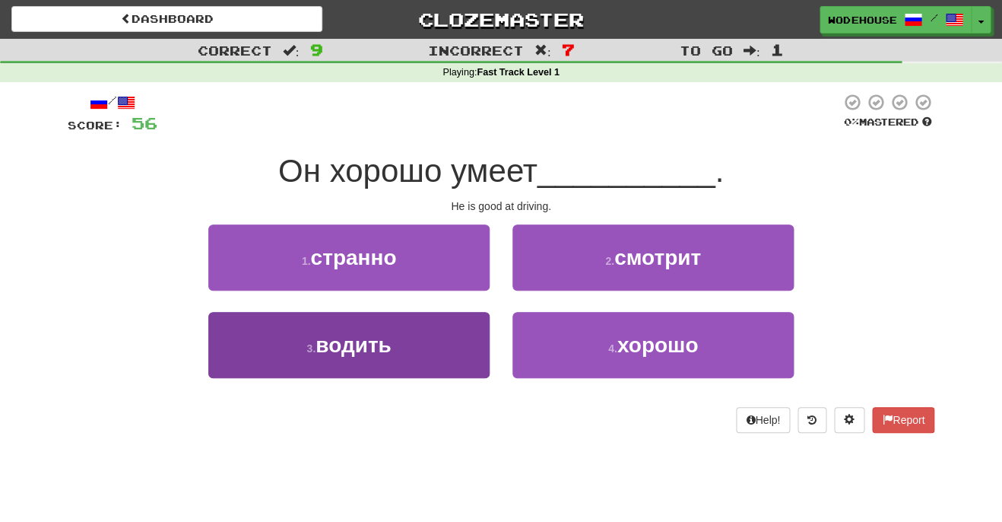
click at [427, 352] on button "3 . водить" at bounding box center [348, 345] width 281 height 66
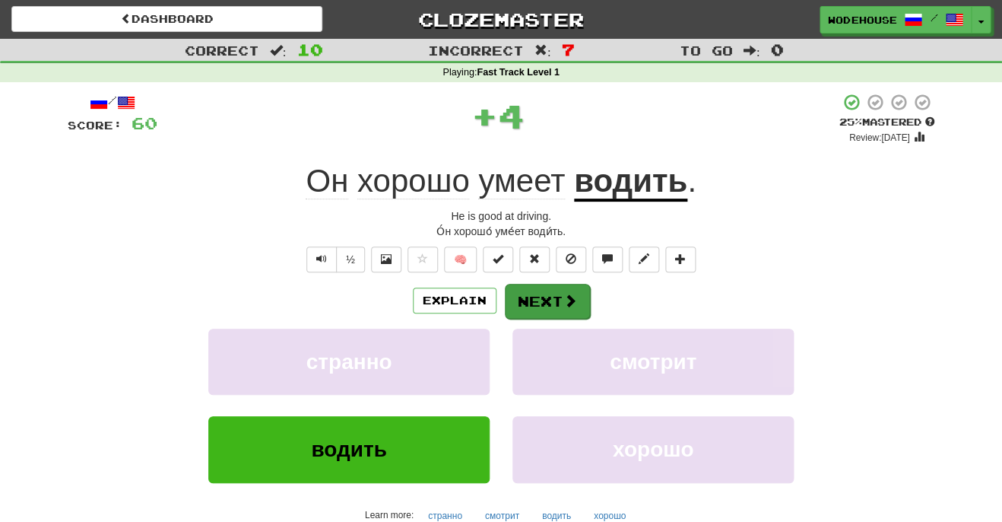
click at [542, 290] on button "Next" at bounding box center [547, 301] width 85 height 35
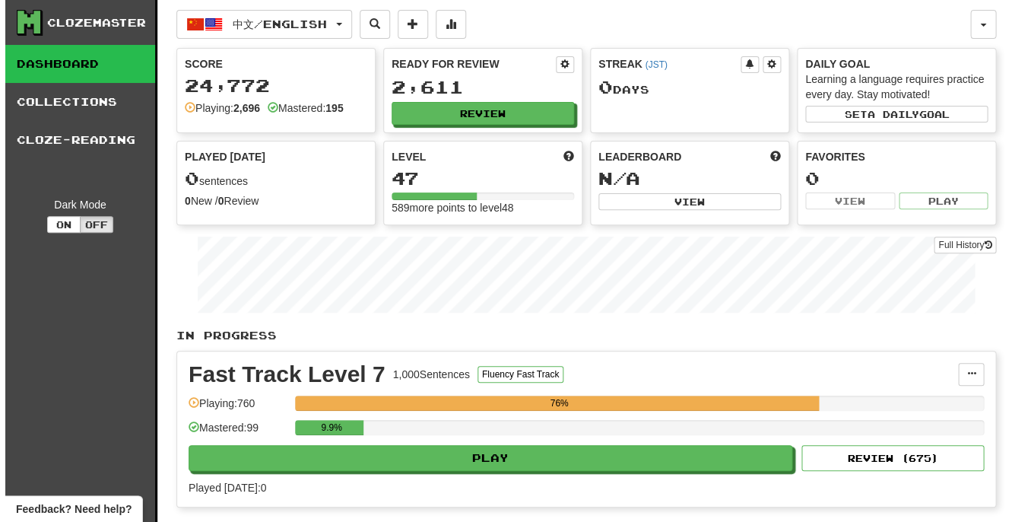
scroll to position [17, 0]
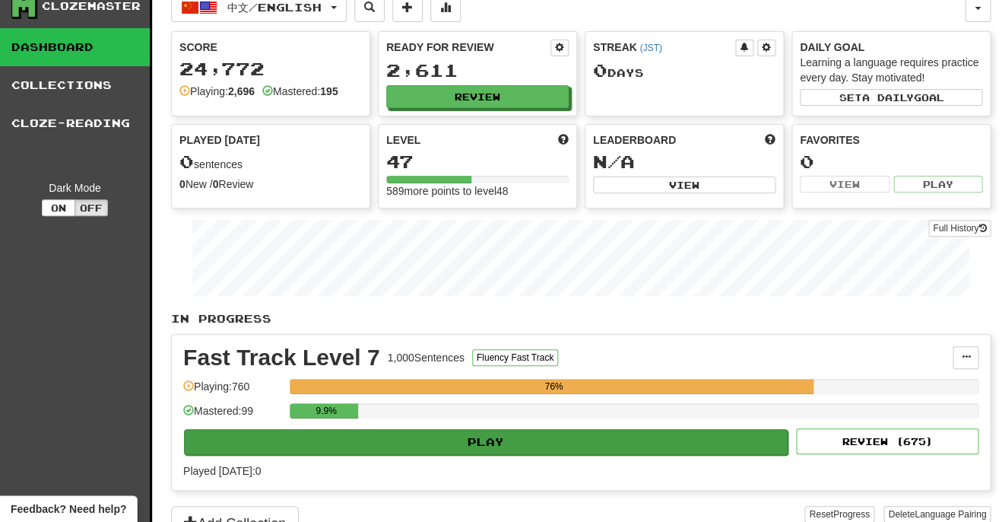
click at [638, 442] on button "Play" at bounding box center [486, 442] width 604 height 26
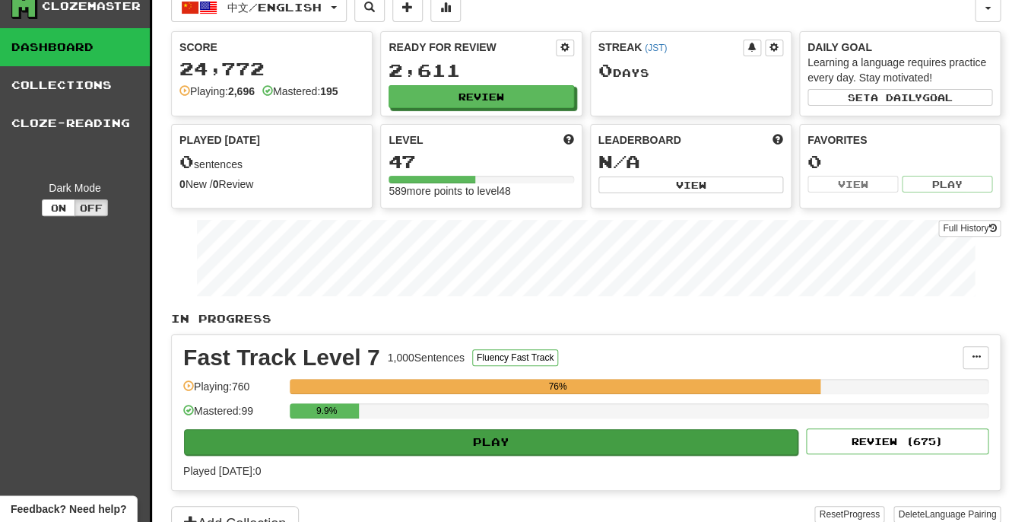
select select "**"
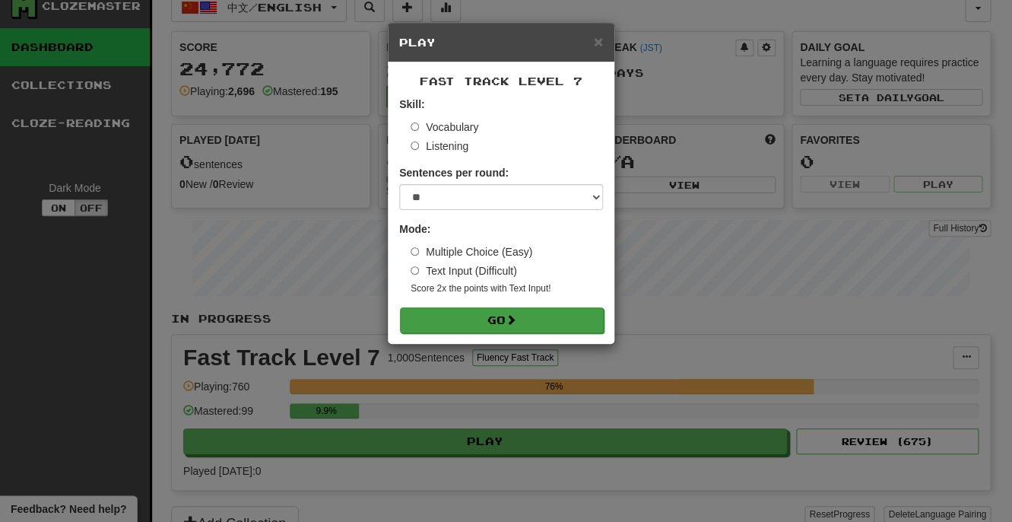
click at [528, 324] on button "Go" at bounding box center [502, 320] width 204 height 26
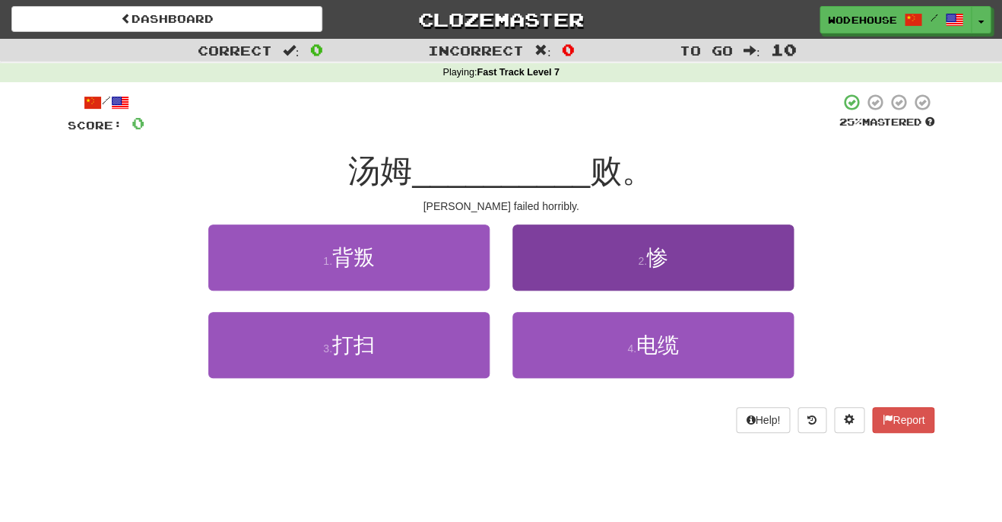
click at [585, 252] on button "2 . 惨" at bounding box center [652, 257] width 281 height 66
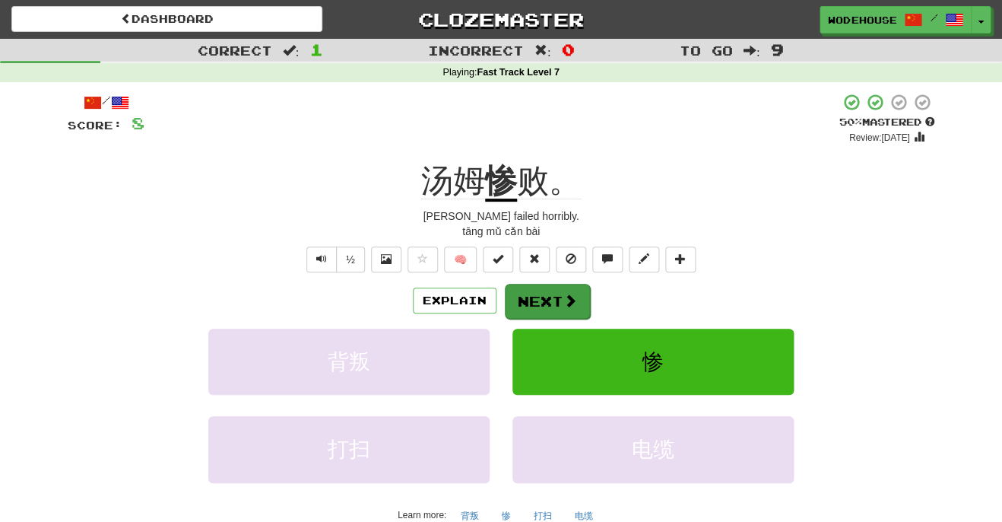
click at [535, 287] on button "Next" at bounding box center [547, 301] width 85 height 35
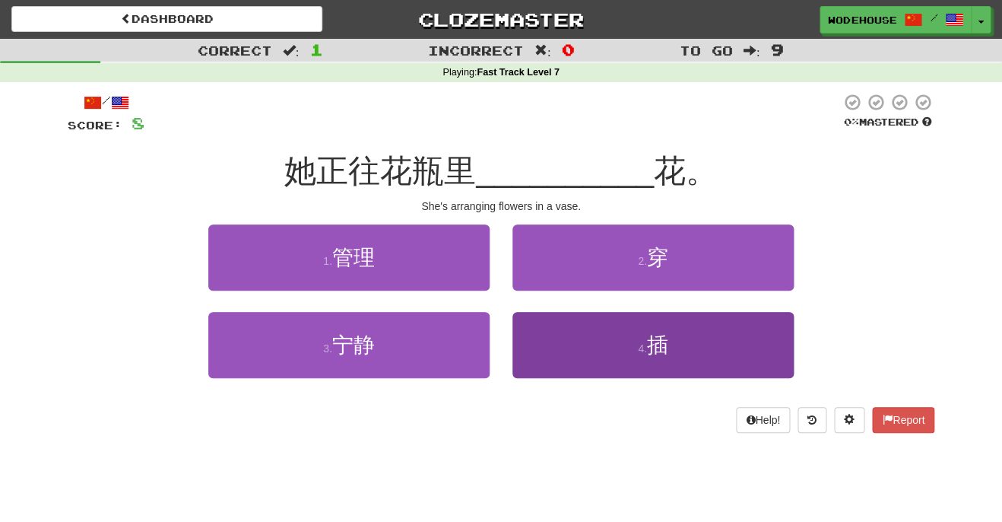
click at [583, 361] on button "4 . 插" at bounding box center [652, 345] width 281 height 66
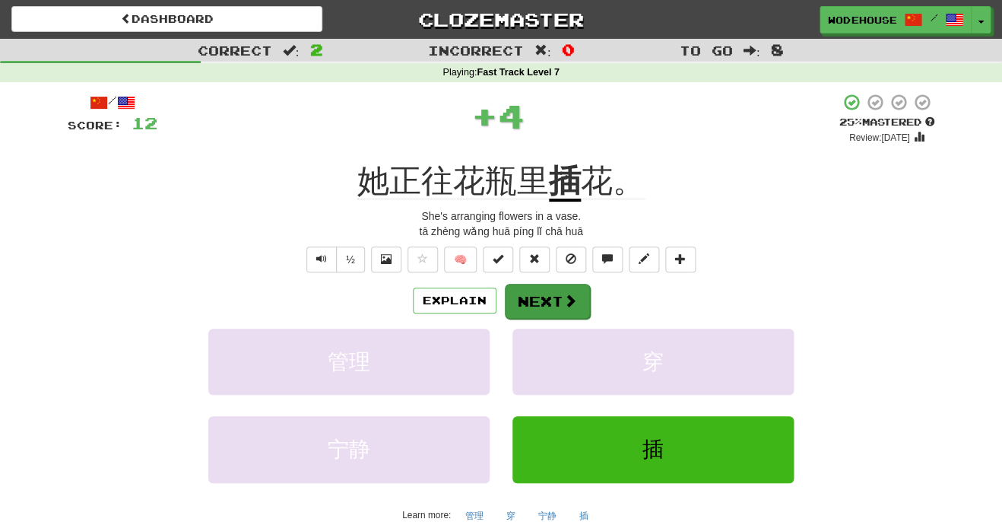
click at [564, 294] on span at bounding box center [570, 300] width 14 height 14
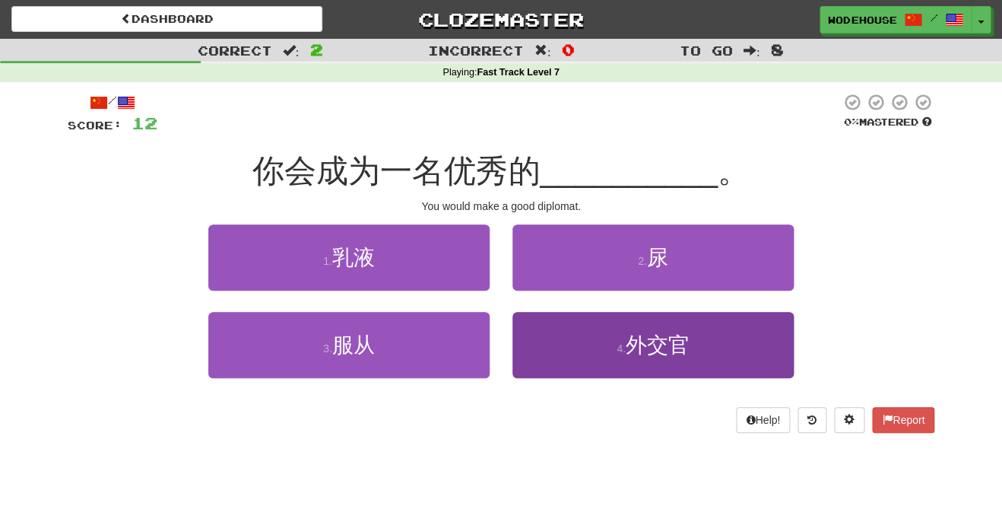
click at [587, 350] on button "4 . 外交官" at bounding box center [652, 345] width 281 height 66
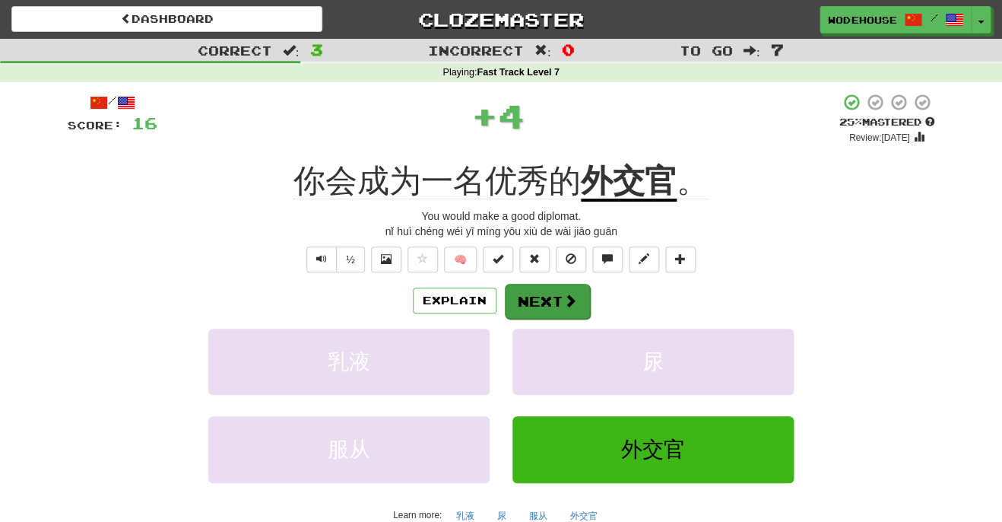
click at [579, 299] on button "Next" at bounding box center [547, 301] width 85 height 35
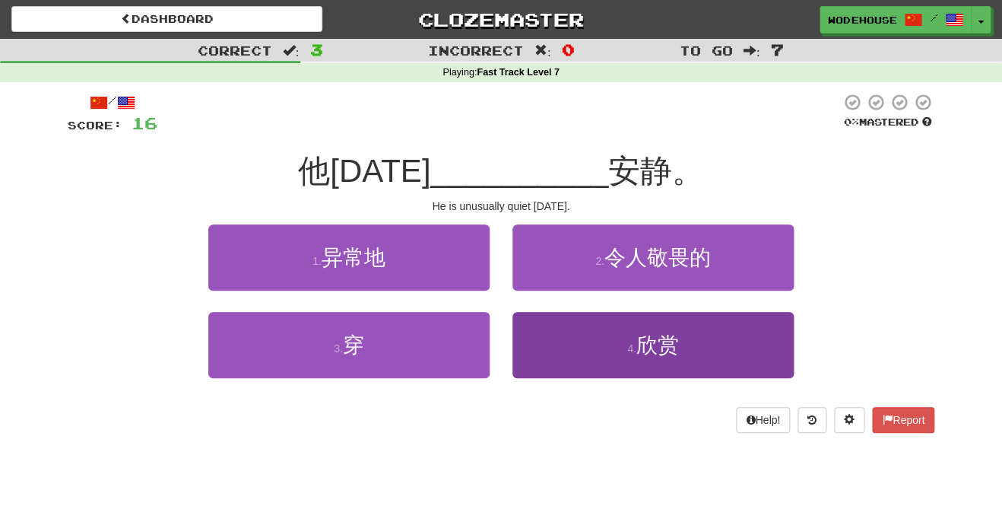
click at [593, 352] on button "4 . 欣赏" at bounding box center [652, 345] width 281 height 66
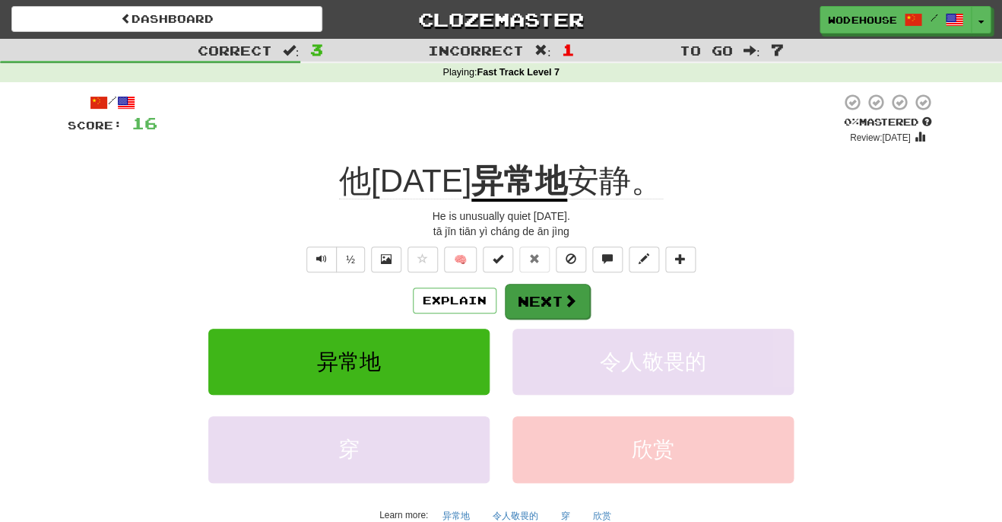
click at [552, 299] on button "Next" at bounding box center [547, 301] width 85 height 35
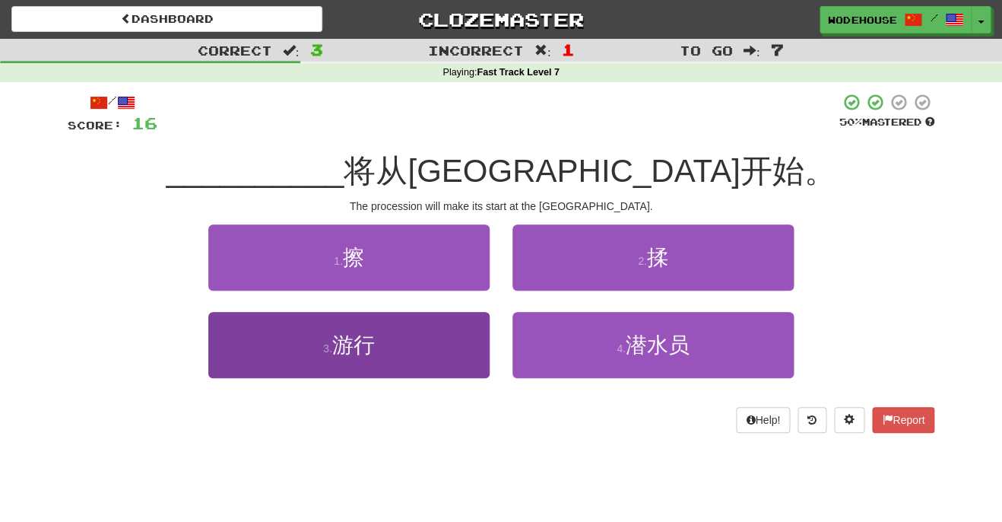
click at [434, 360] on button "3 . 游行" at bounding box center [348, 345] width 281 height 66
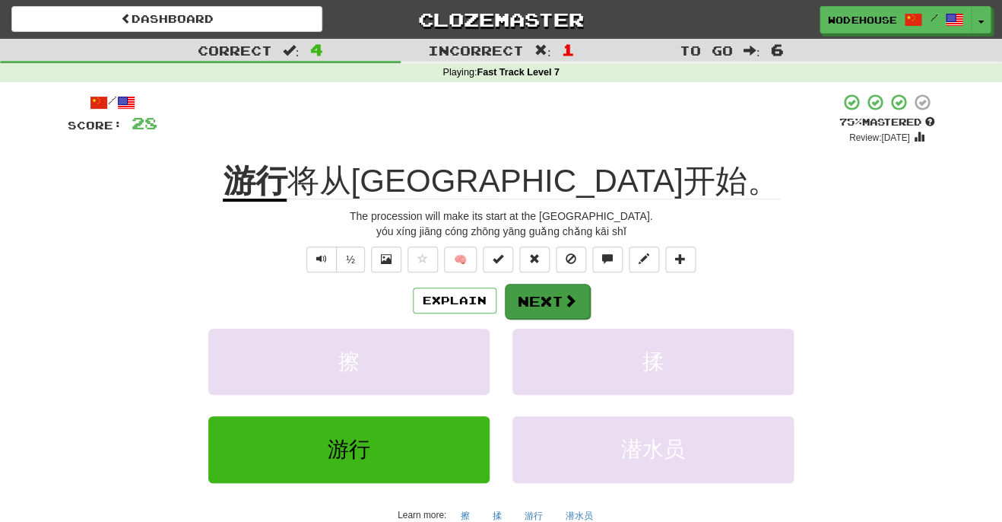
click at [563, 285] on button "Next" at bounding box center [547, 301] width 85 height 35
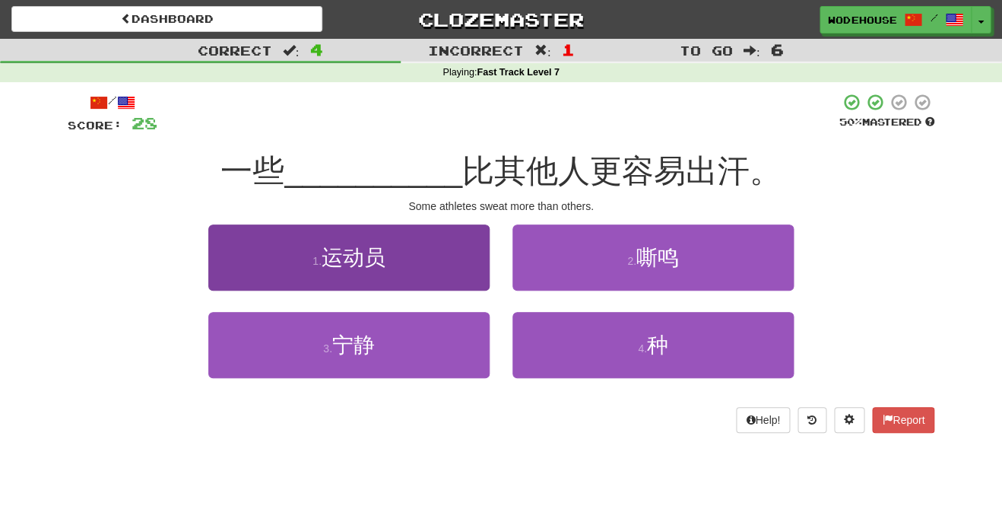
click at [396, 255] on button "1 . 运动员" at bounding box center [348, 257] width 281 height 66
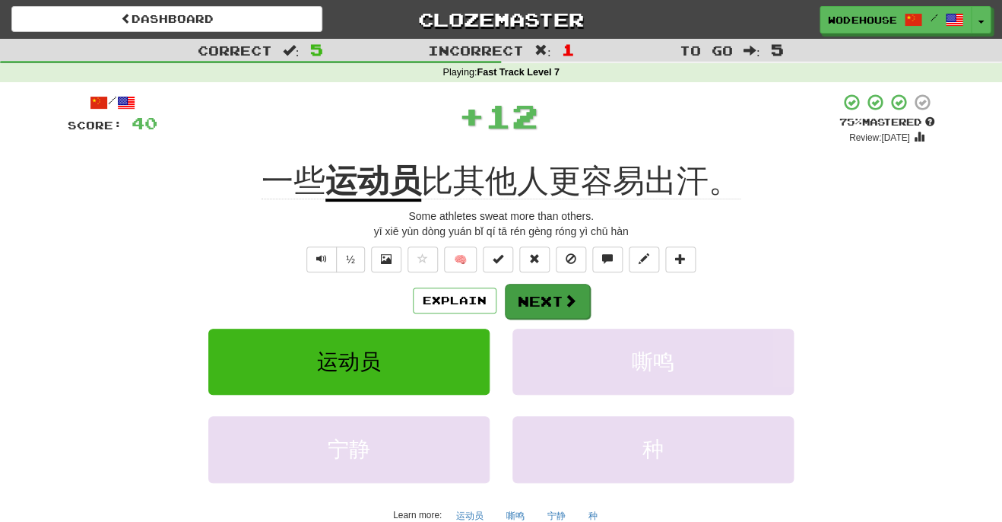
click at [530, 302] on button "Next" at bounding box center [547, 301] width 85 height 35
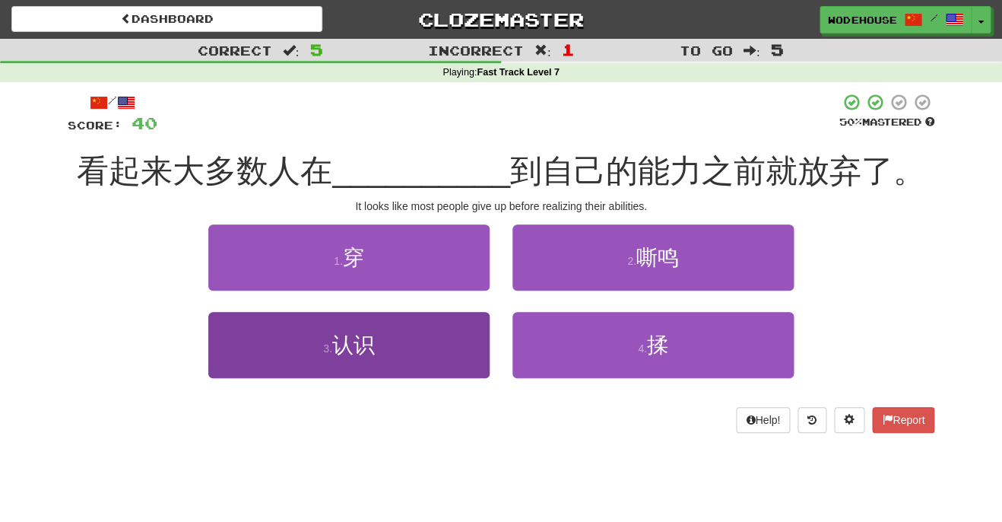
click at [389, 342] on button "3 . 认识" at bounding box center [348, 345] width 281 height 66
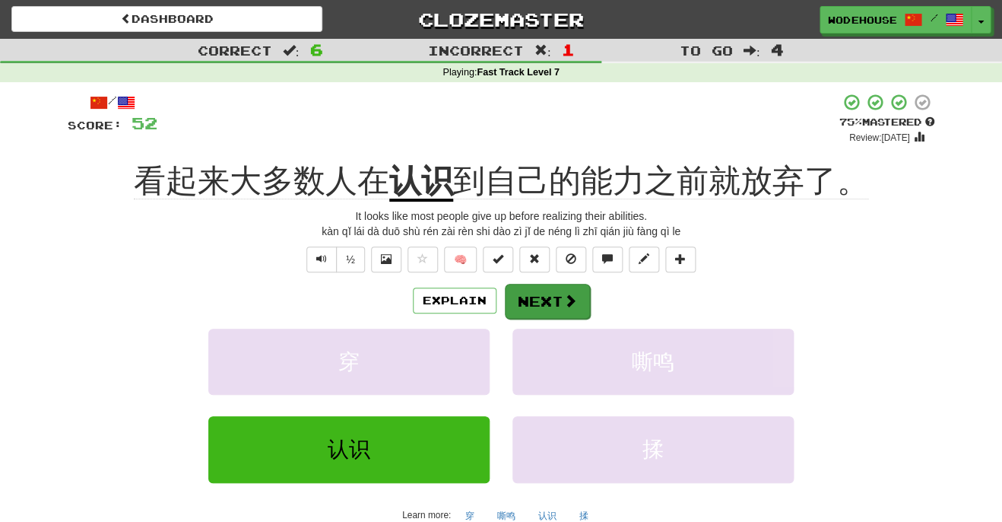
click at [556, 299] on button "Next" at bounding box center [547, 301] width 85 height 35
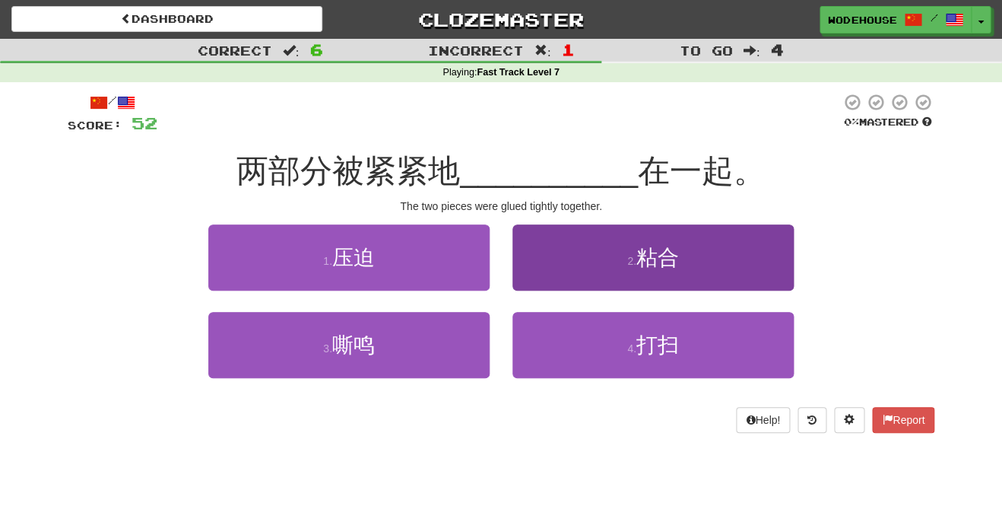
click at [655, 274] on button "2 . 粘合" at bounding box center [652, 257] width 281 height 66
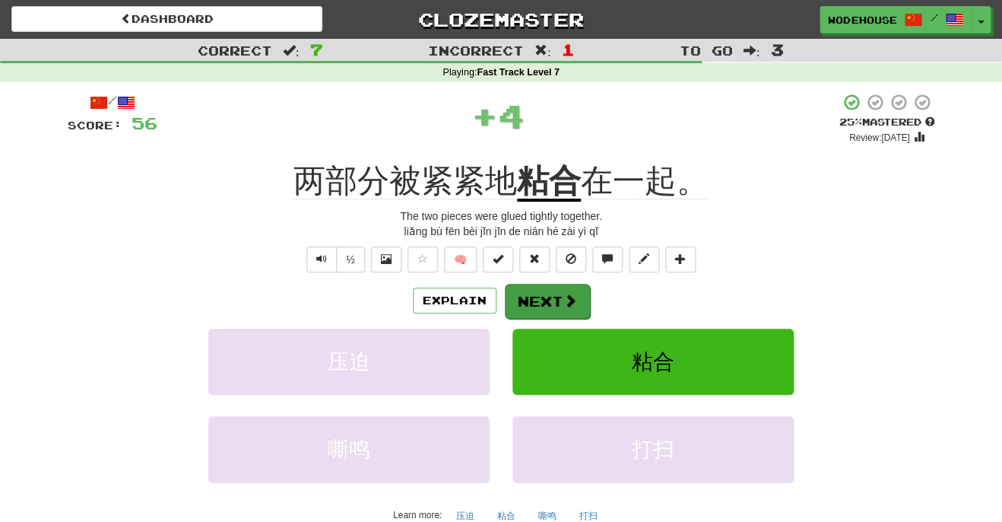
click at [535, 291] on button "Next" at bounding box center [547, 301] width 85 height 35
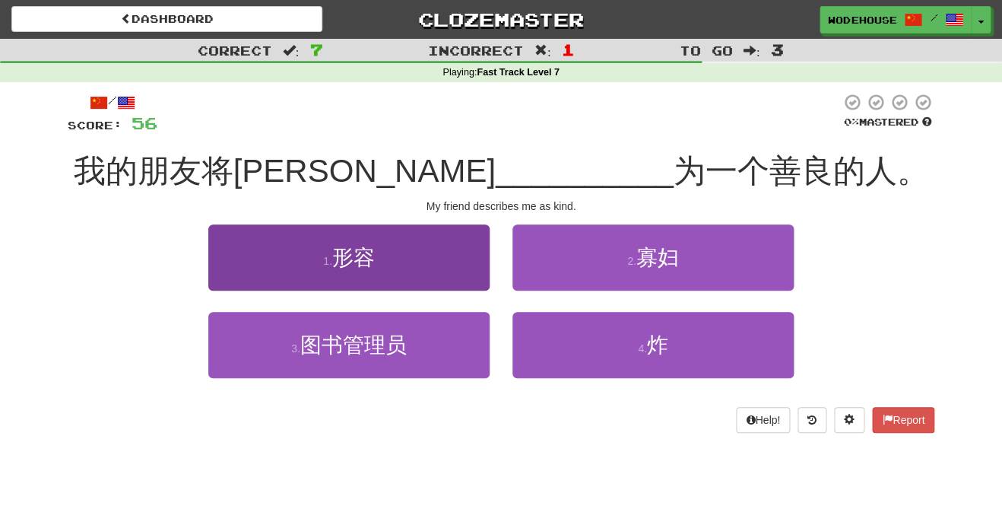
click at [451, 276] on button "1 . 形容" at bounding box center [348, 257] width 281 height 66
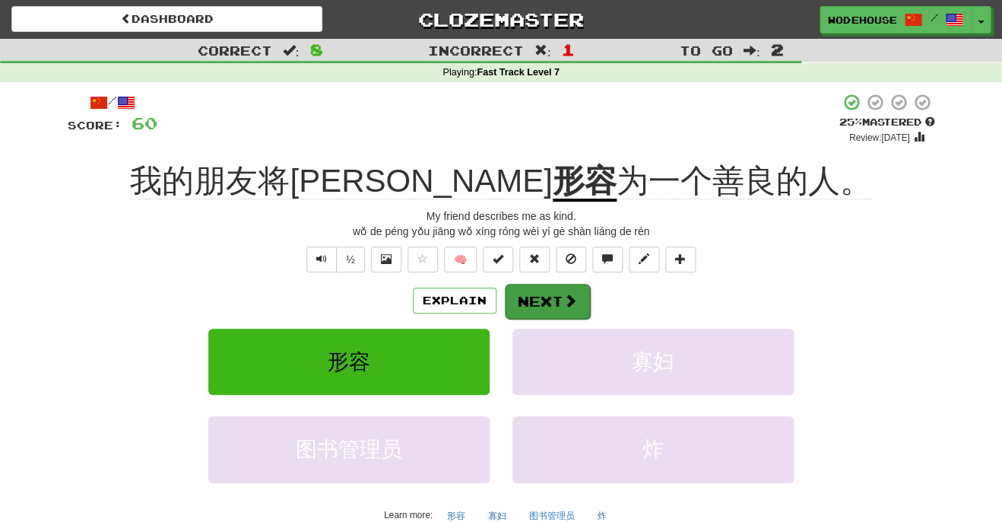
click at [560, 300] on button "Next" at bounding box center [547, 301] width 85 height 35
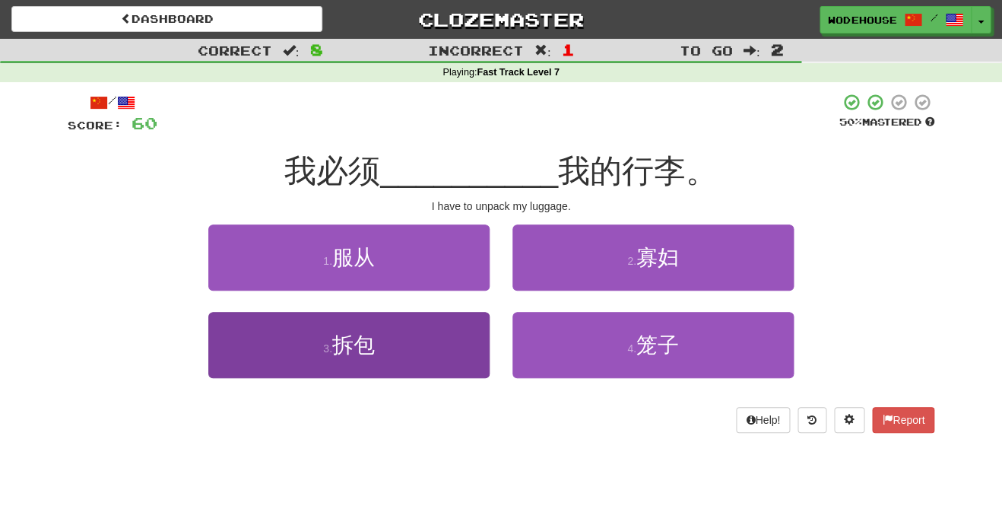
click at [433, 339] on button "3 . 拆包" at bounding box center [348, 345] width 281 height 66
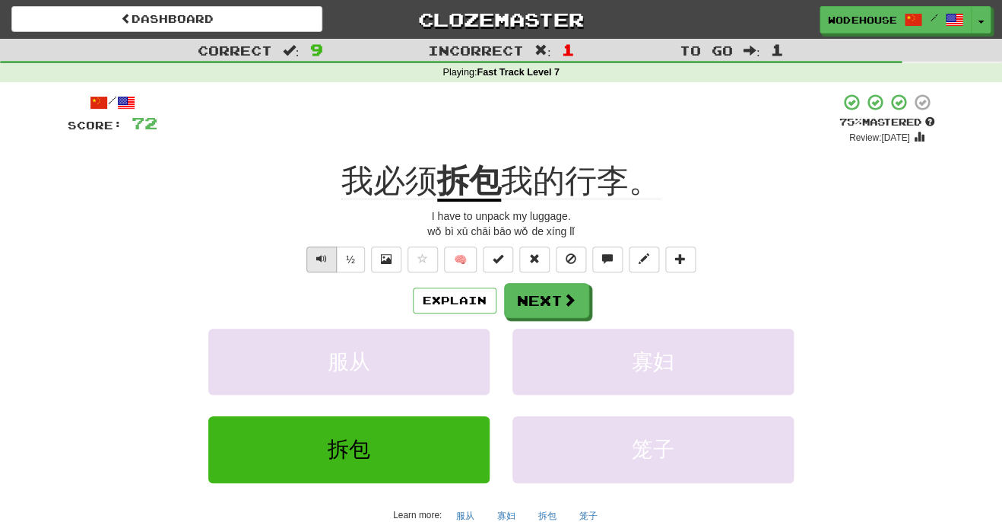
click at [319, 253] on span "Text-to-speech controls" at bounding box center [321, 258] width 11 height 11
click at [527, 299] on button "Next" at bounding box center [547, 301] width 85 height 35
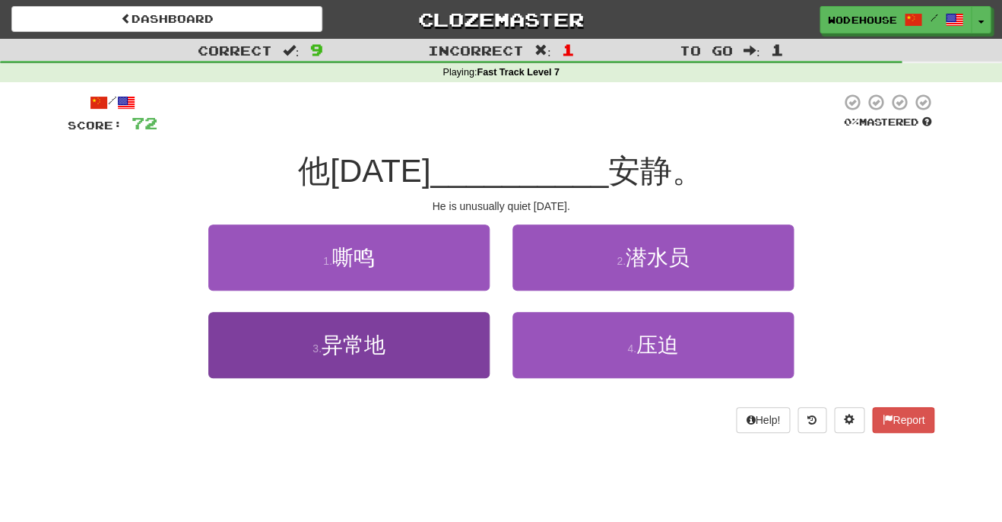
click at [349, 362] on button "3 . 异常地" at bounding box center [348, 345] width 281 height 66
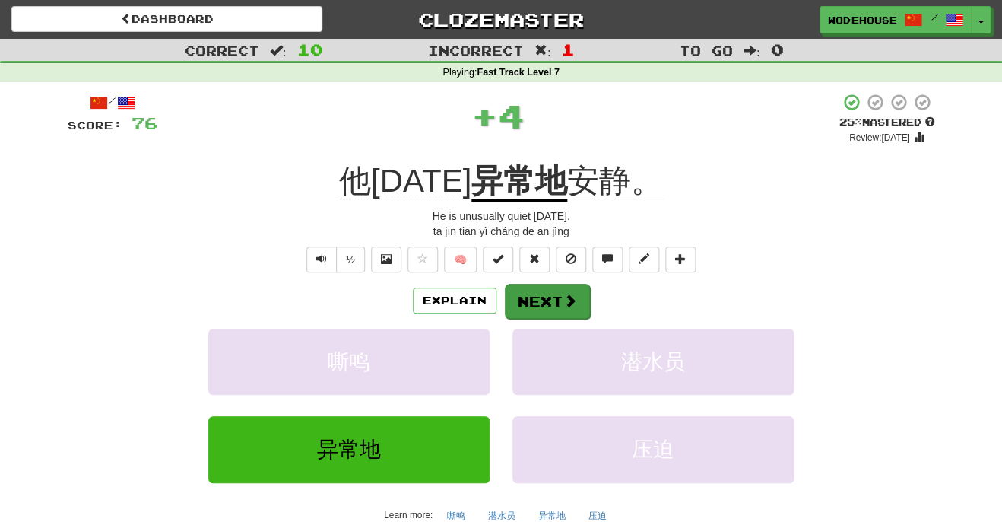
click at [563, 293] on span at bounding box center [570, 300] width 14 height 14
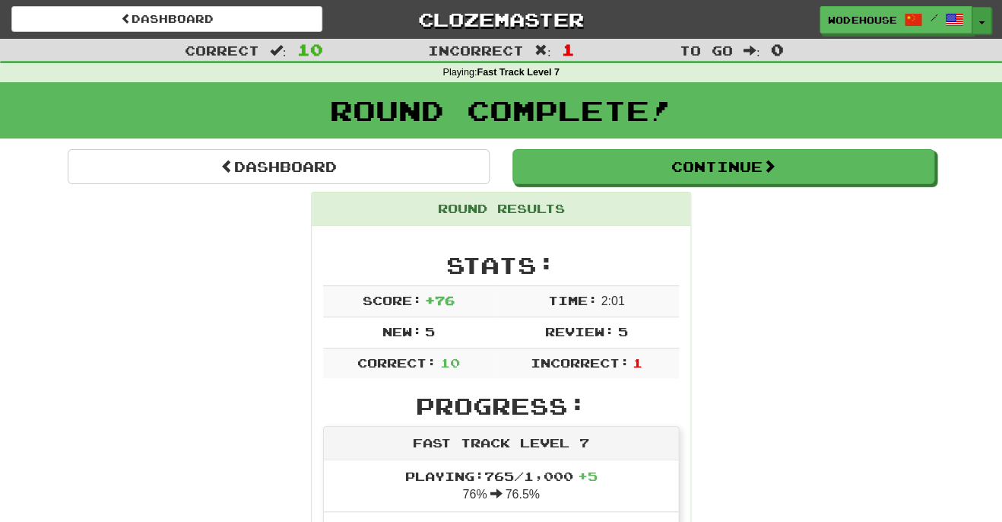
click at [979, 21] on span "button" at bounding box center [982, 22] width 6 height 3
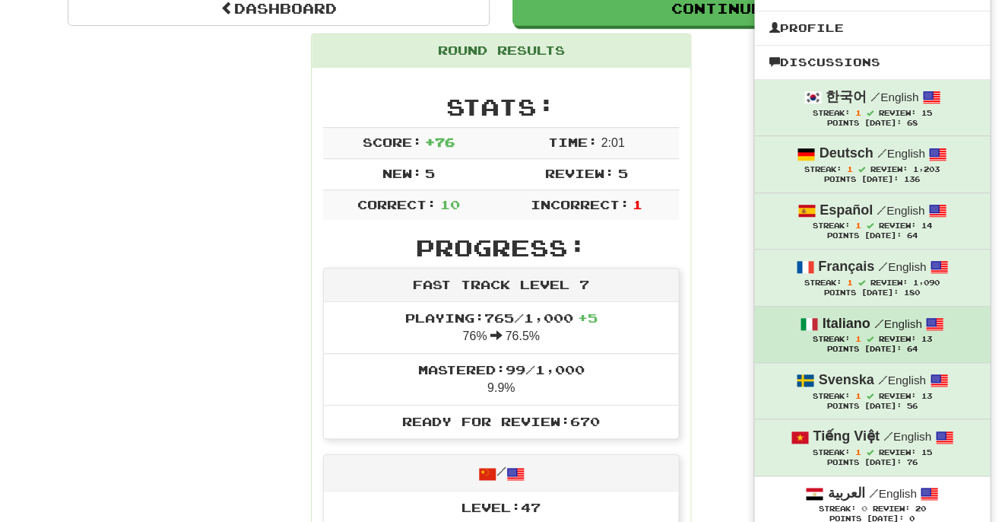
scroll to position [626, 0]
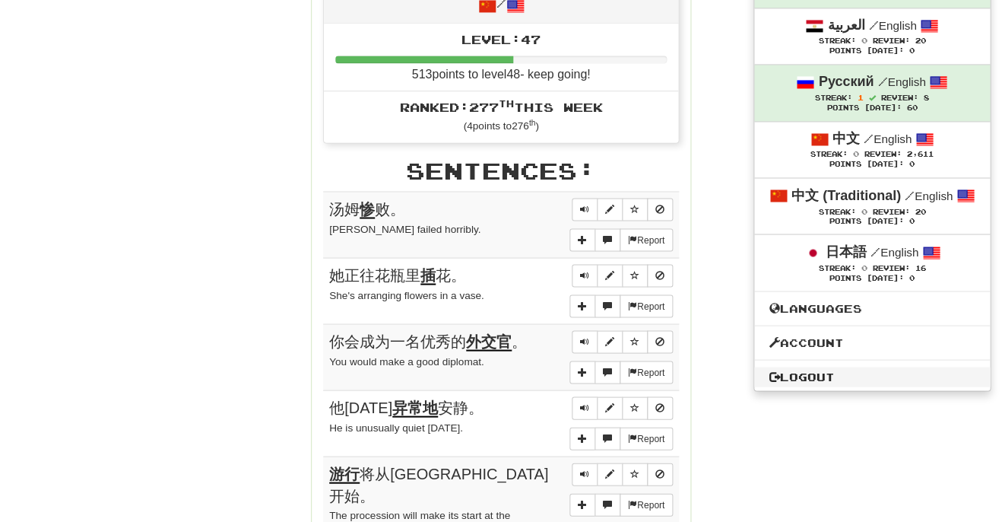
click at [836, 366] on link "Logout" at bounding box center [872, 376] width 236 height 20
